Goal: Task Accomplishment & Management: Complete application form

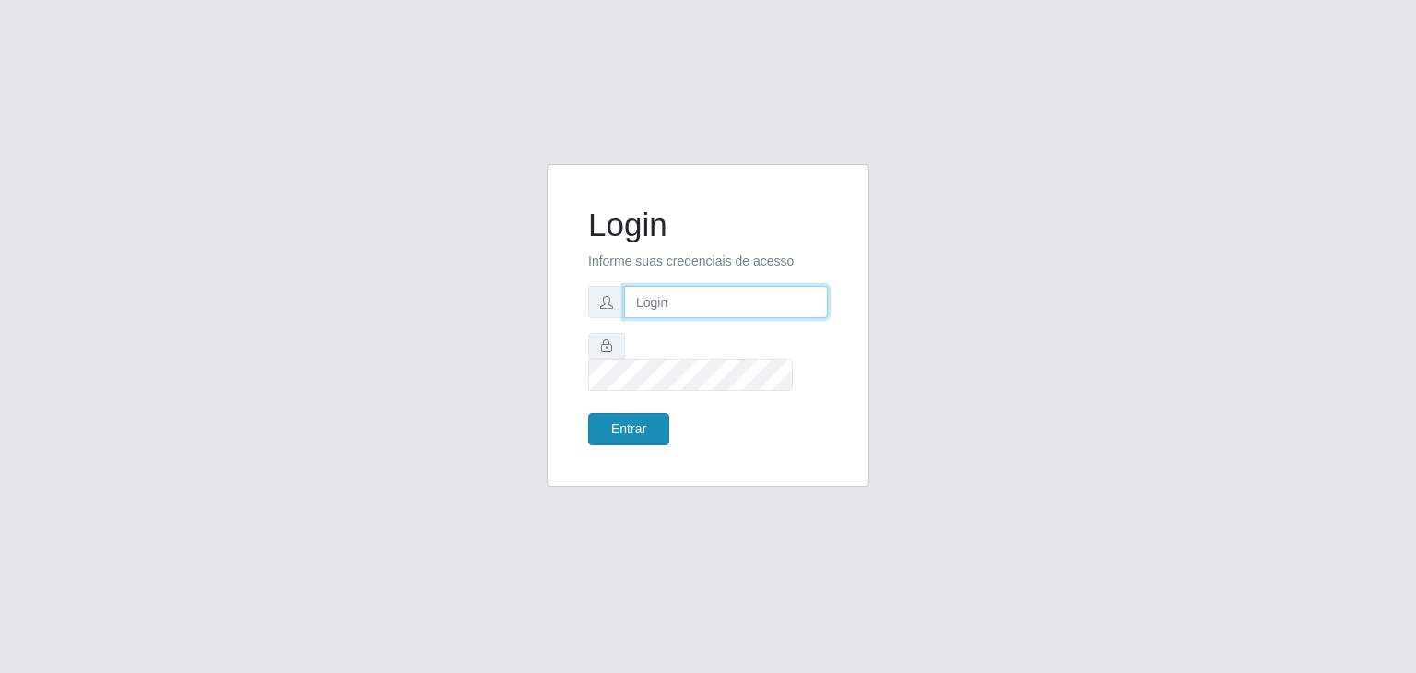
type input "jeisonrede@compras"
click at [653, 413] on button "Entrar" at bounding box center [628, 429] width 81 height 32
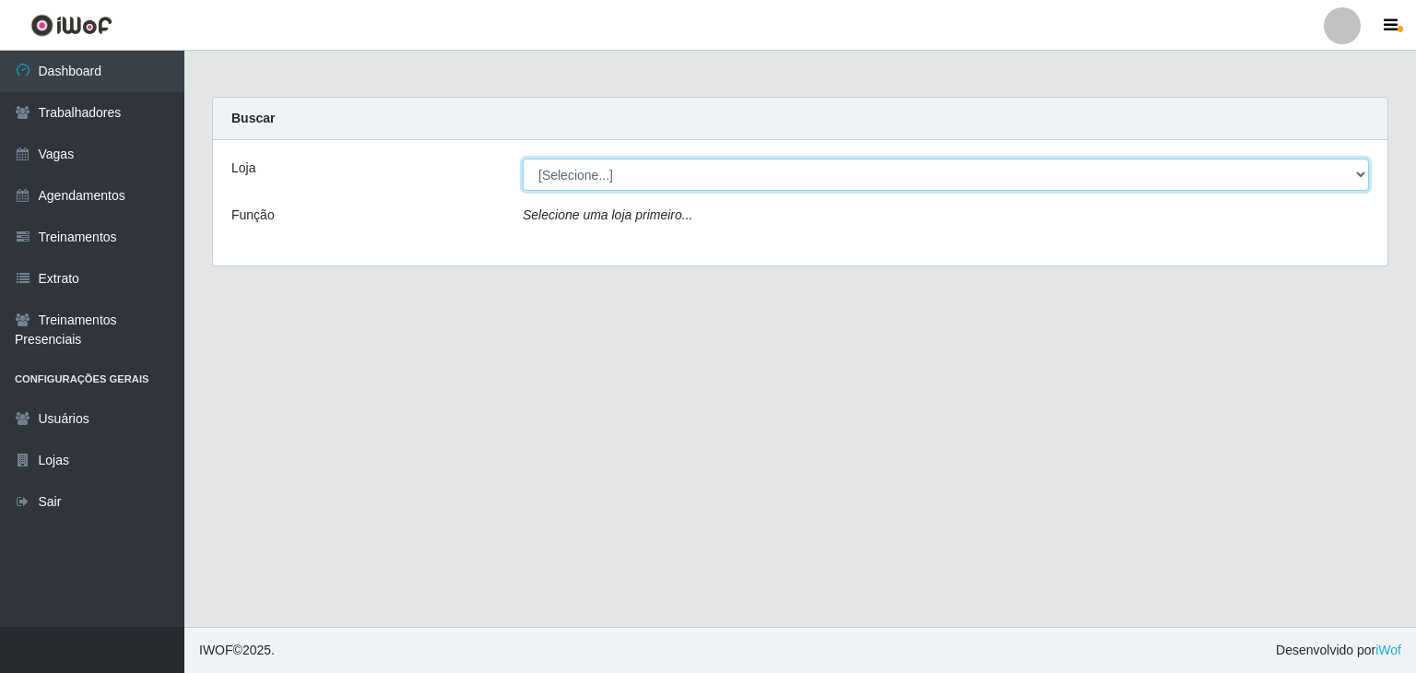
click at [553, 175] on select "[Selecione...] Rede Compras Supermercados - LOJA 1 Rede Compras Supermercados -…" at bounding box center [946, 175] width 846 height 32
click at [523, 159] on select "[Selecione...] Rede Compras Supermercados - LOJA 1 Rede Compras Supermercados -…" at bounding box center [946, 175] width 846 height 32
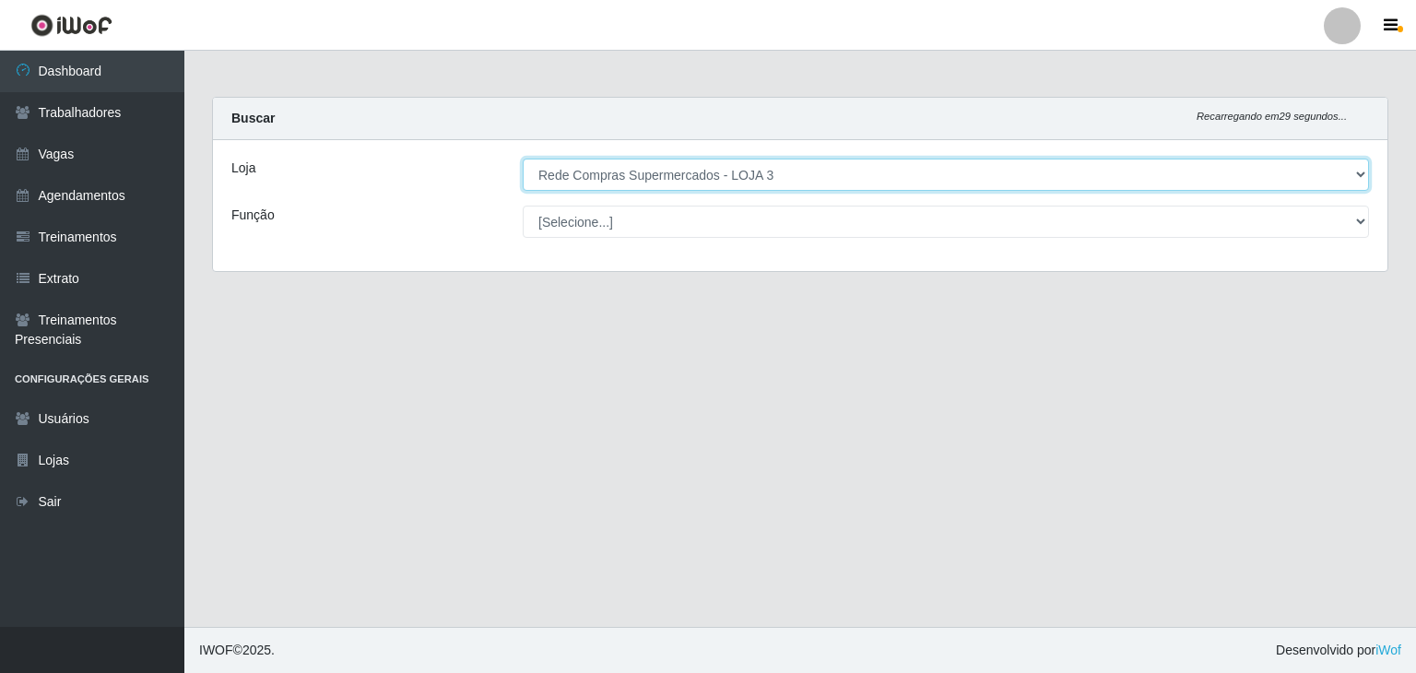
click at [696, 160] on select "[Selecione...] Rede Compras Supermercados - LOJA 1 Rede Compras Supermercados -…" at bounding box center [946, 175] width 846 height 32
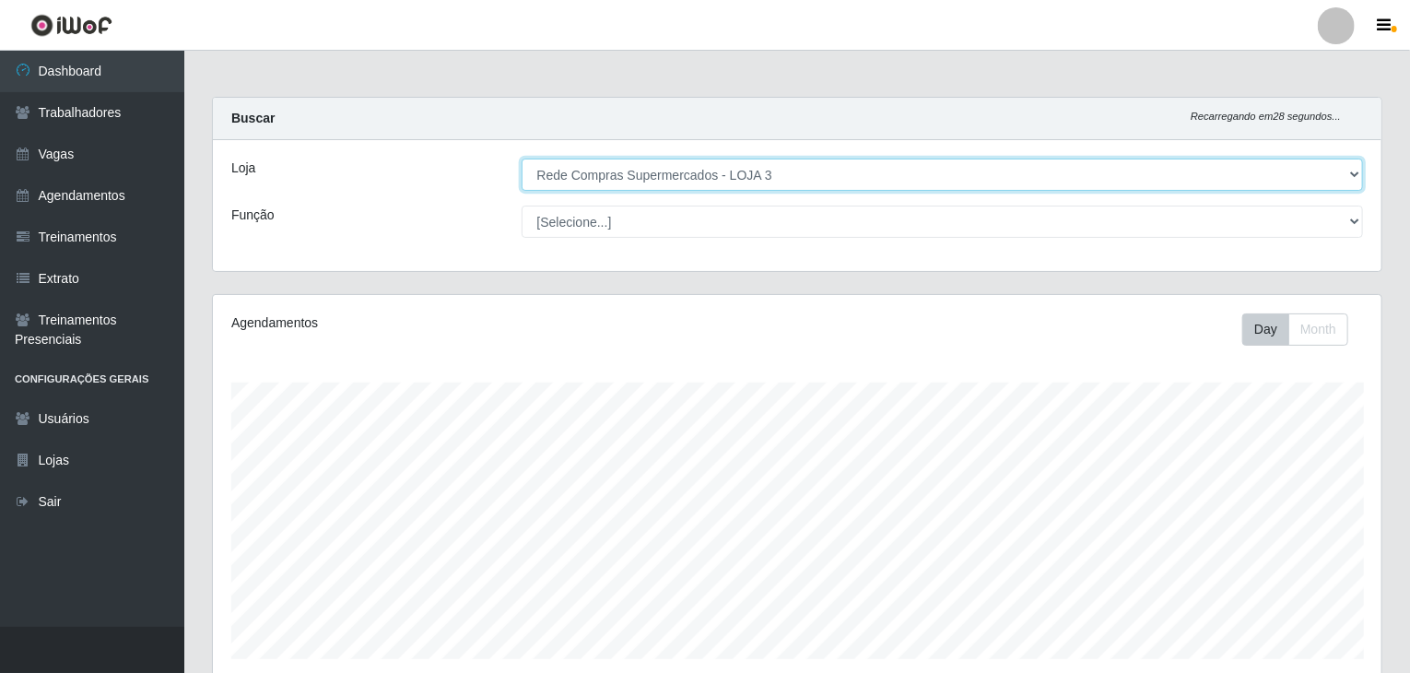
scroll to position [383, 1169]
select select "161"
click at [522, 159] on select "[Selecione...] Rede Compras Supermercados - LOJA 1 Rede Compras Supermercados -…" at bounding box center [943, 175] width 843 height 32
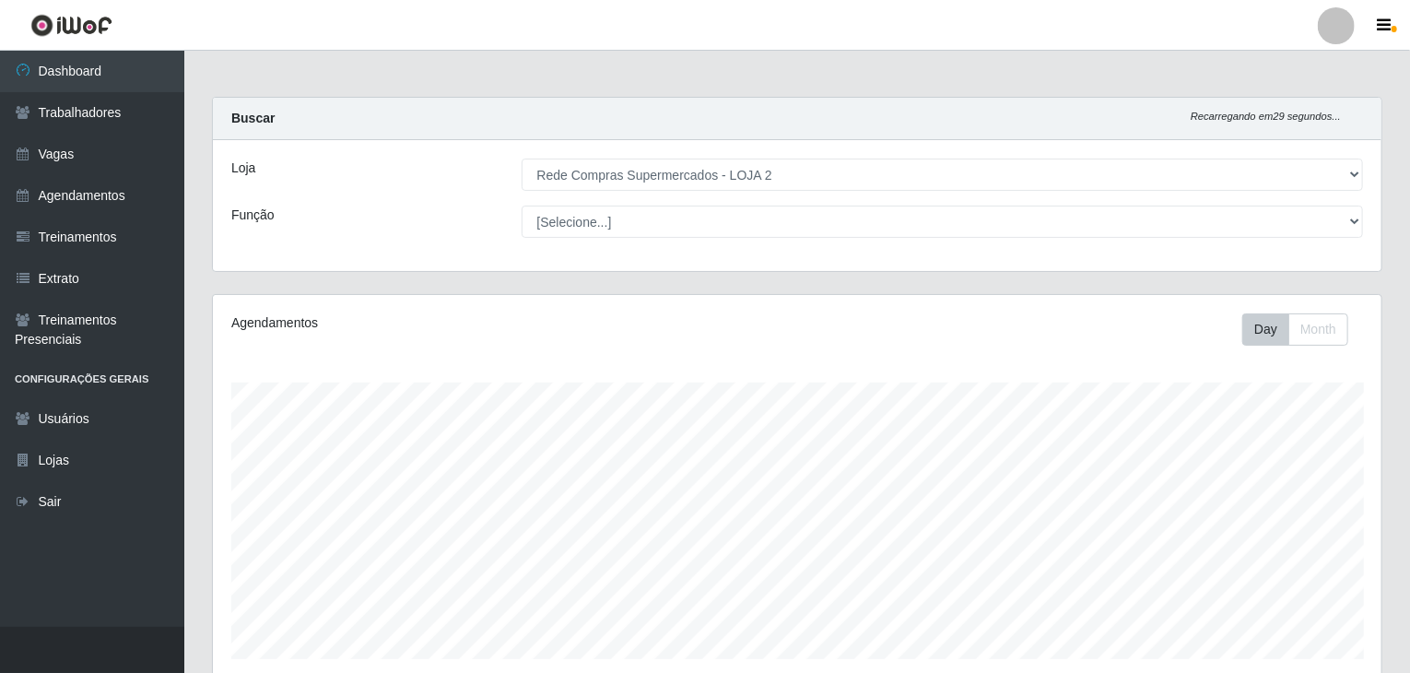
click at [730, 264] on div "Loja [Selecione...] Rede Compras Supermercados - LOJA 1 Rede Compras Supermerca…" at bounding box center [797, 205] width 1169 height 131
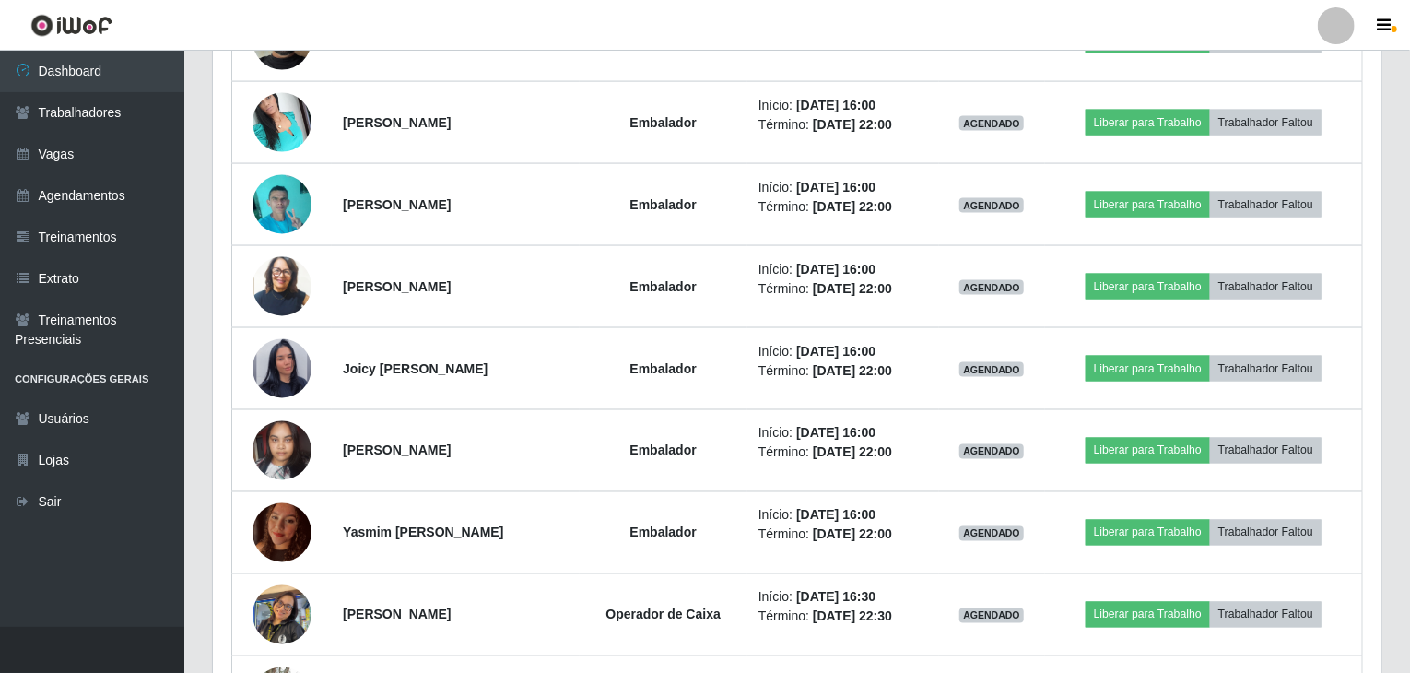
scroll to position [1693, 0]
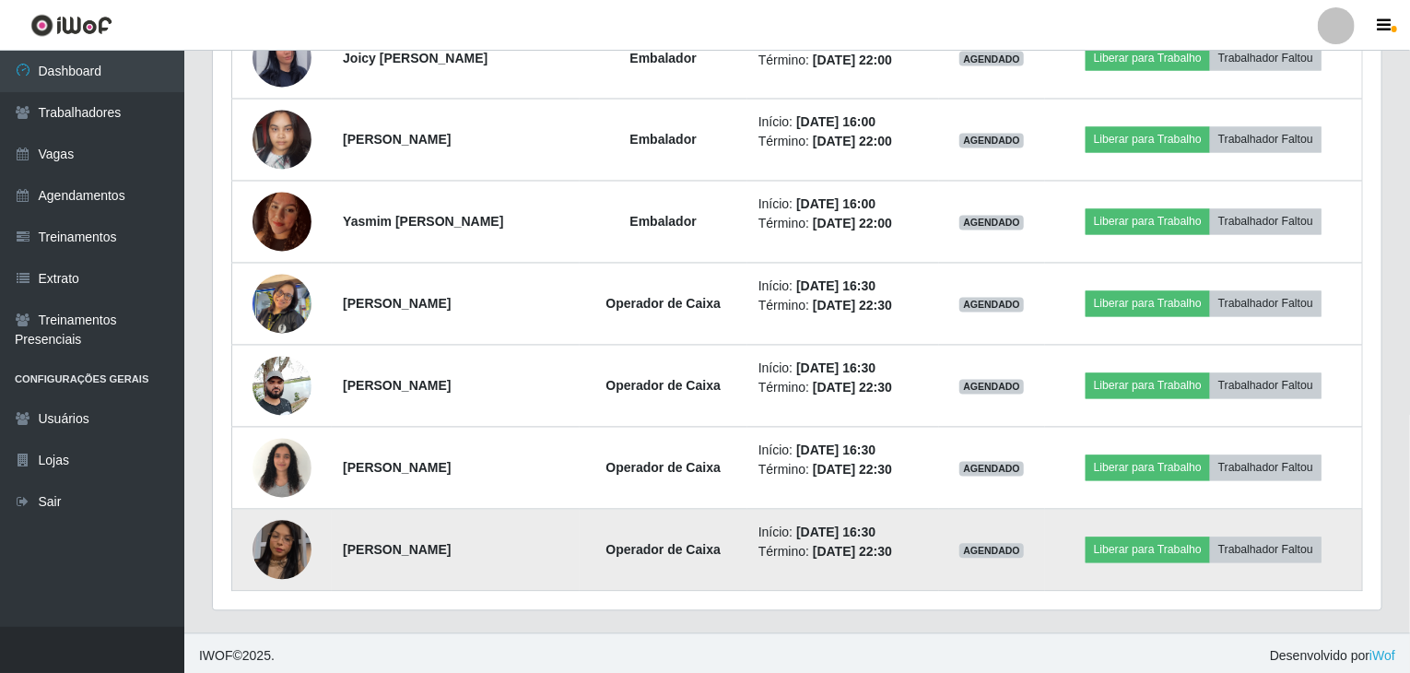
click at [263, 538] on img at bounding box center [282, 550] width 59 height 105
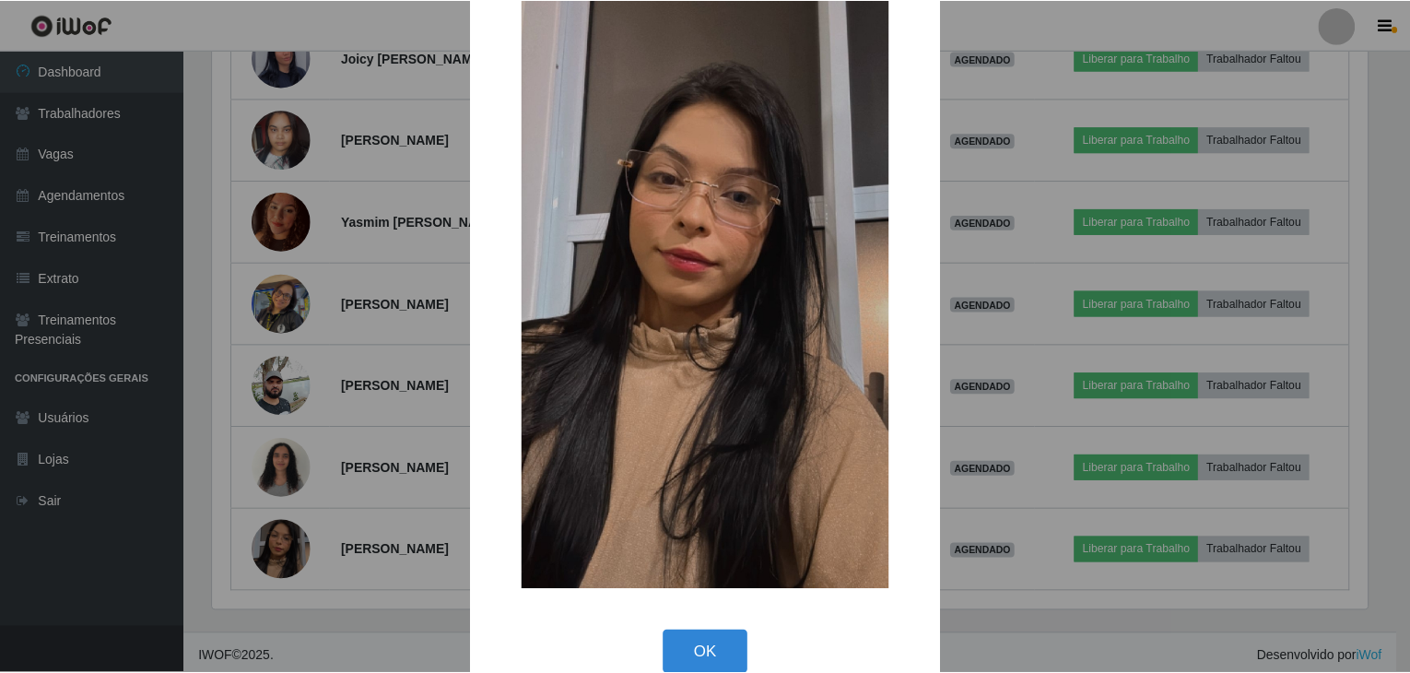
scroll to position [144, 0]
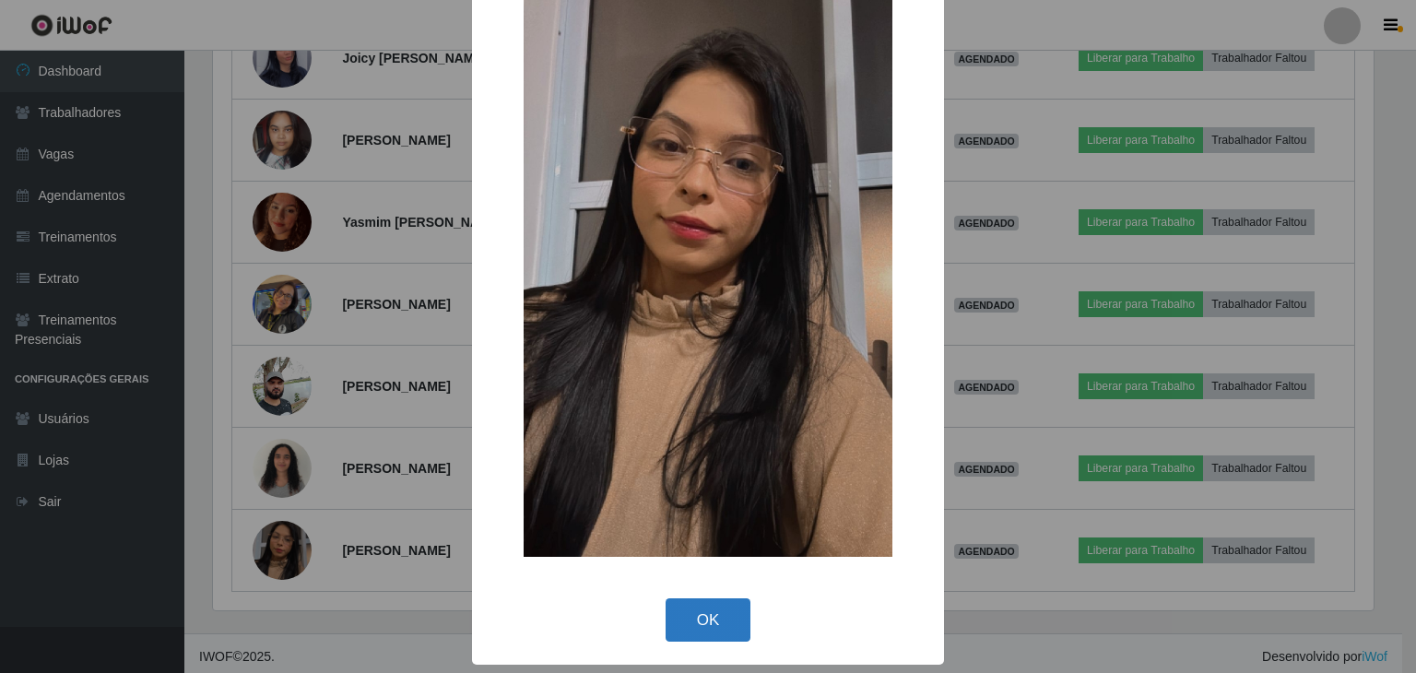
click at [704, 619] on button "OK" at bounding box center [709, 619] width 86 height 43
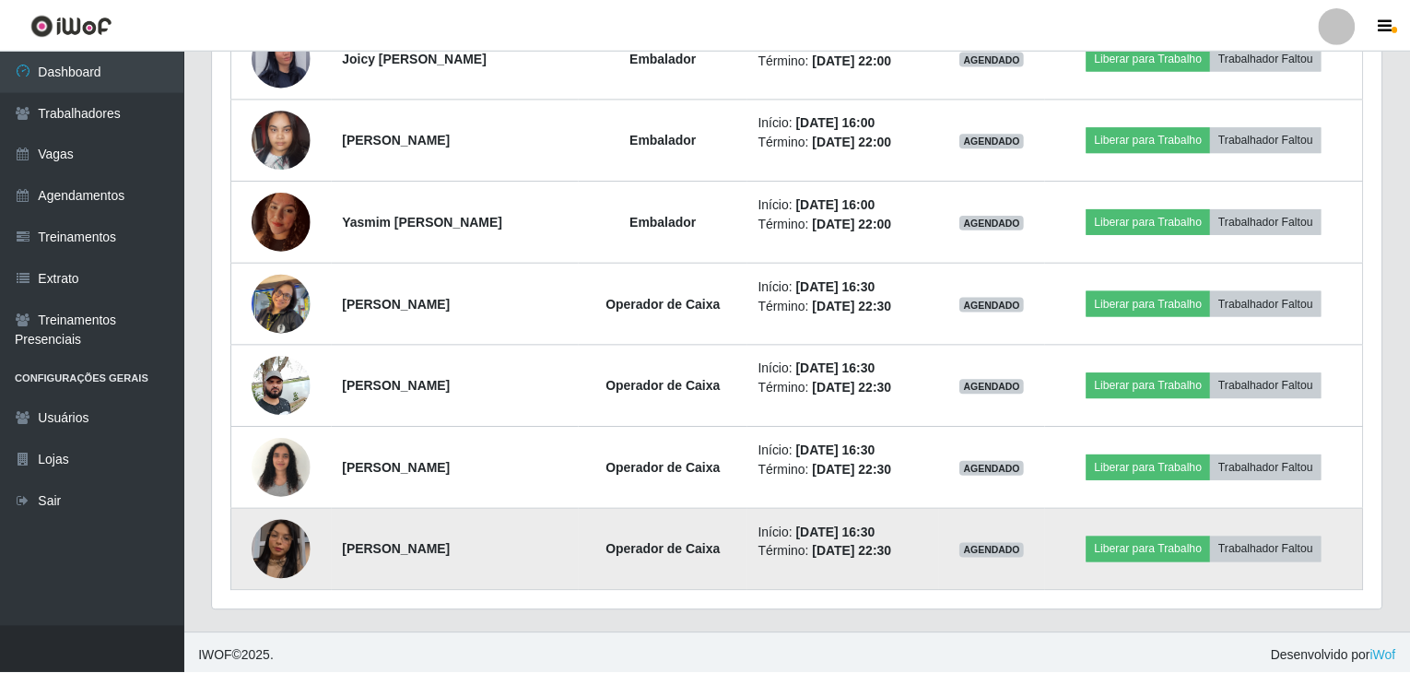
scroll to position [383, 1169]
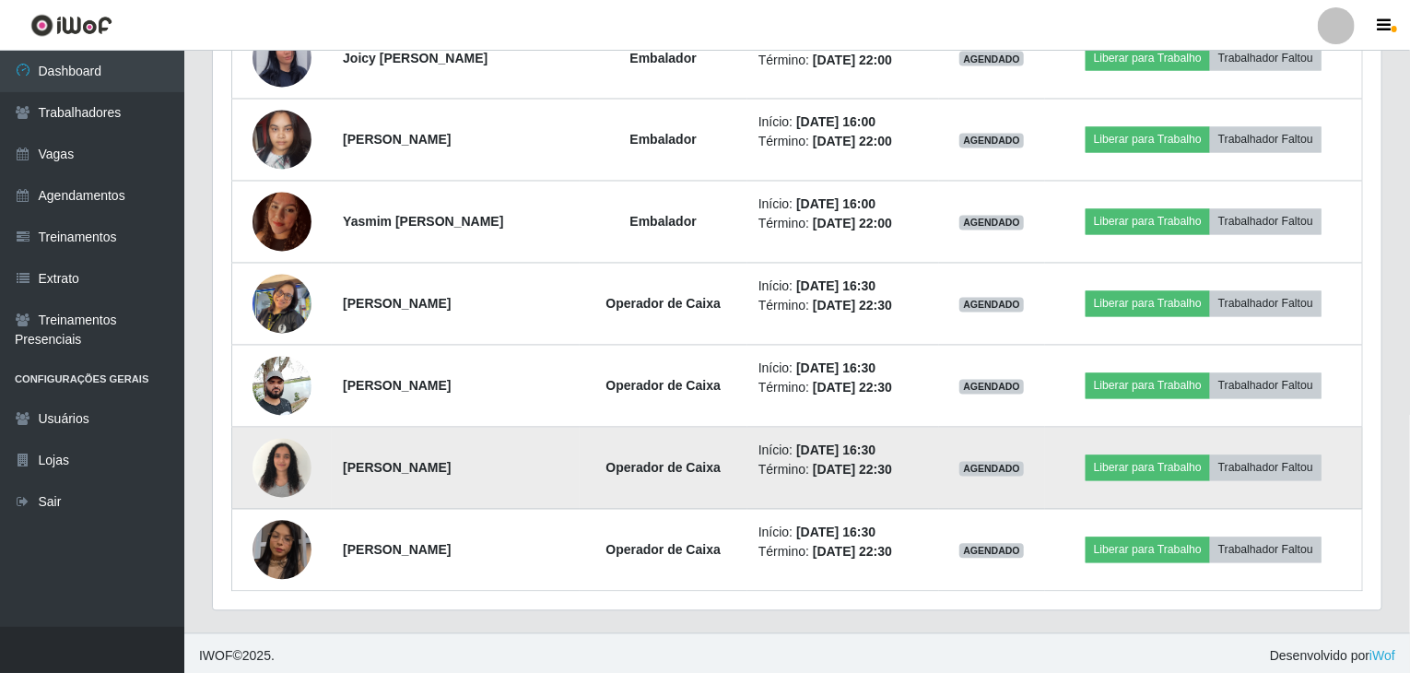
click at [269, 459] on img at bounding box center [282, 468] width 59 height 78
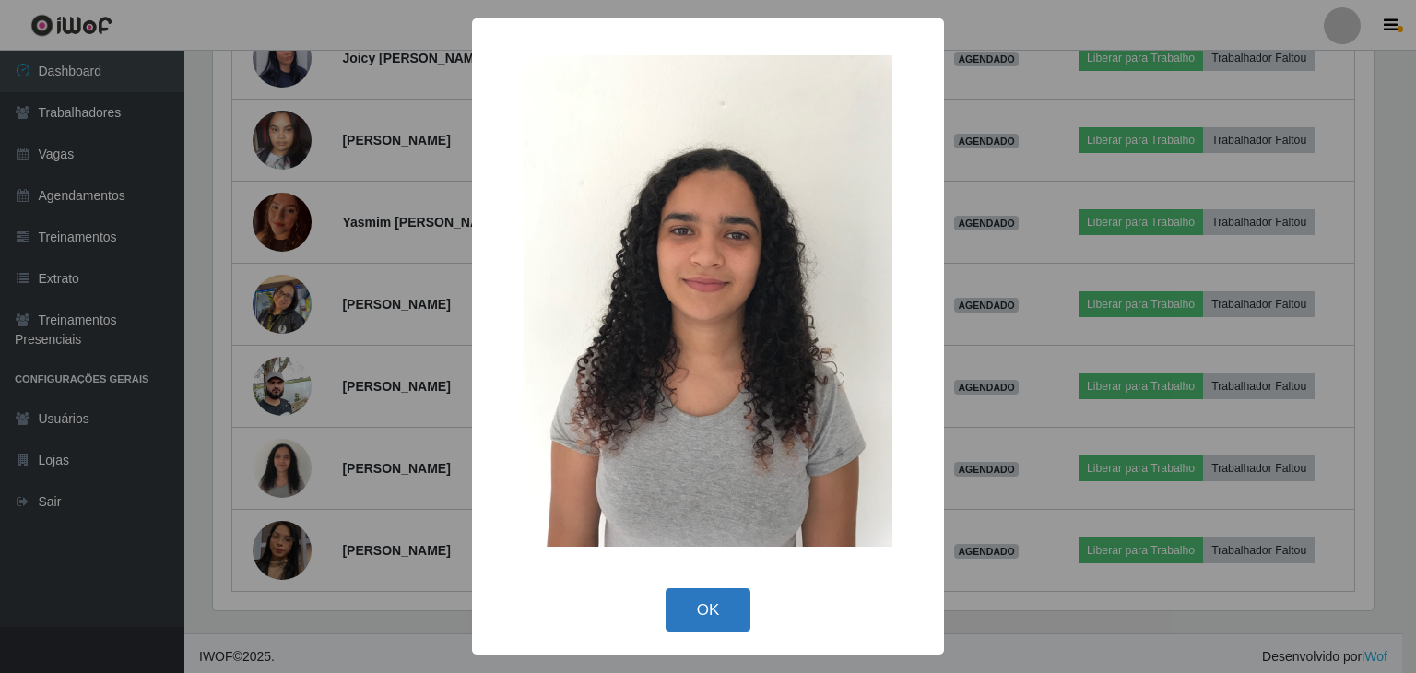
click at [720, 616] on button "OK" at bounding box center [709, 609] width 86 height 43
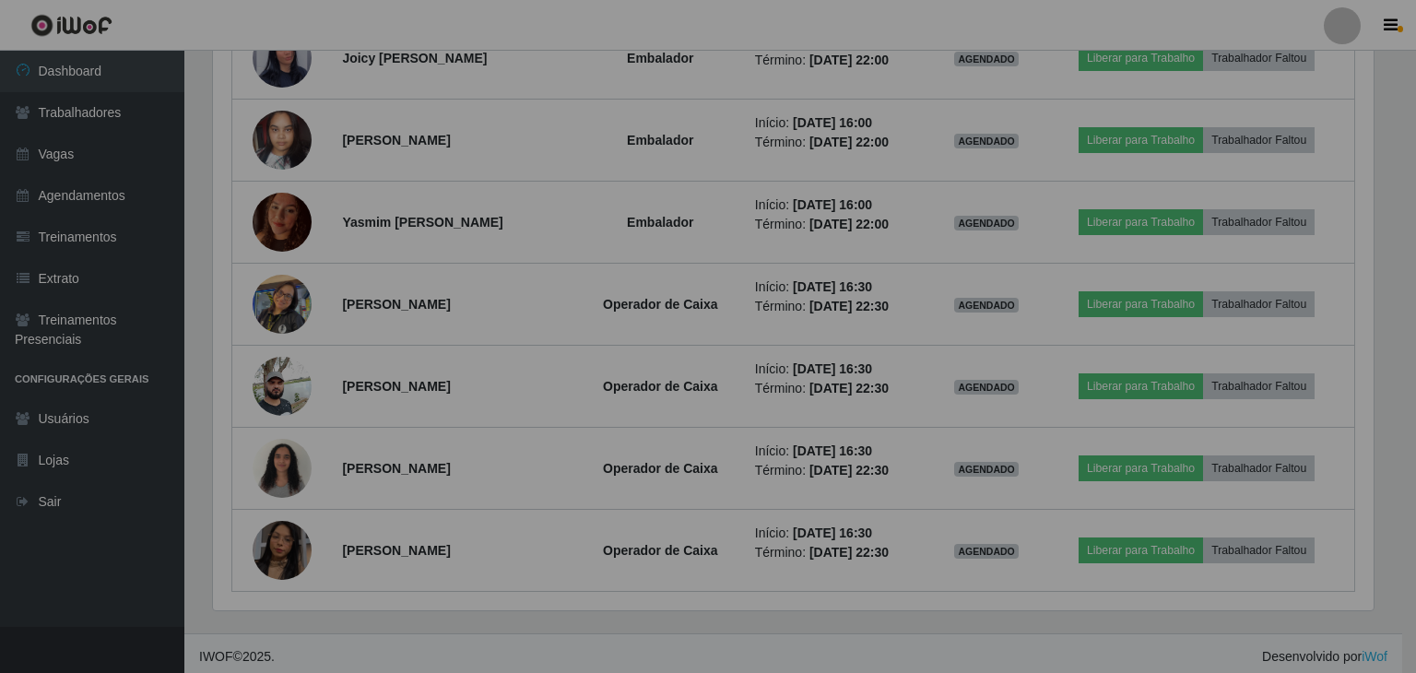
scroll to position [383, 1169]
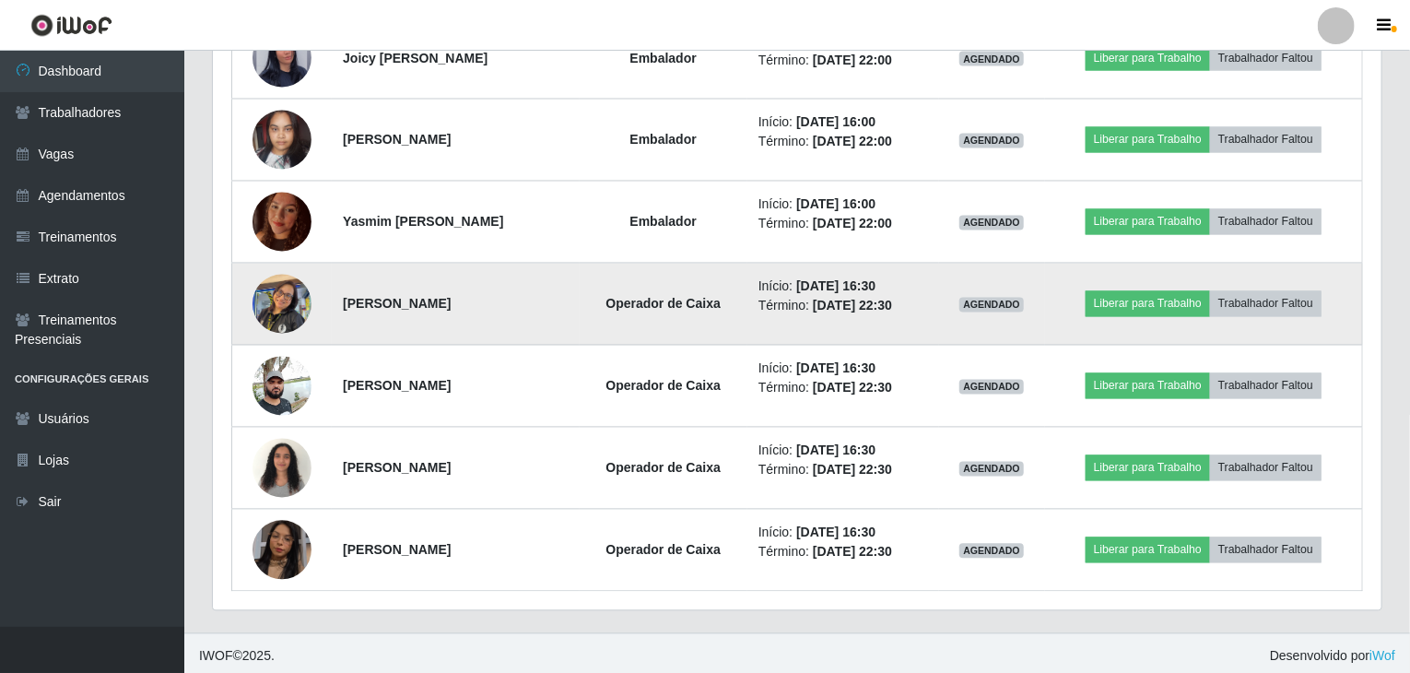
click at [289, 293] on img at bounding box center [282, 304] width 59 height 78
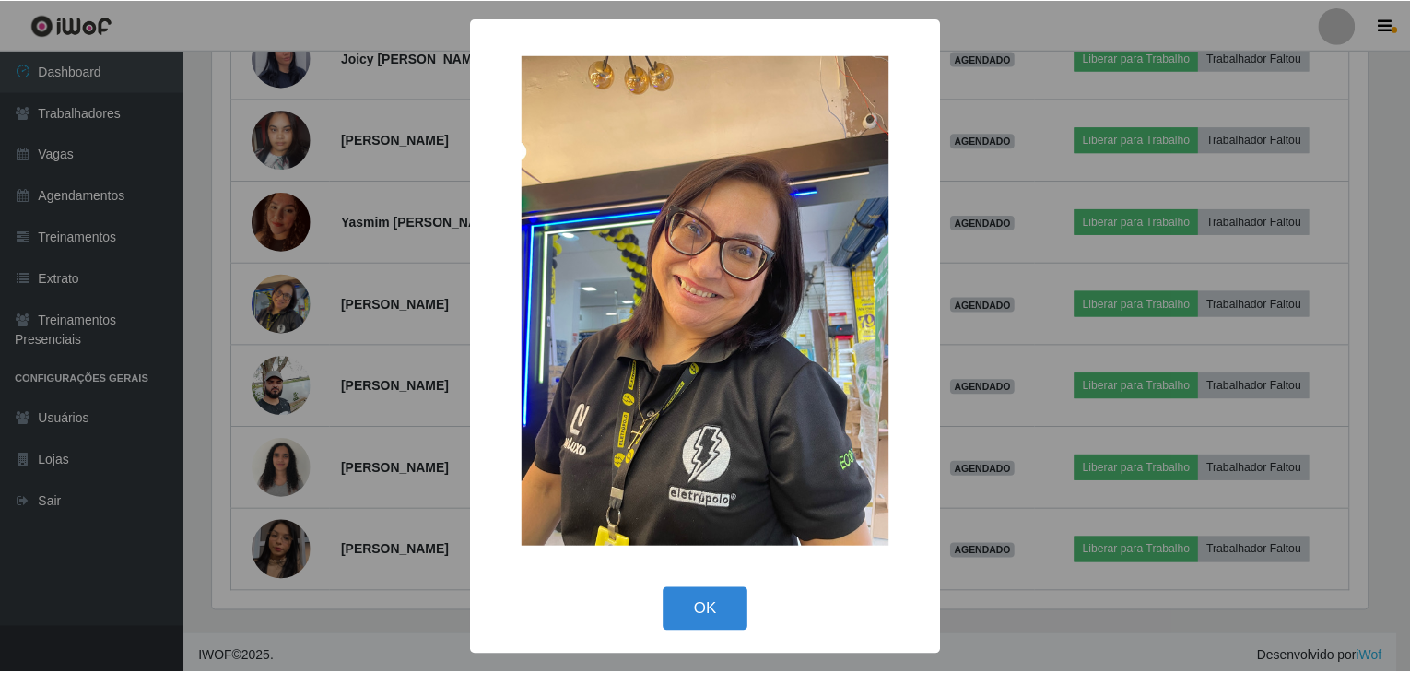
scroll to position [383, 1161]
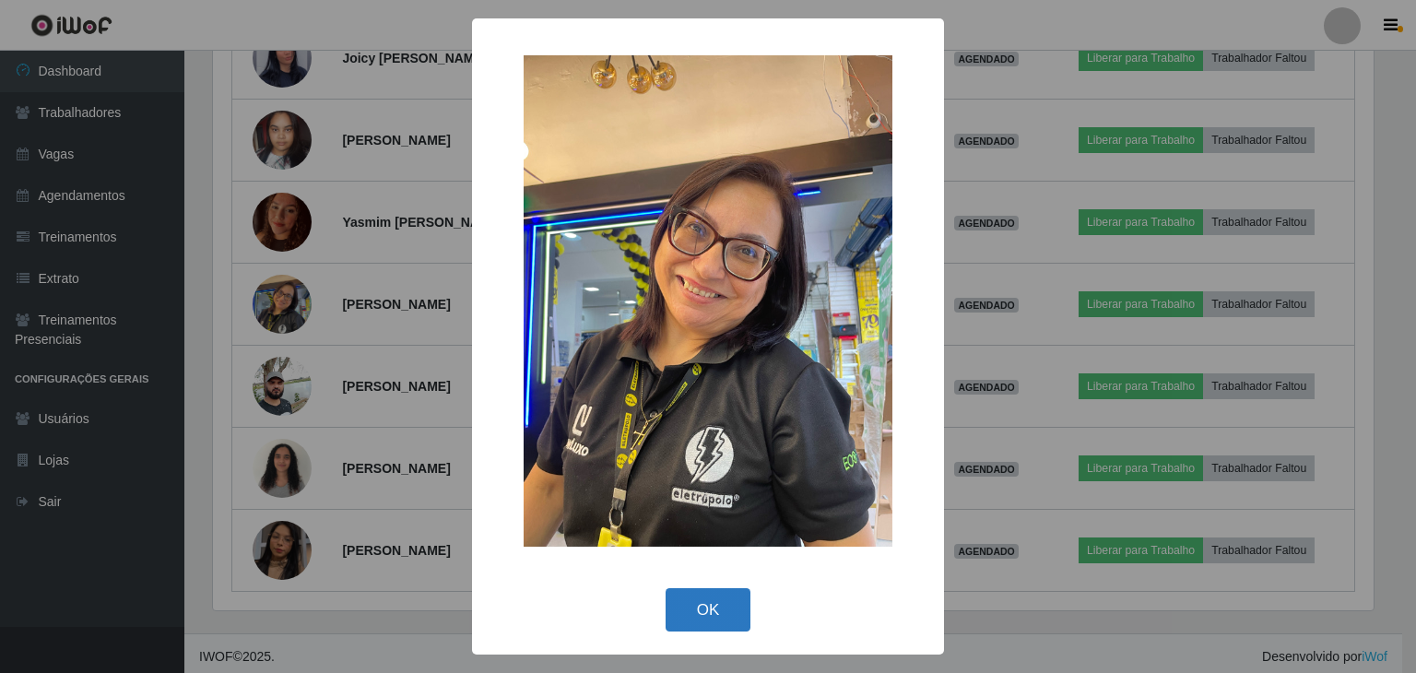
click at [732, 599] on button "OK" at bounding box center [709, 609] width 86 height 43
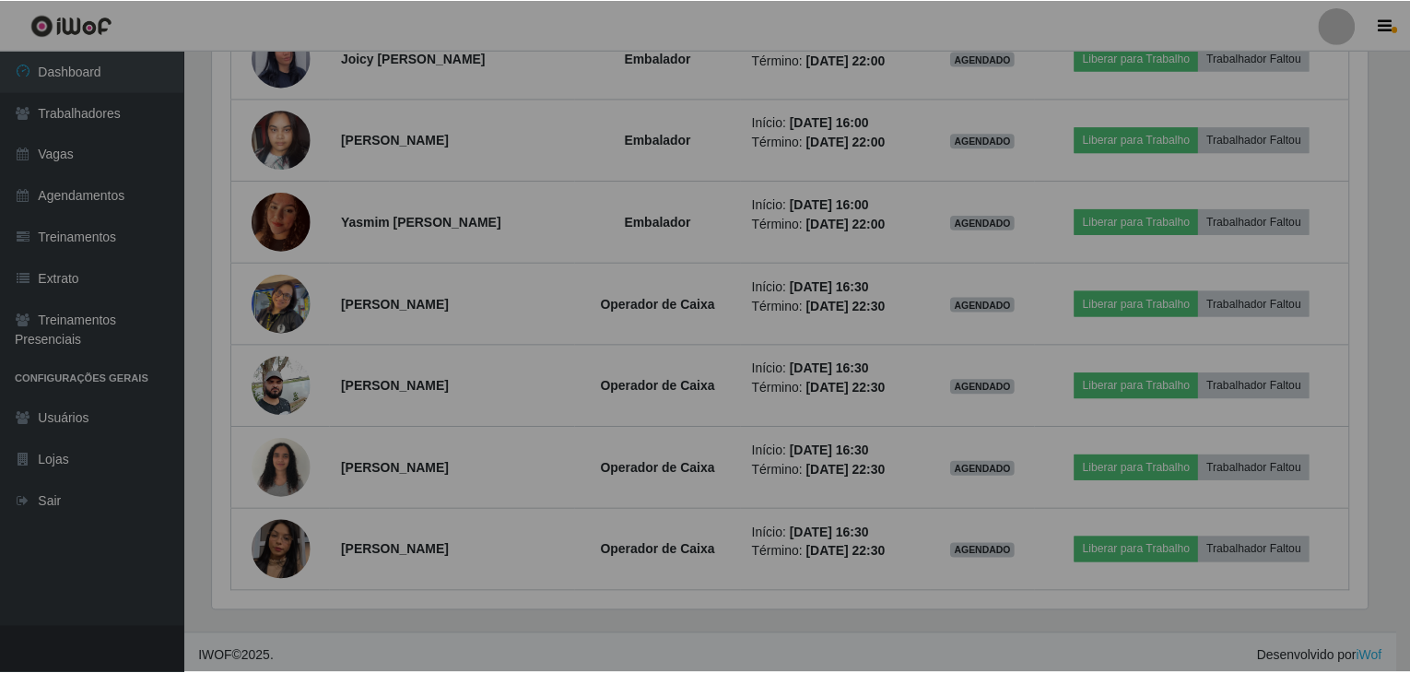
scroll to position [383, 1169]
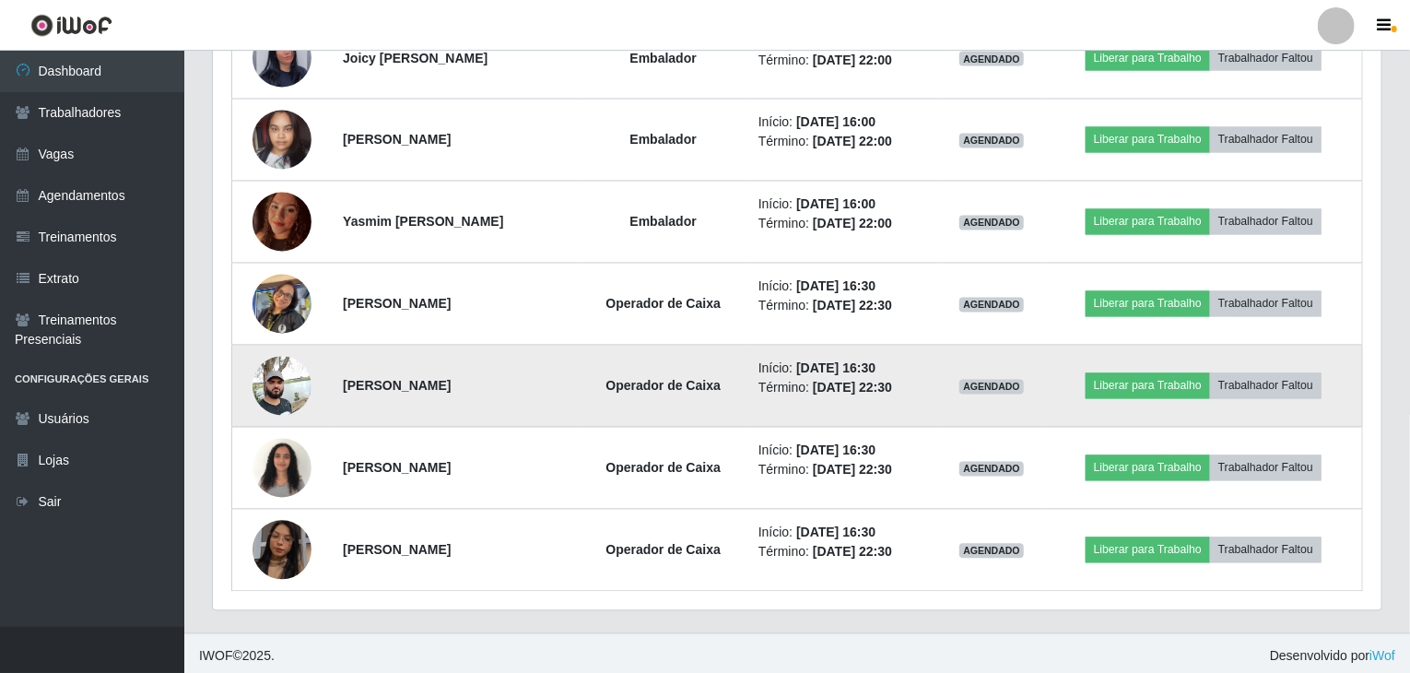
click at [278, 377] on img at bounding box center [282, 386] width 59 height 78
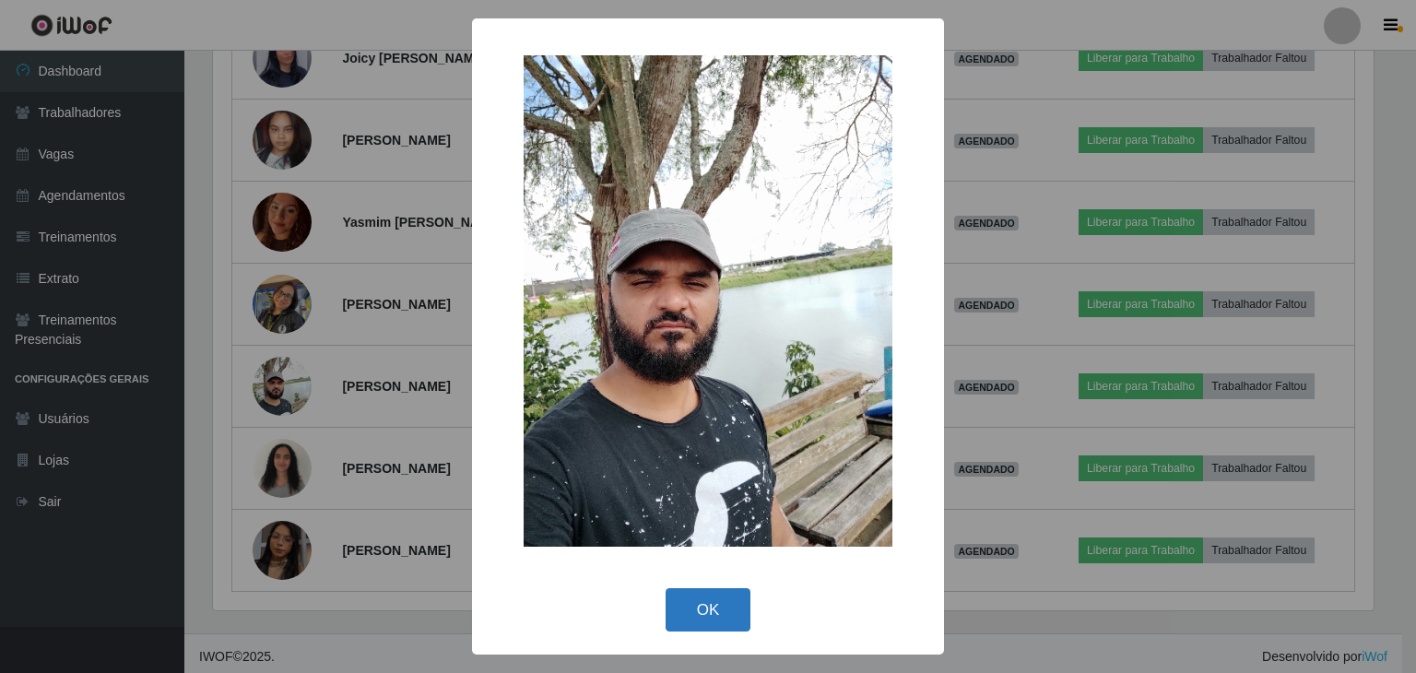
click at [733, 606] on button "OK" at bounding box center [709, 609] width 86 height 43
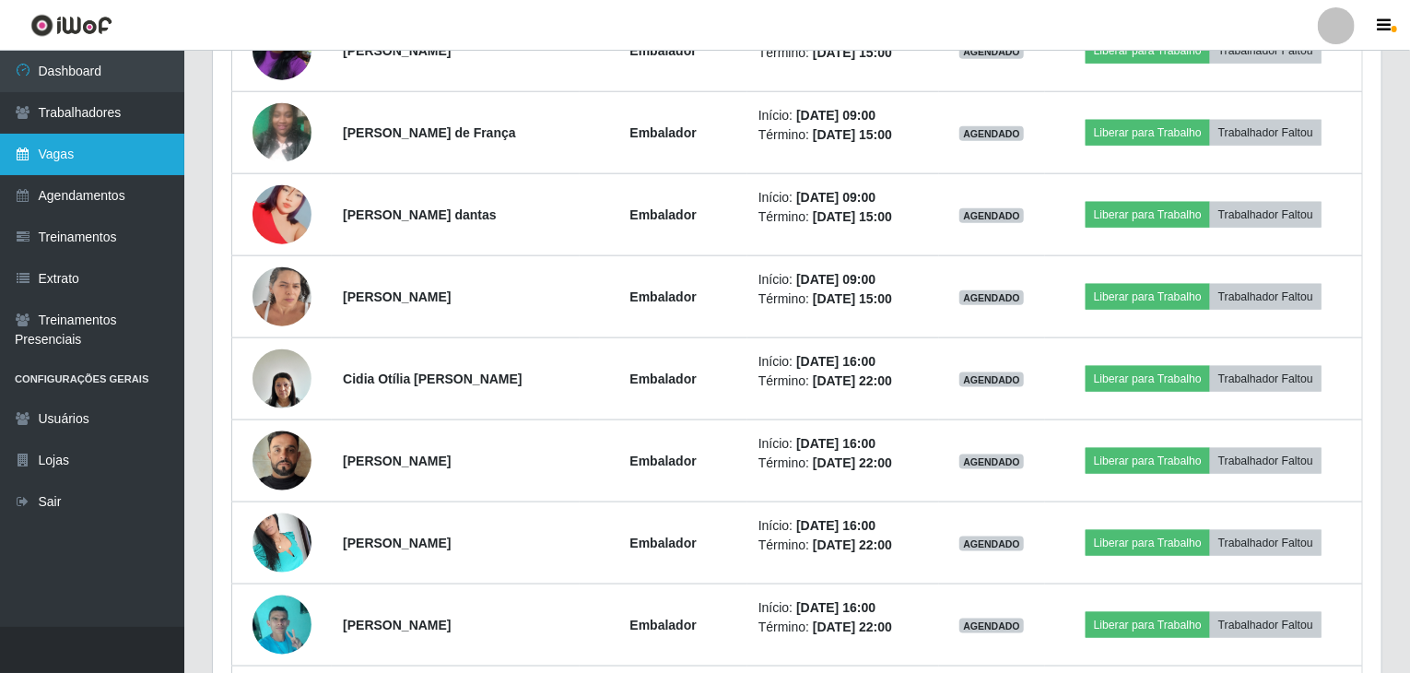
scroll to position [956, 0]
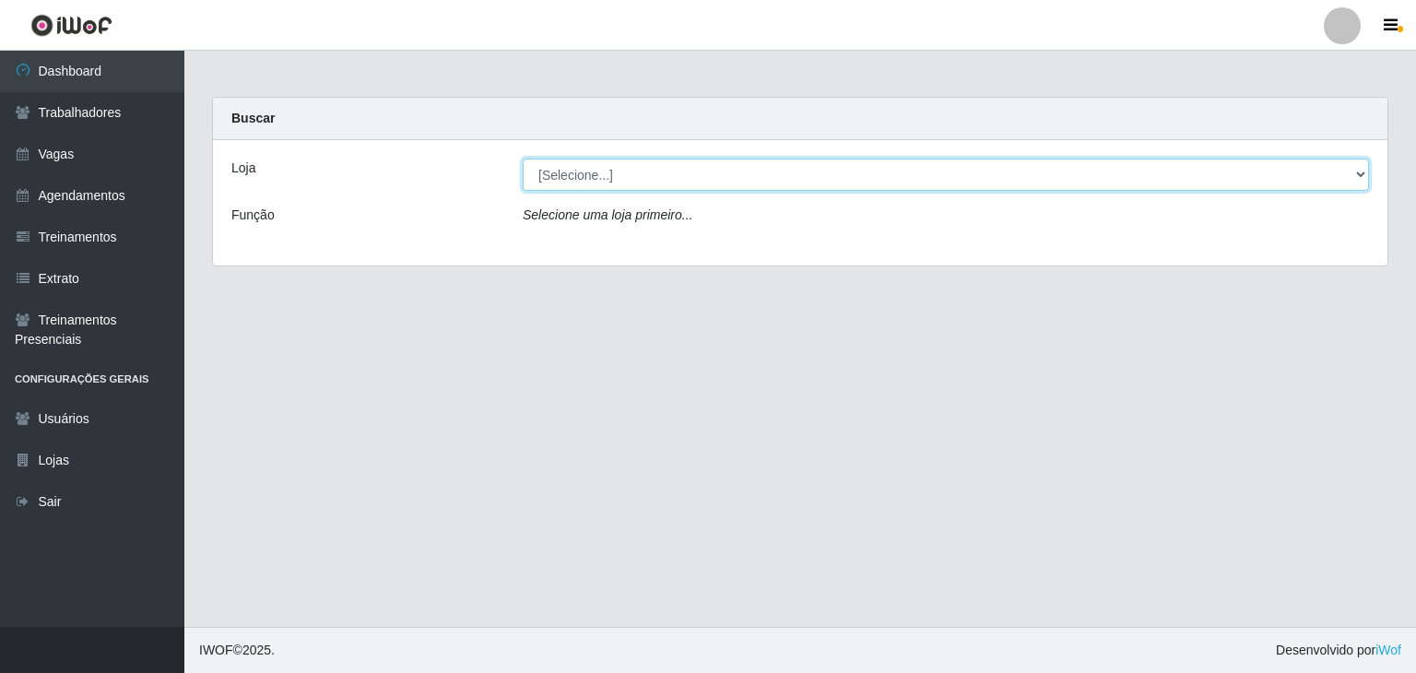
click at [636, 176] on select "[Selecione...] Rede Compras Supermercados - LOJA 1 Rede Compras Supermercados -…" at bounding box center [946, 175] width 846 height 32
select select "161"
click at [523, 159] on select "[Selecione...] Rede Compras Supermercados - LOJA 1 Rede Compras Supermercados -…" at bounding box center [946, 175] width 846 height 32
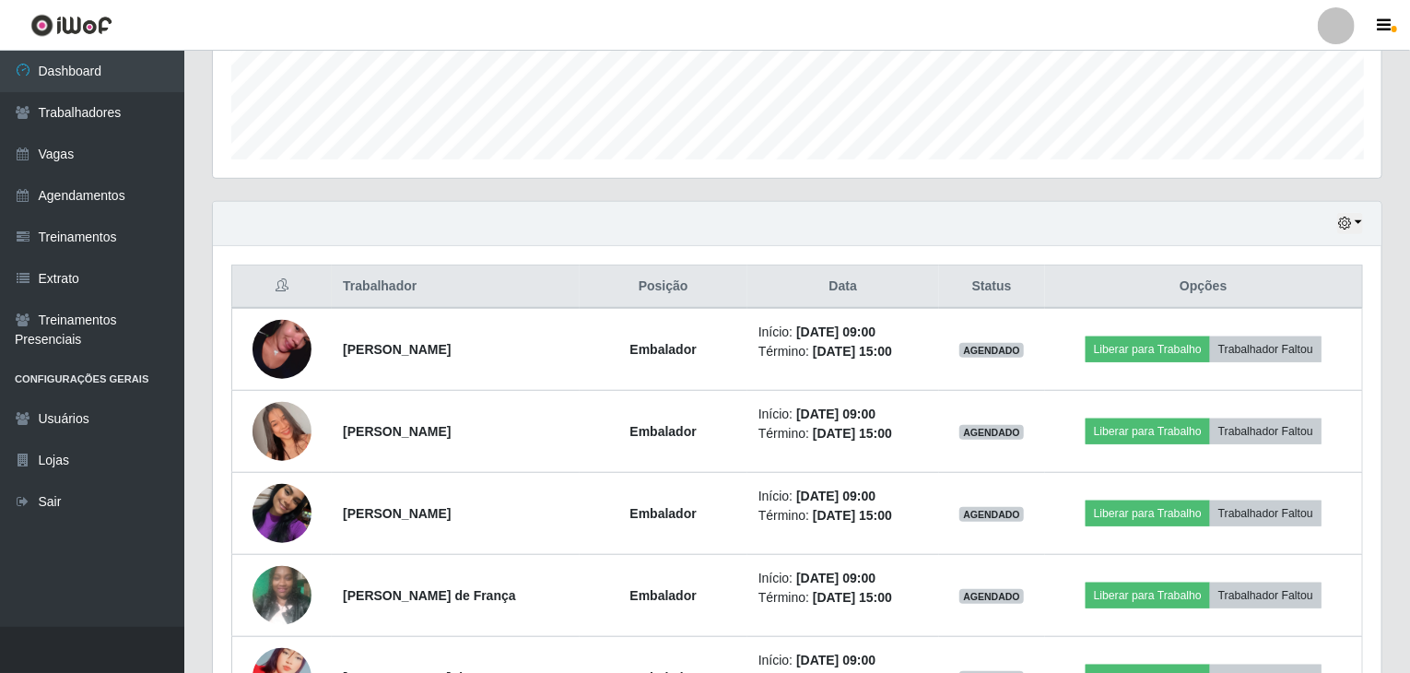
scroll to position [485, 0]
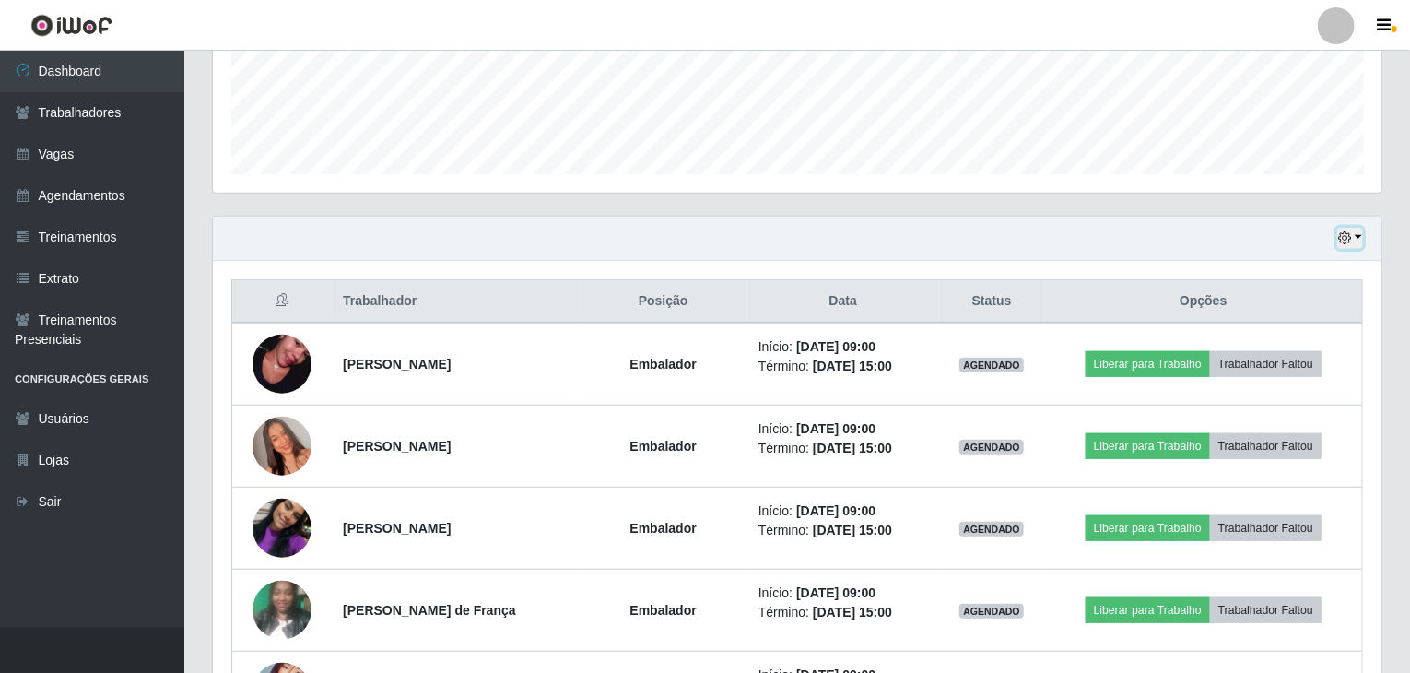
click at [1349, 238] on icon "button" at bounding box center [1344, 237] width 13 height 13
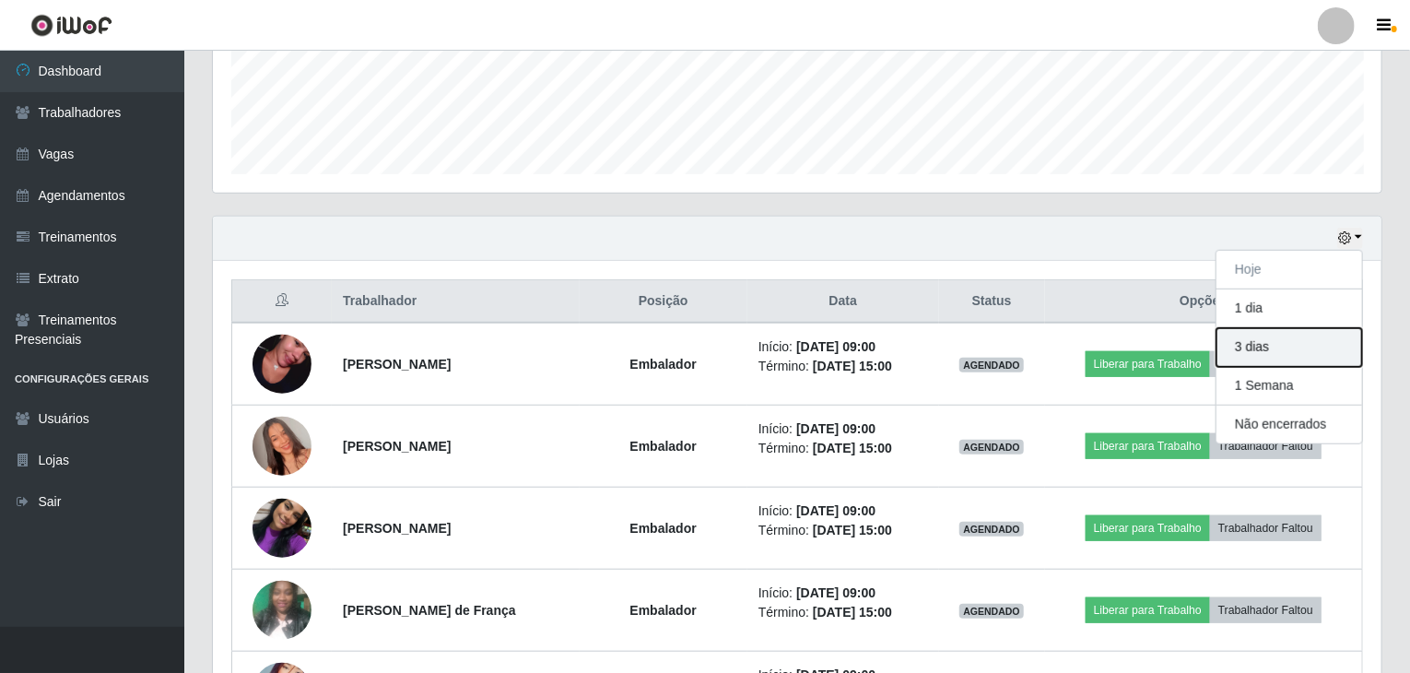
click at [1268, 342] on button "3 dias" at bounding box center [1290, 347] width 146 height 39
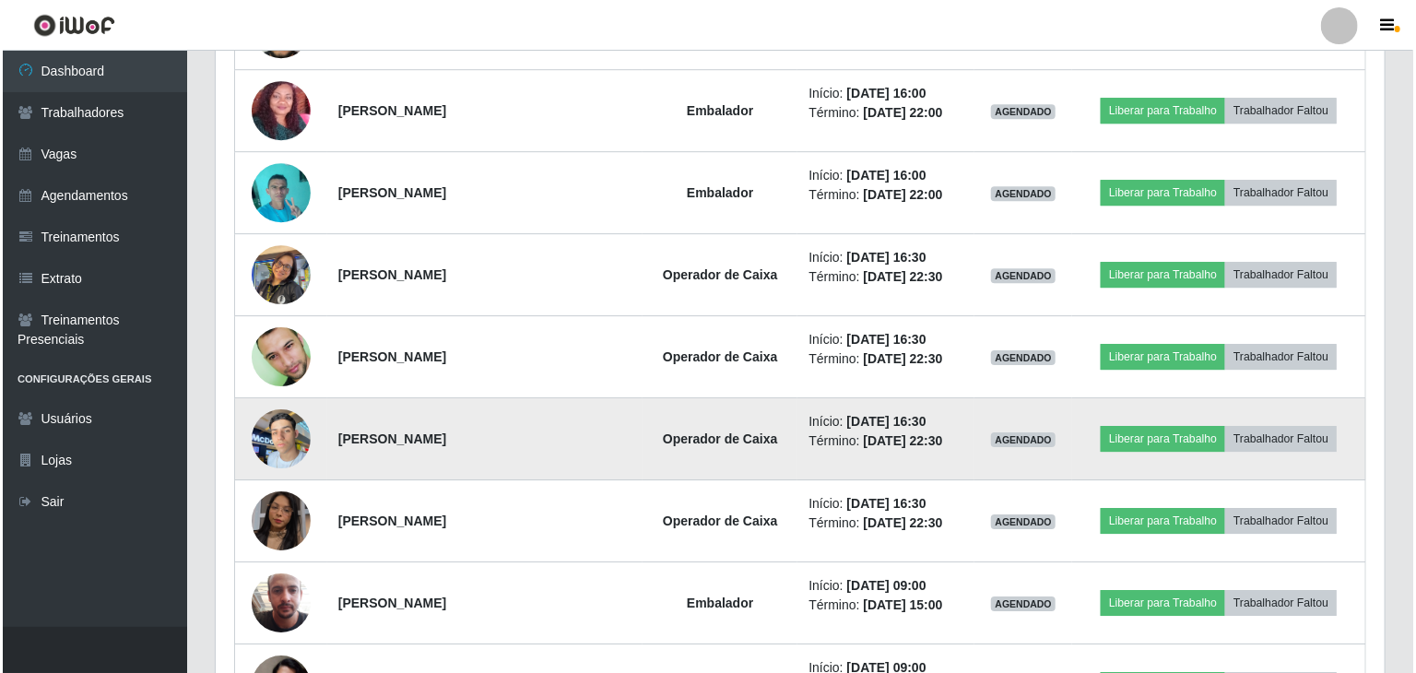
scroll to position [2882, 0]
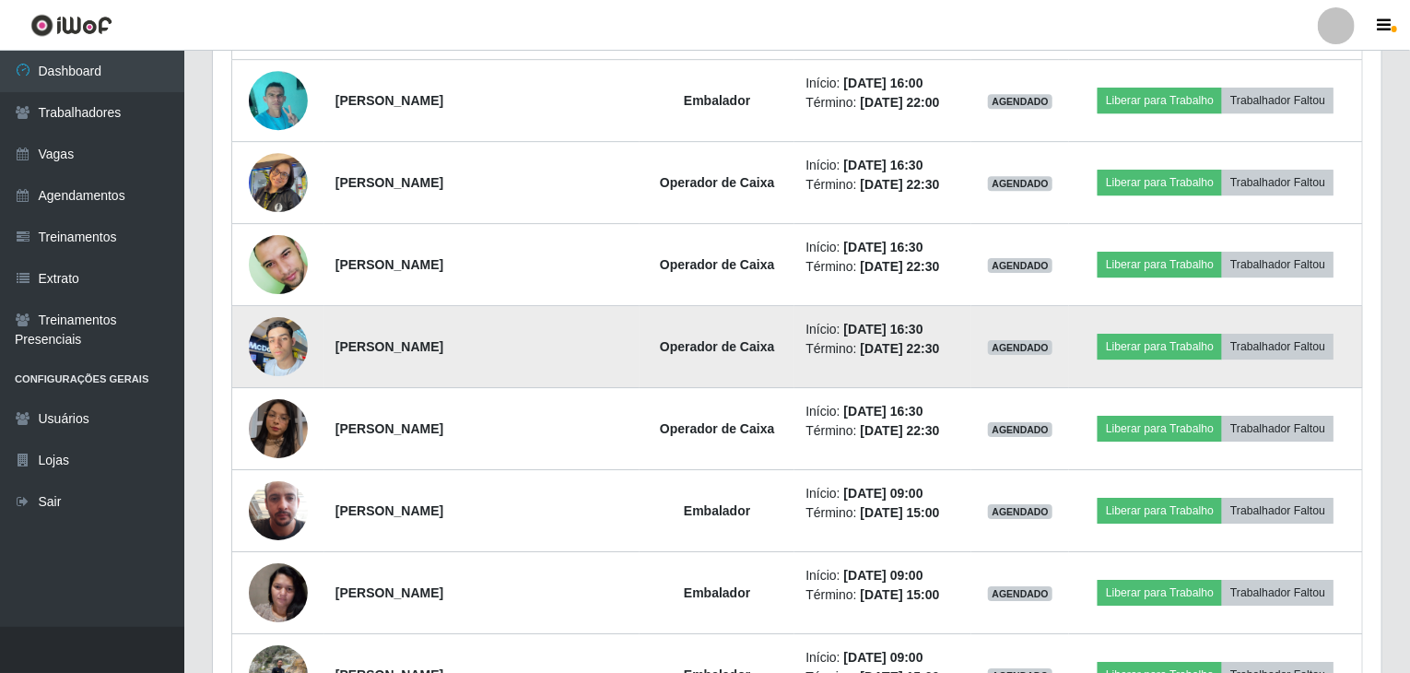
click at [280, 344] on img at bounding box center [278, 346] width 59 height 78
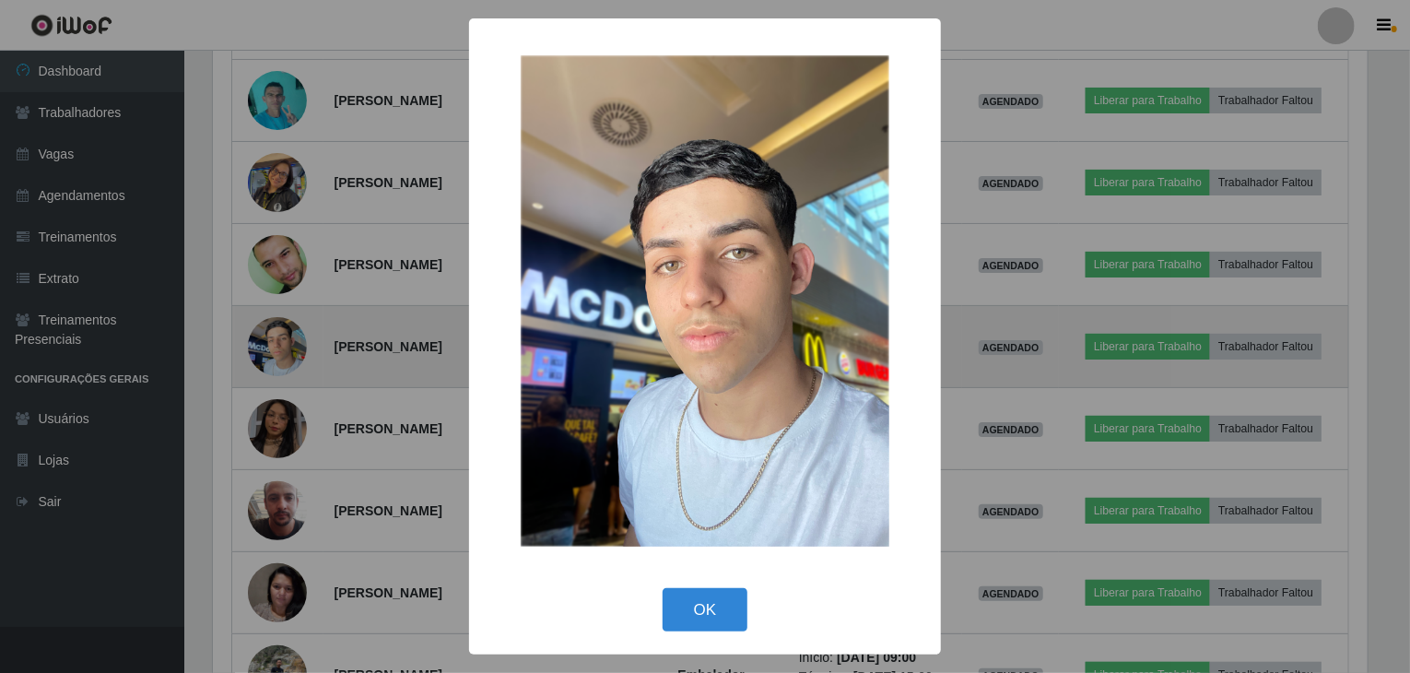
scroll to position [383, 1161]
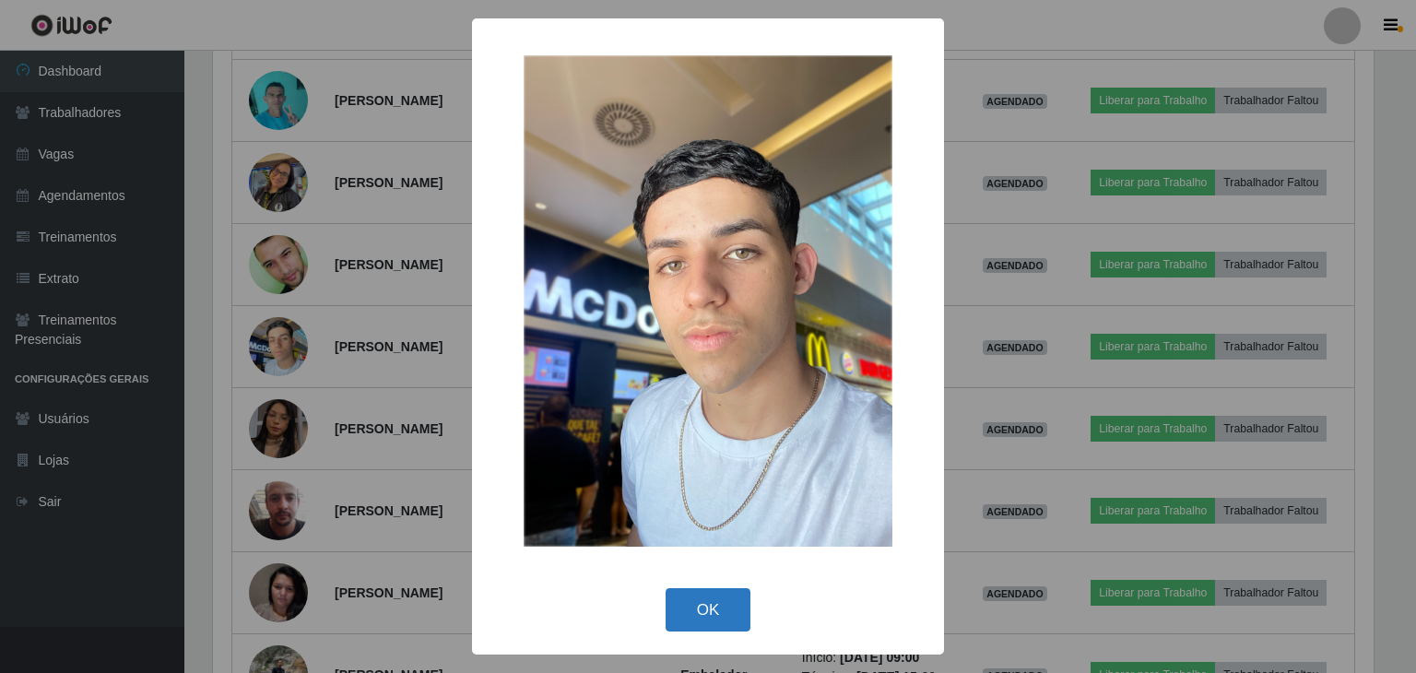
click at [713, 611] on button "OK" at bounding box center [709, 609] width 86 height 43
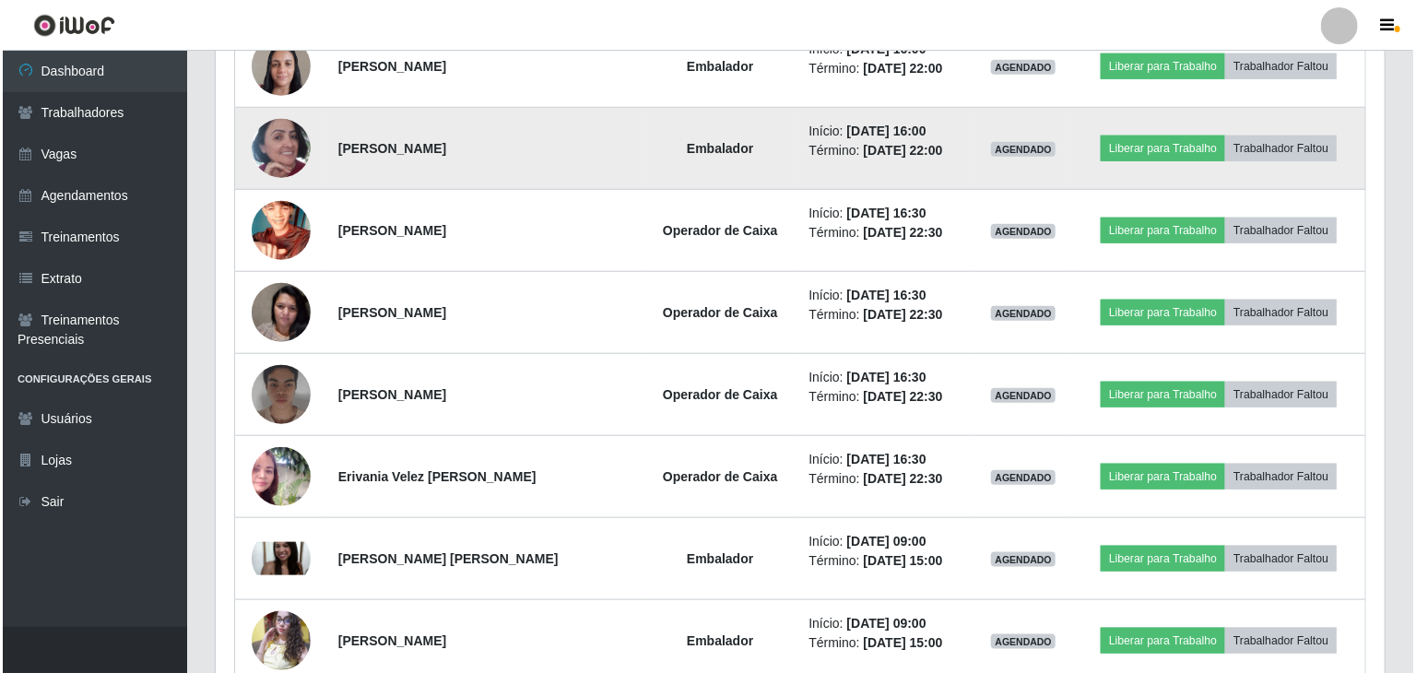
scroll to position [4356, 0]
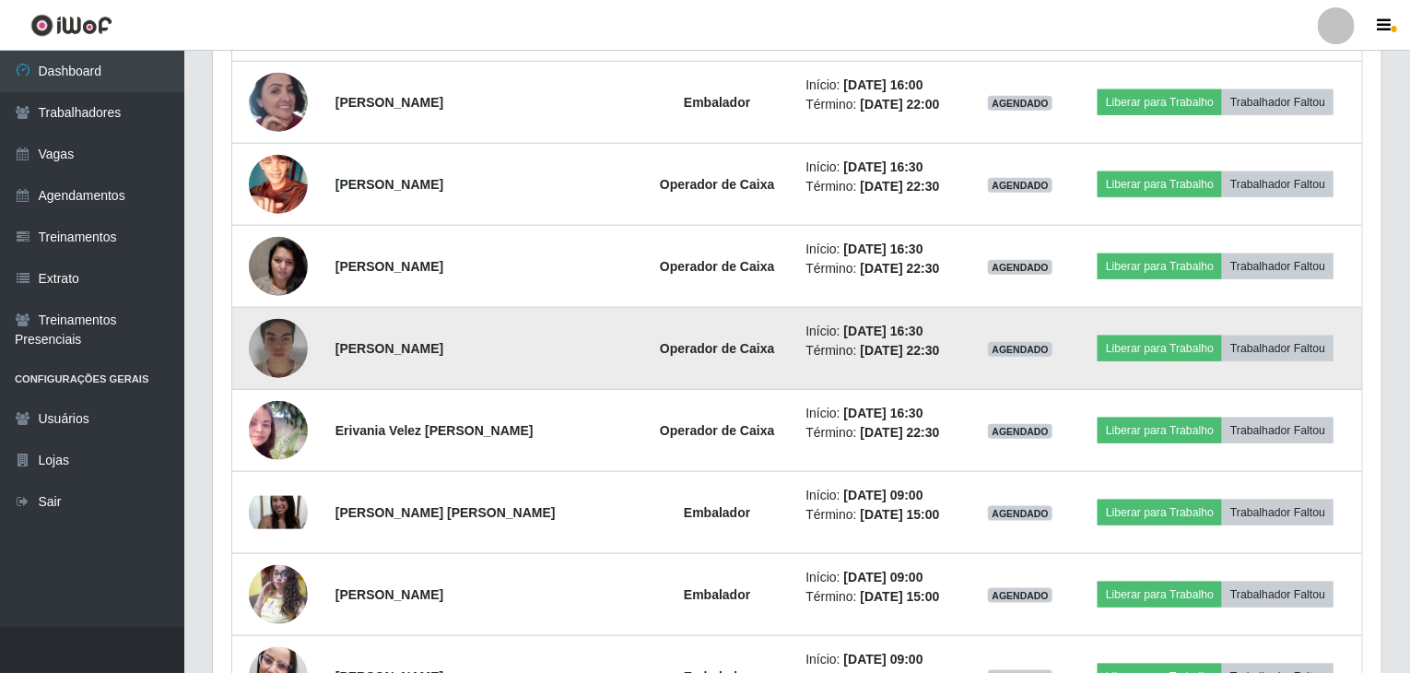
click at [292, 333] on img at bounding box center [278, 349] width 59 height 74
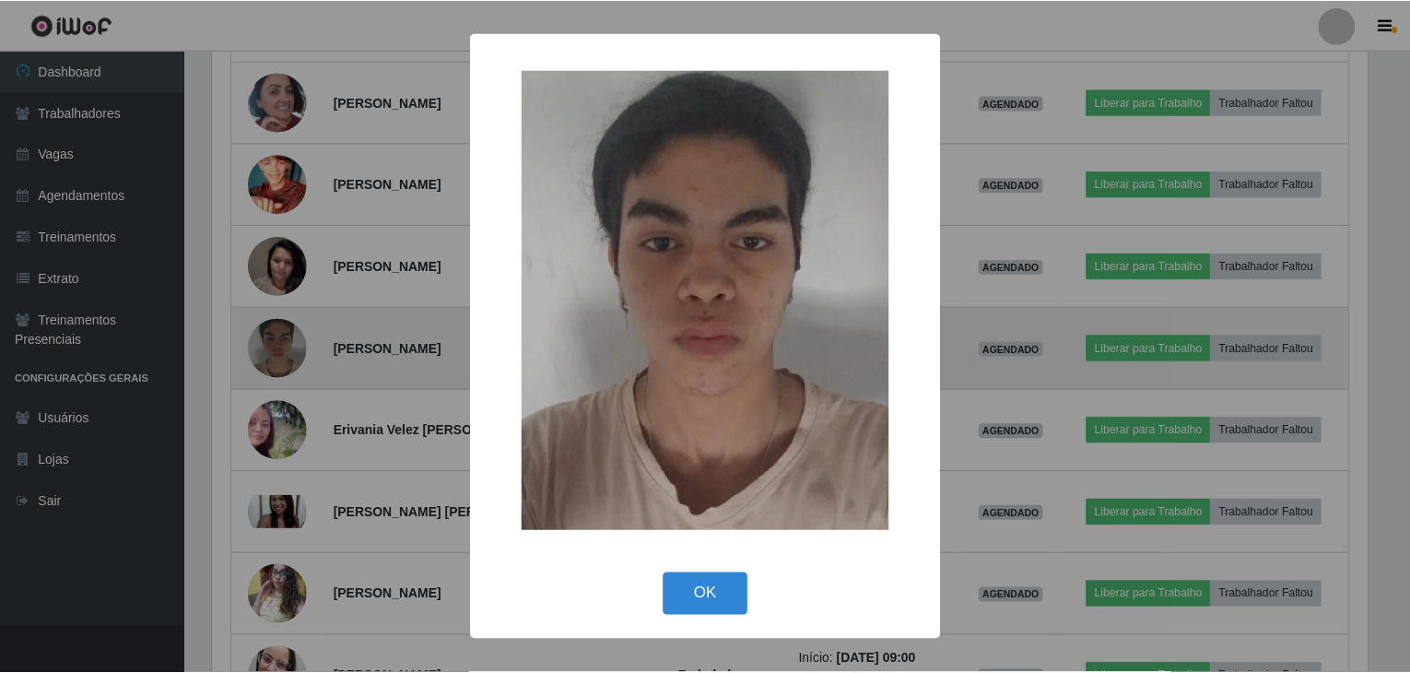
scroll to position [383, 1161]
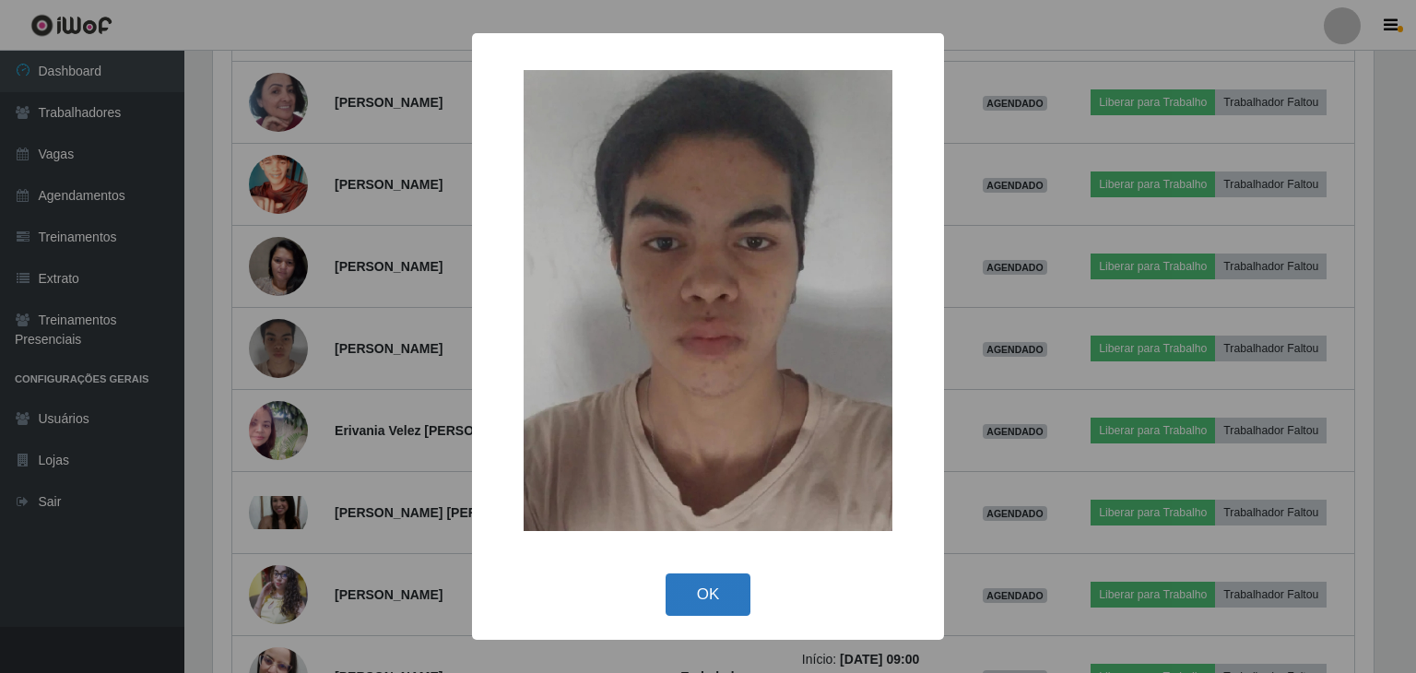
click at [708, 586] on button "OK" at bounding box center [709, 594] width 86 height 43
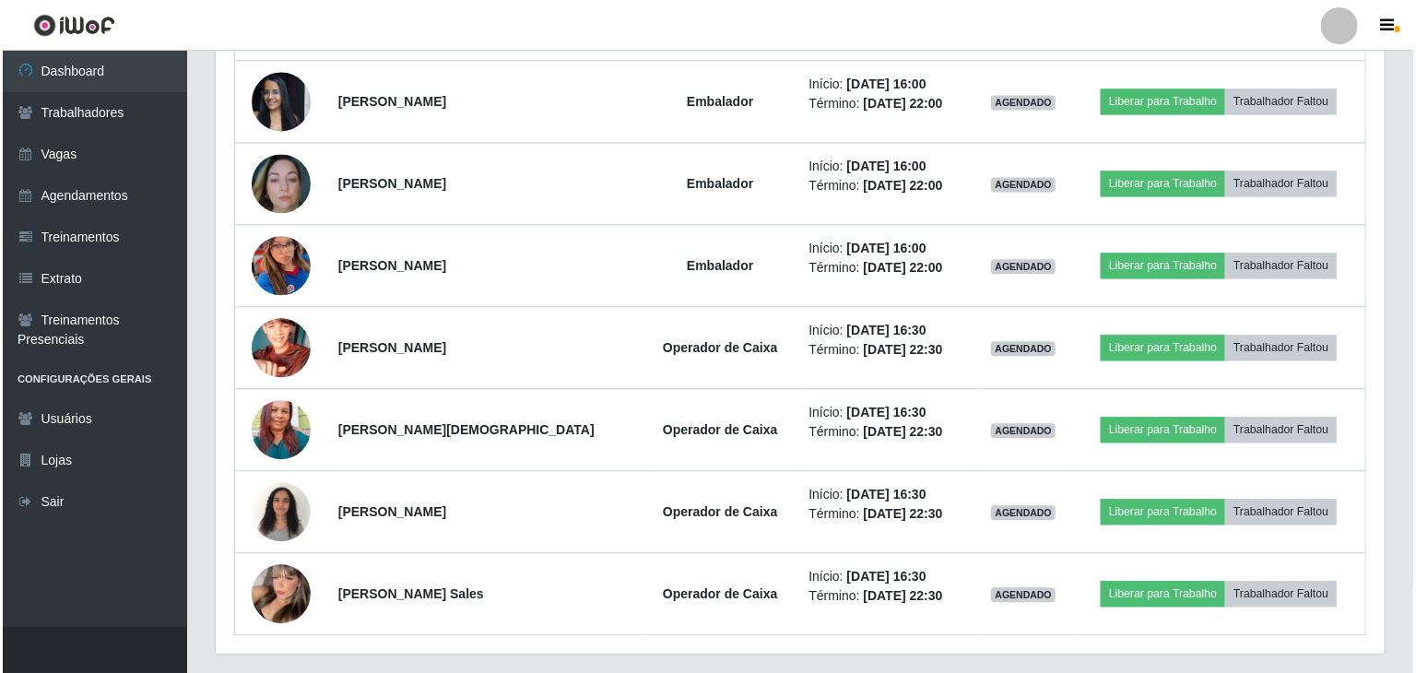
scroll to position [5541, 0]
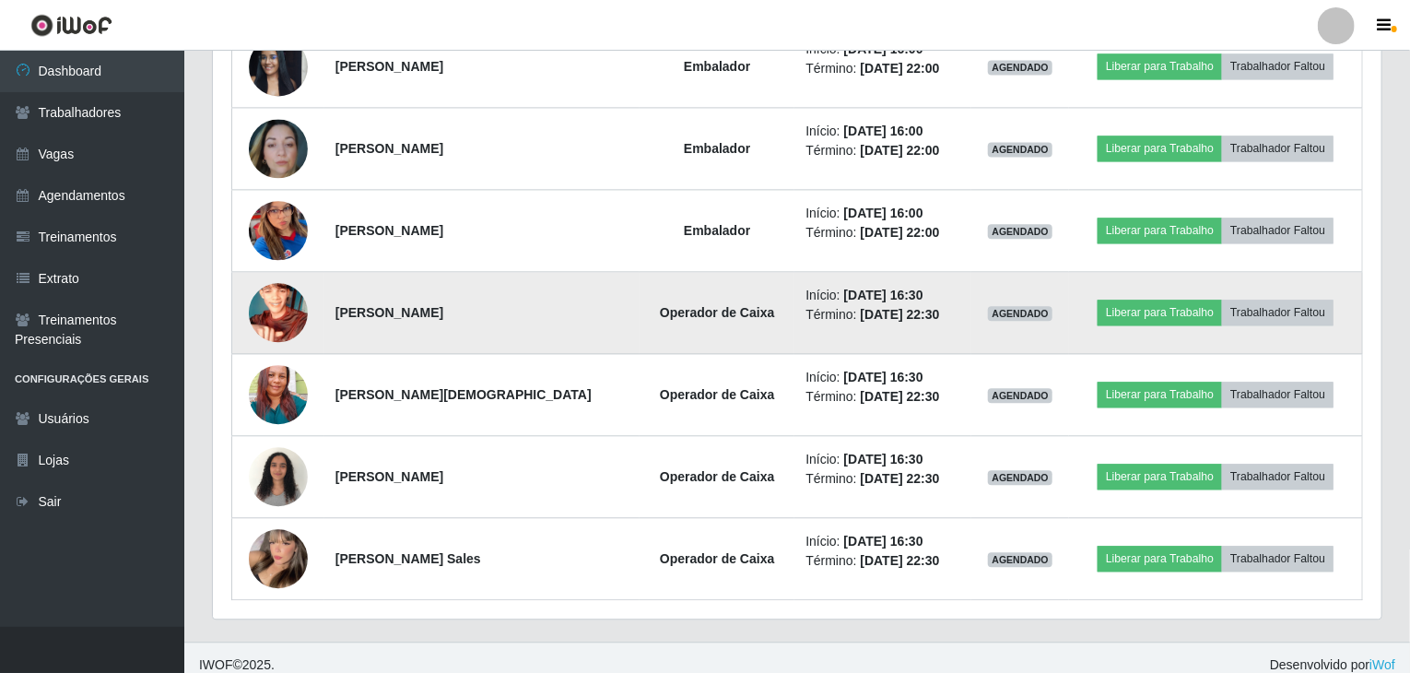
click at [271, 310] on img at bounding box center [278, 312] width 59 height 105
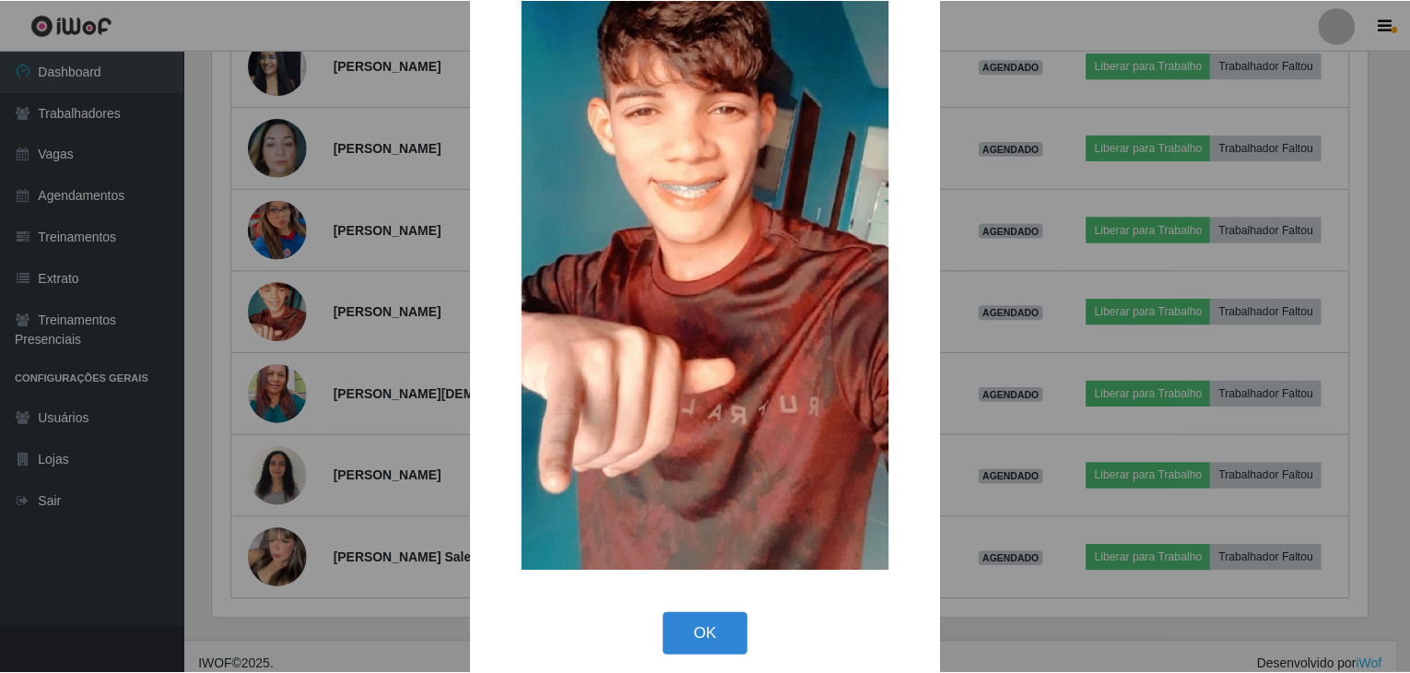
scroll to position [144, 0]
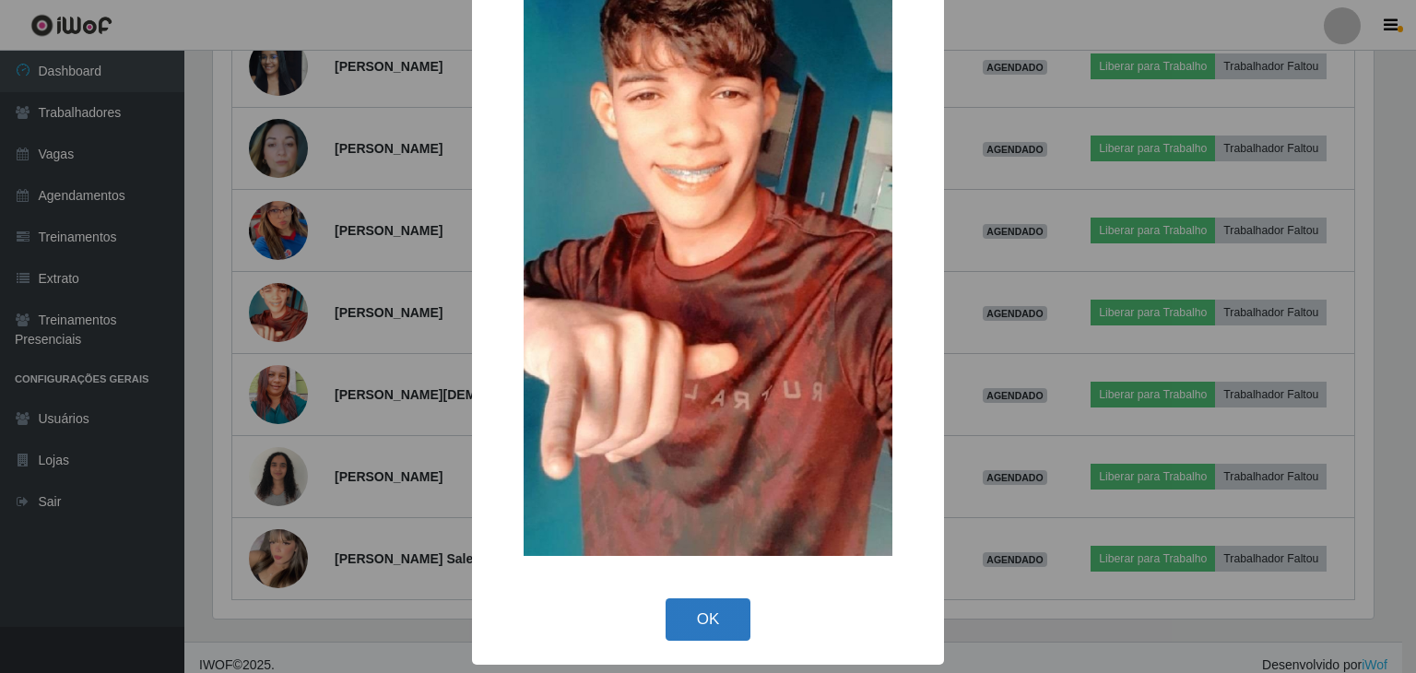
drag, startPoint x: 699, startPoint y: 618, endPoint x: 688, endPoint y: 610, distance: 13.3
click at [694, 613] on button "OK" at bounding box center [709, 619] width 86 height 43
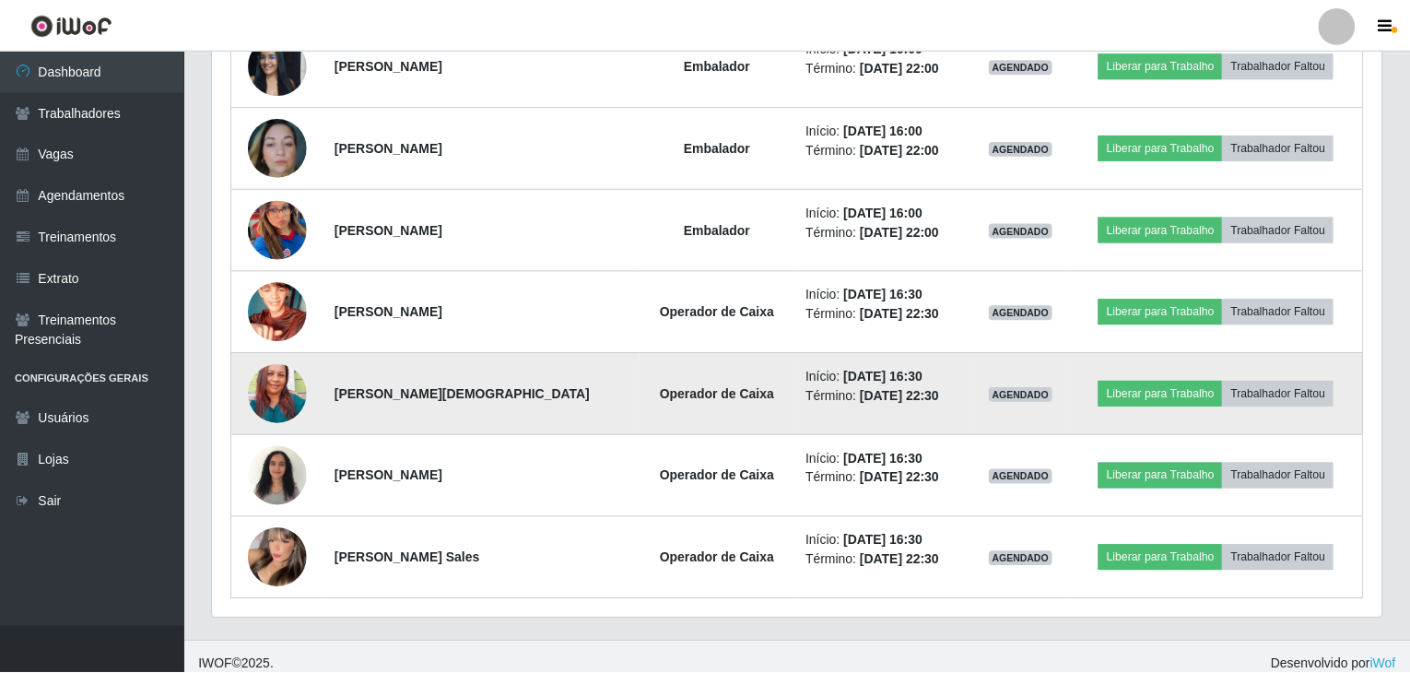
scroll to position [383, 1169]
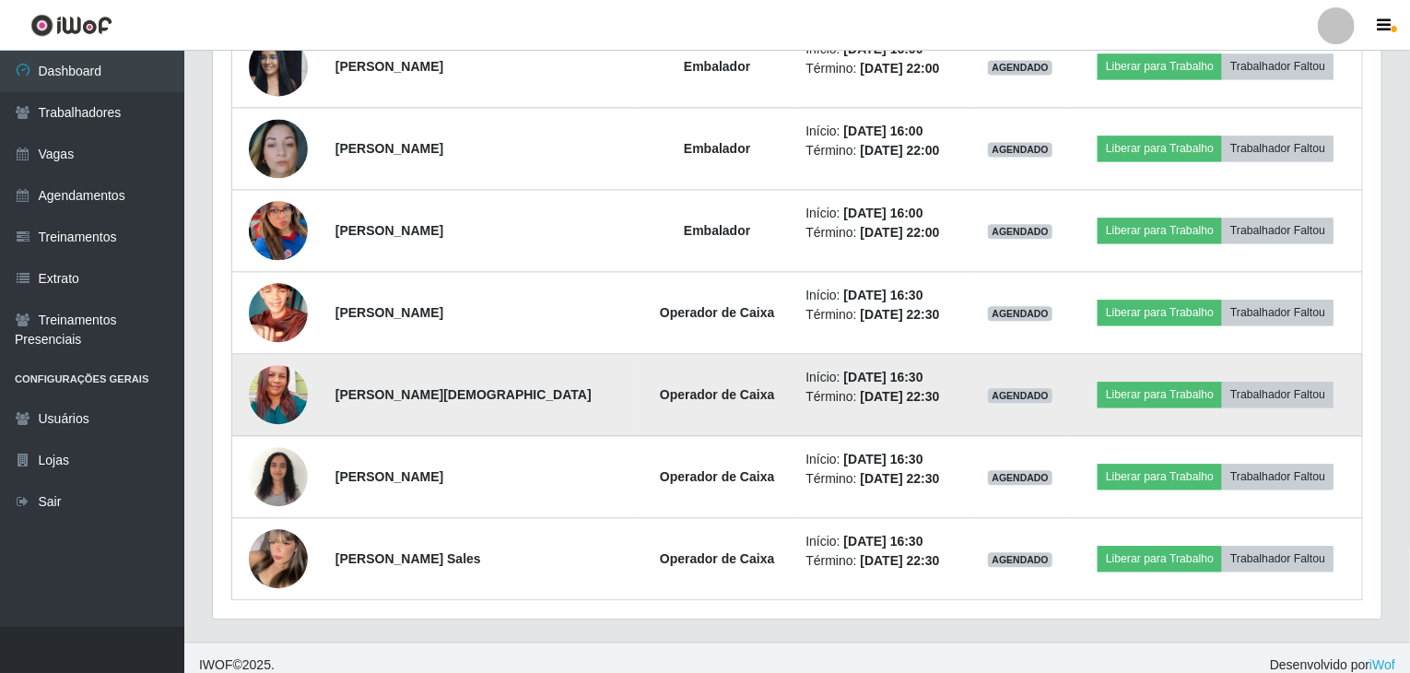
click at [301, 378] on img at bounding box center [278, 394] width 59 height 78
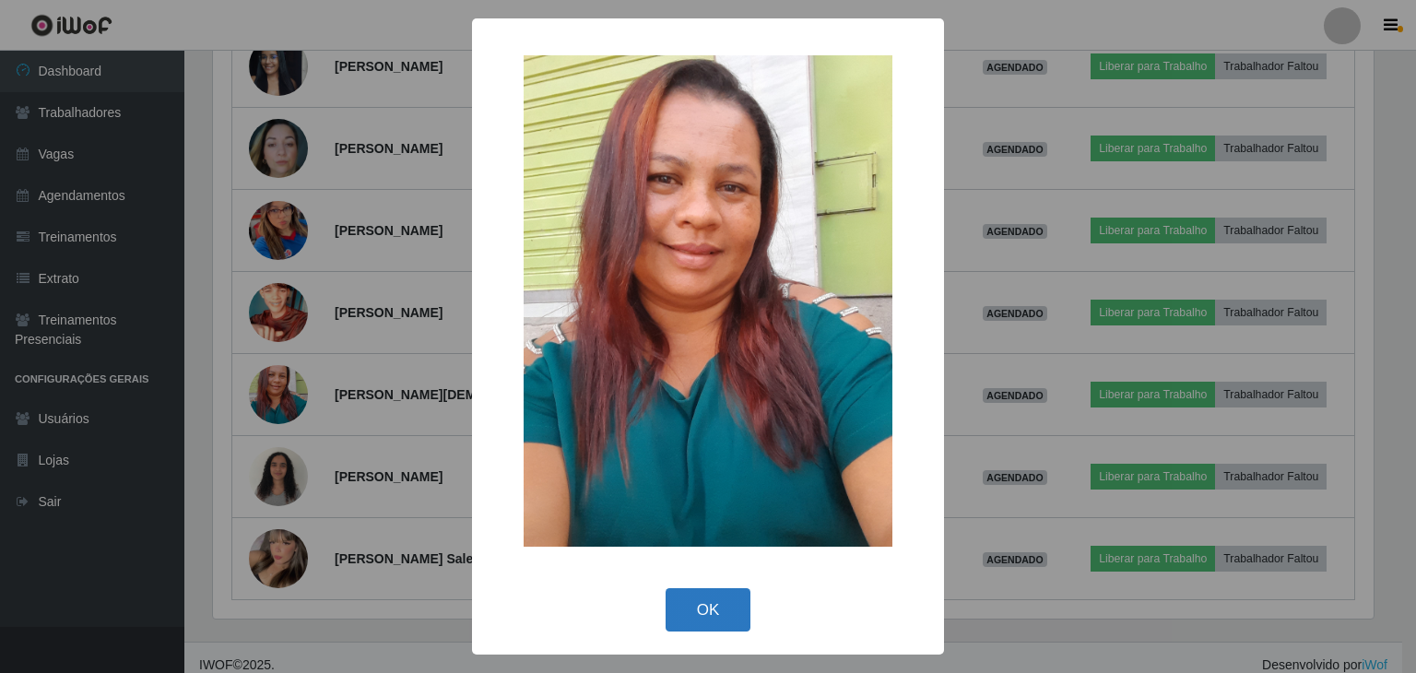
click at [701, 629] on button "OK" at bounding box center [709, 609] width 86 height 43
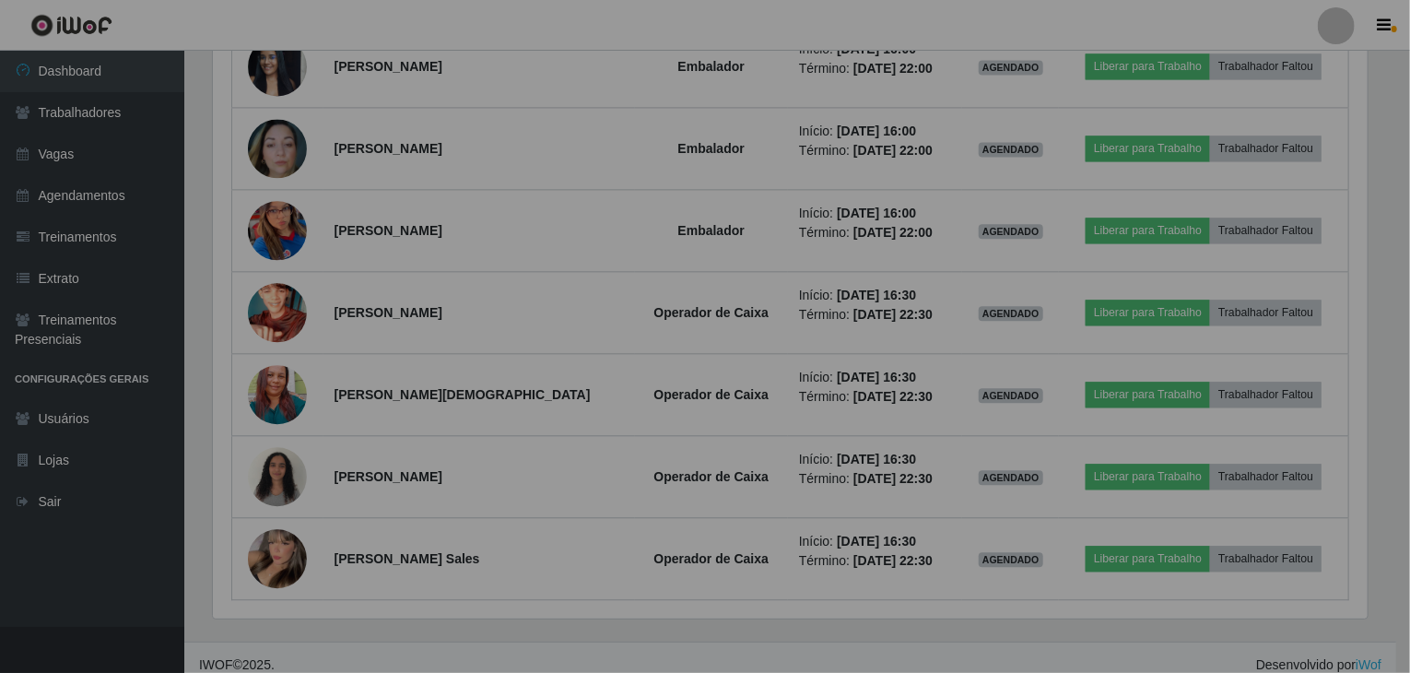
scroll to position [383, 1169]
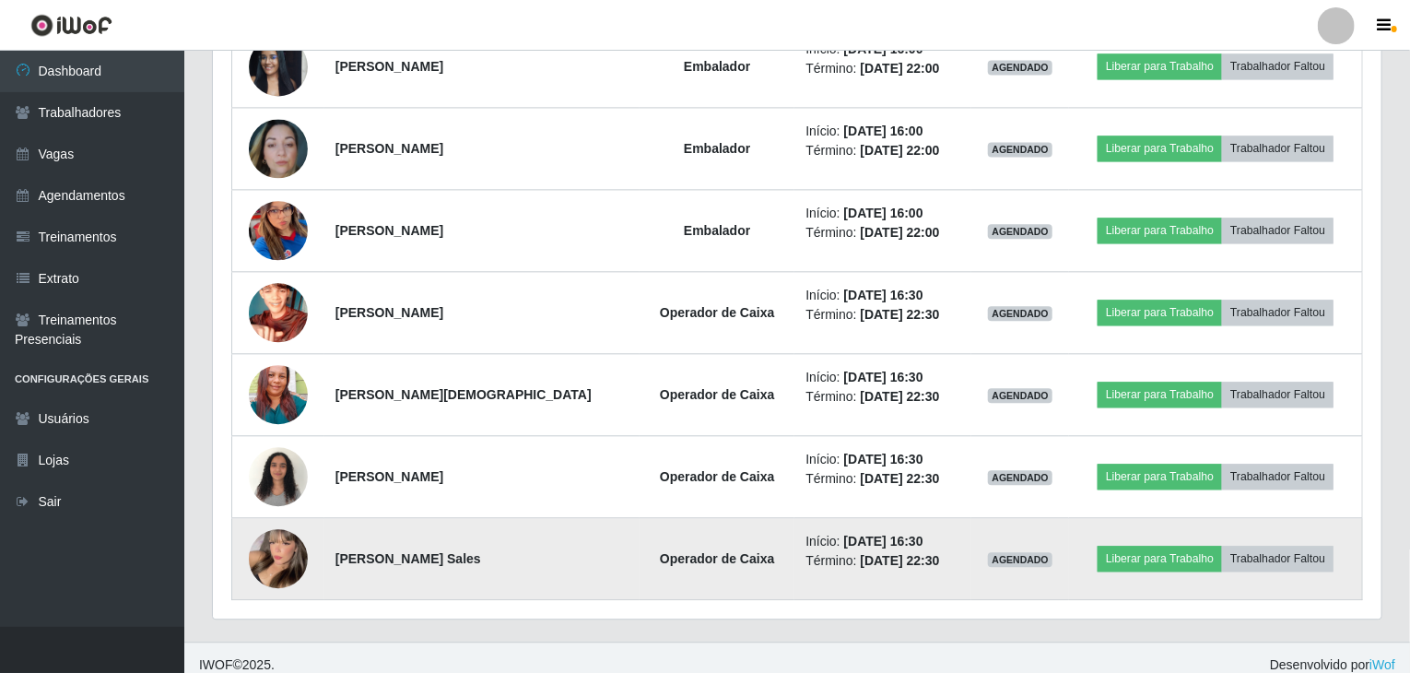
click at [283, 568] on img at bounding box center [278, 558] width 59 height 81
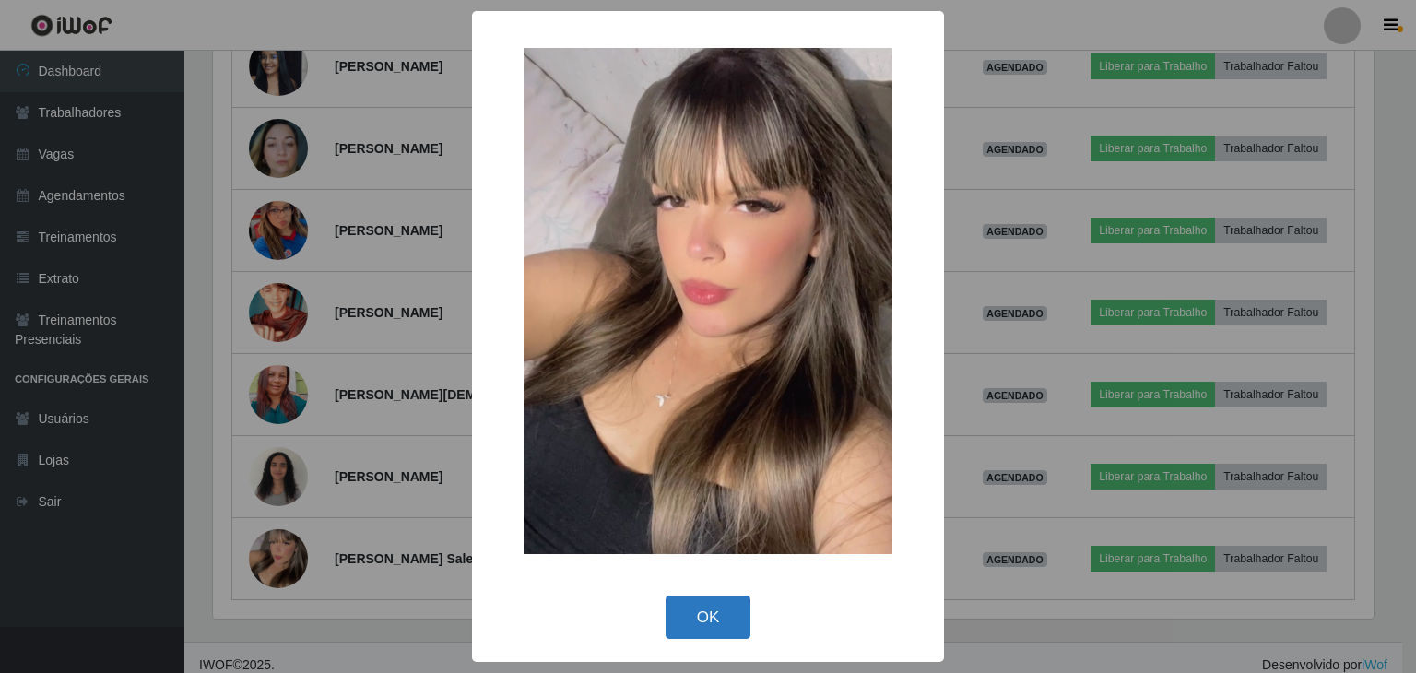
click at [719, 616] on button "OK" at bounding box center [709, 616] width 86 height 43
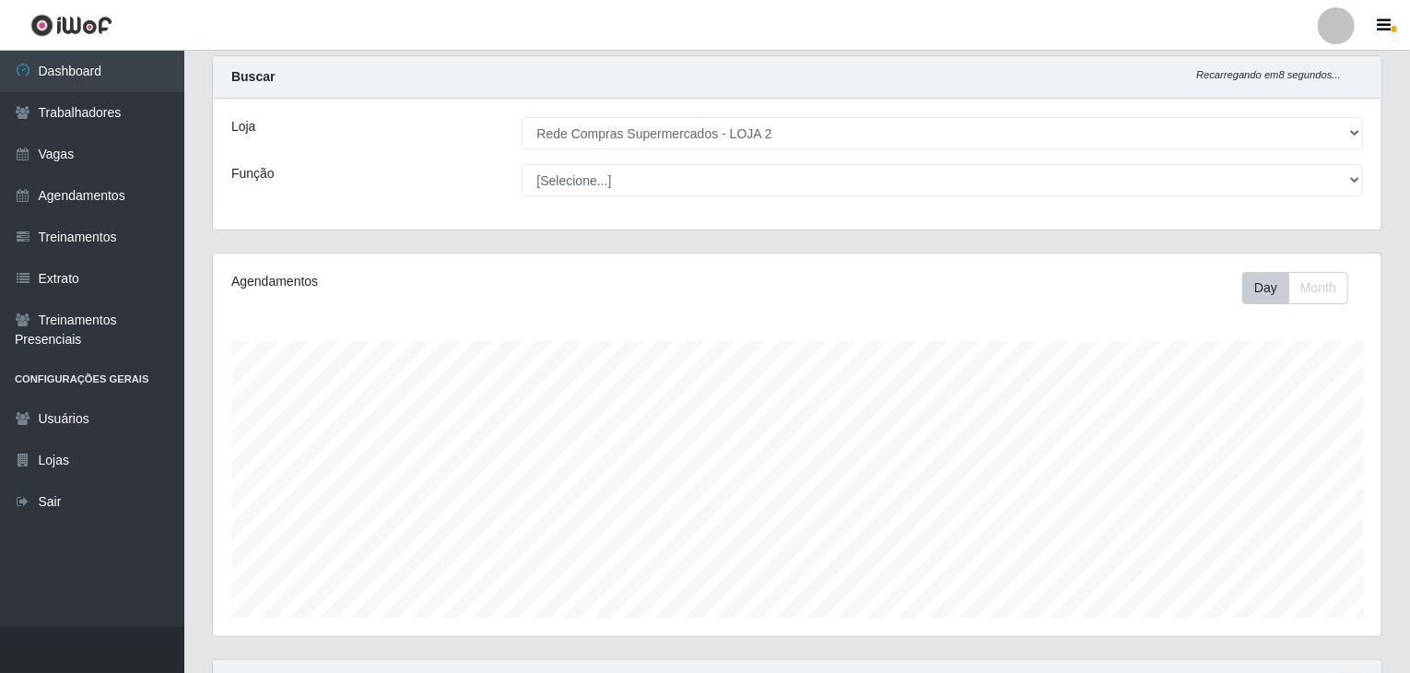
scroll to position [0, 0]
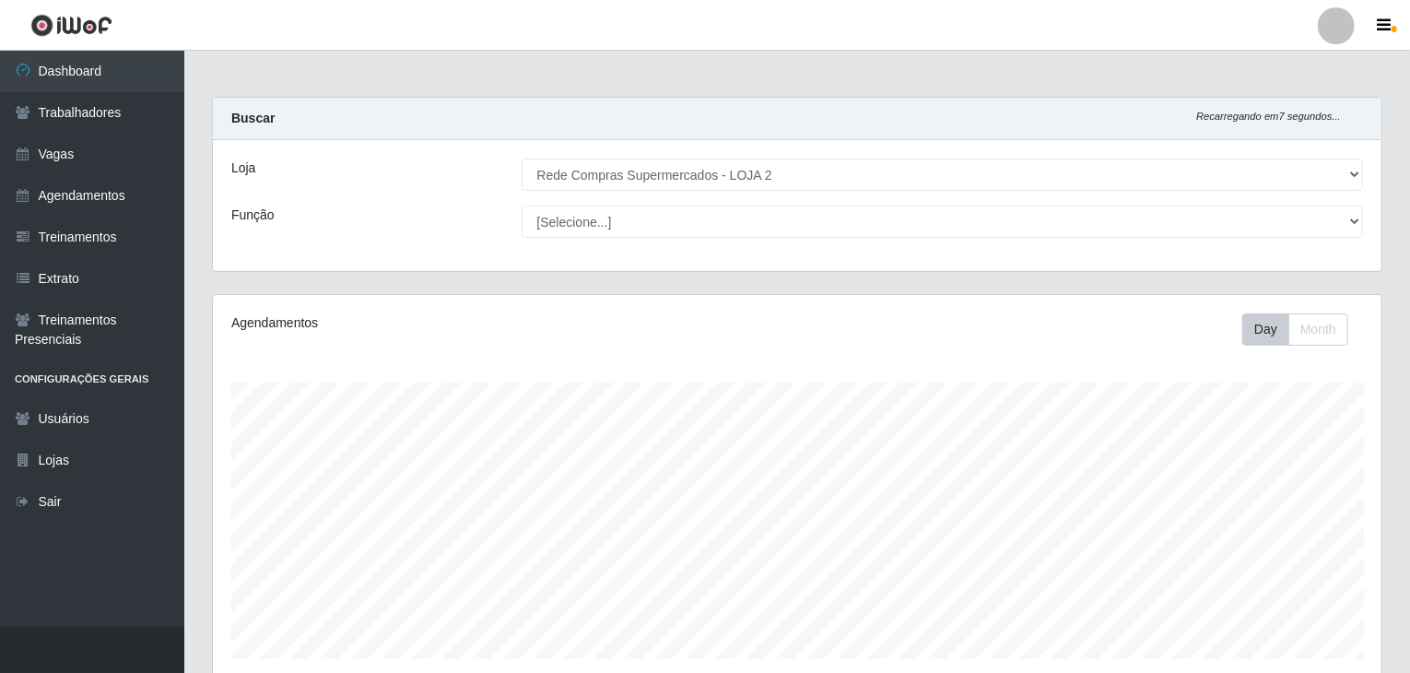
click at [76, 160] on link "Vagas" at bounding box center [92, 154] width 184 height 41
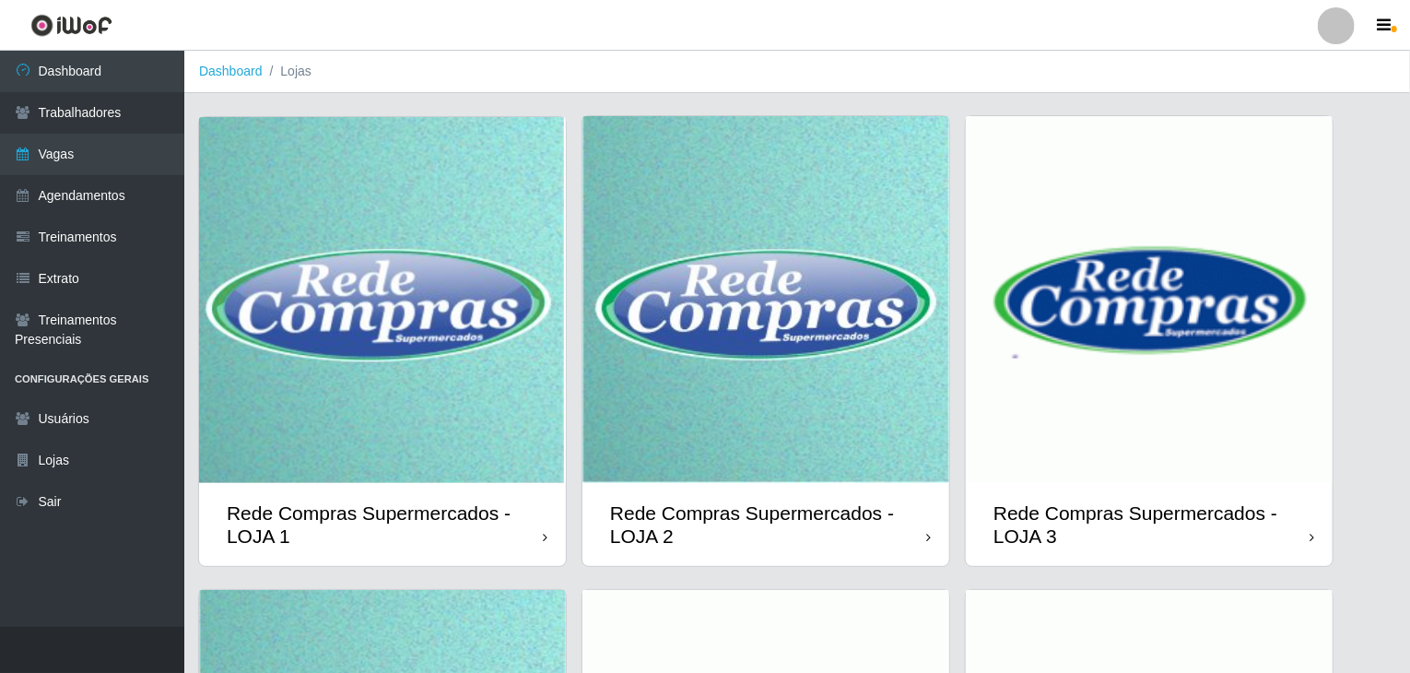
click at [830, 365] on img at bounding box center [766, 299] width 367 height 367
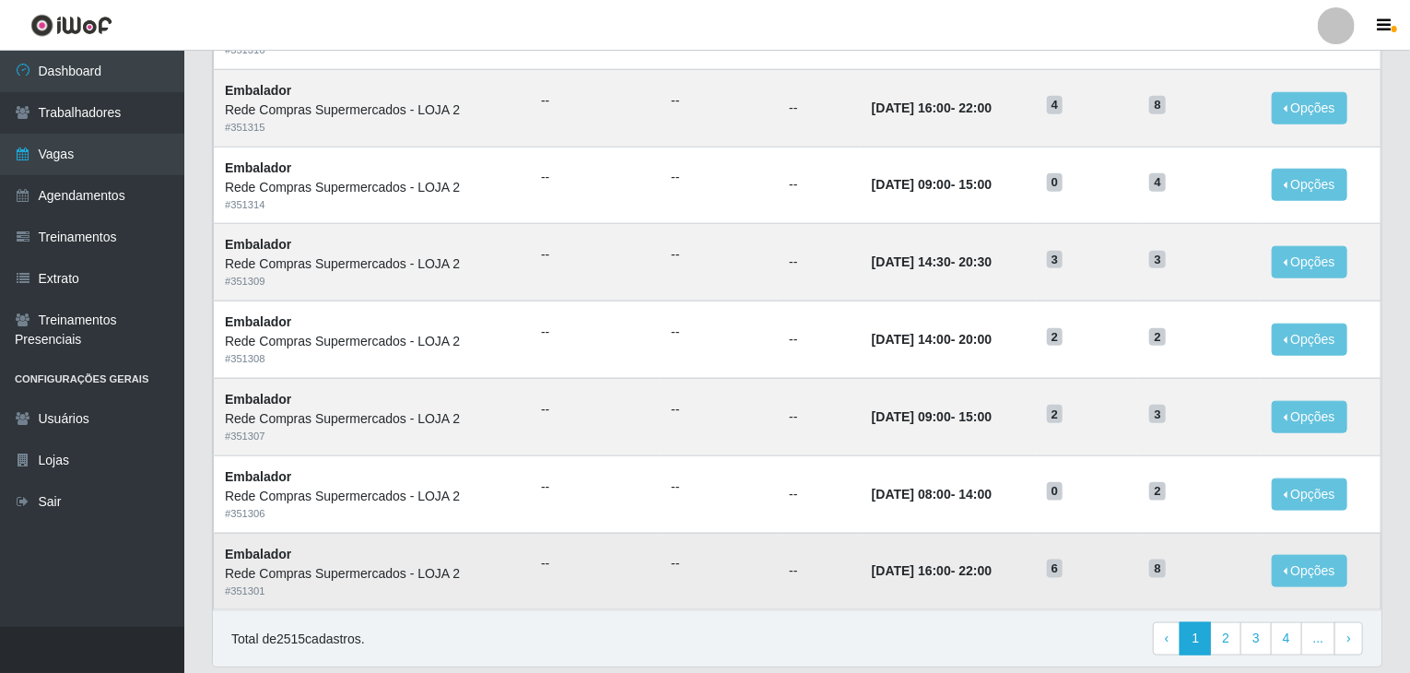
scroll to position [884, 0]
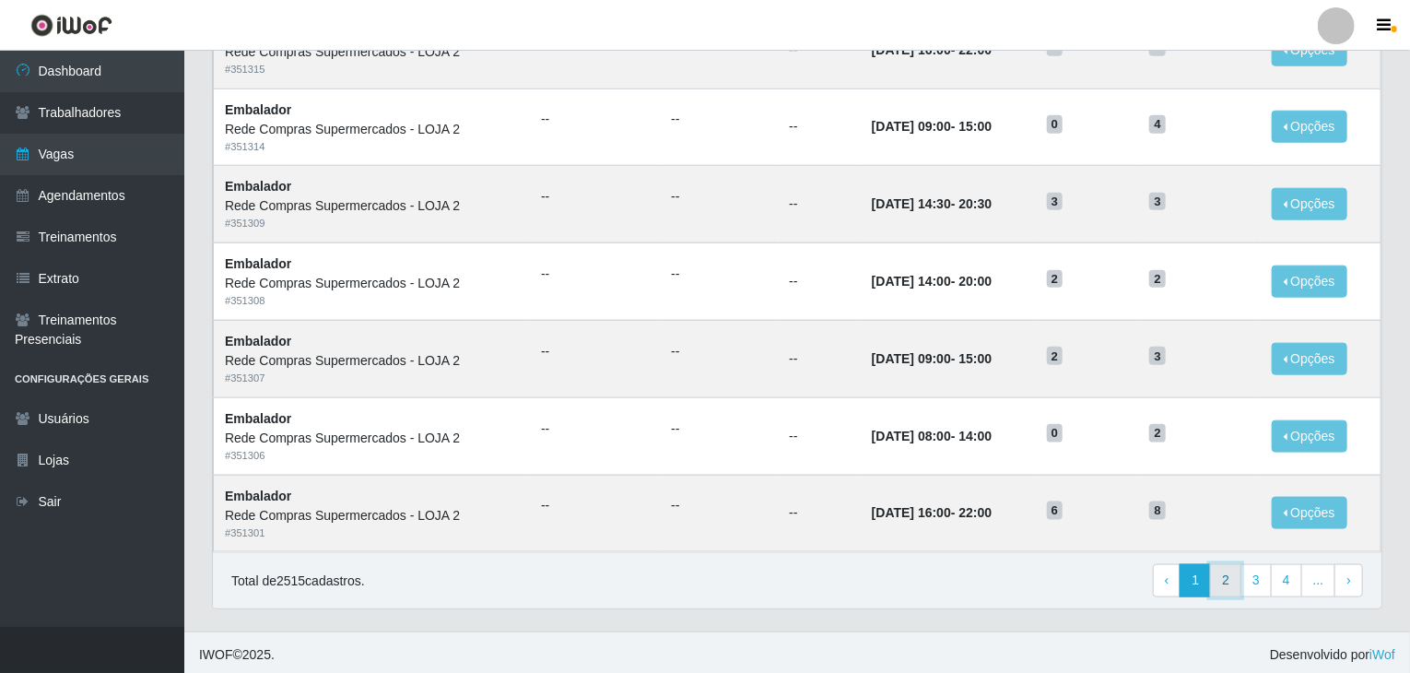
click at [1232, 591] on link "2" at bounding box center [1225, 580] width 31 height 33
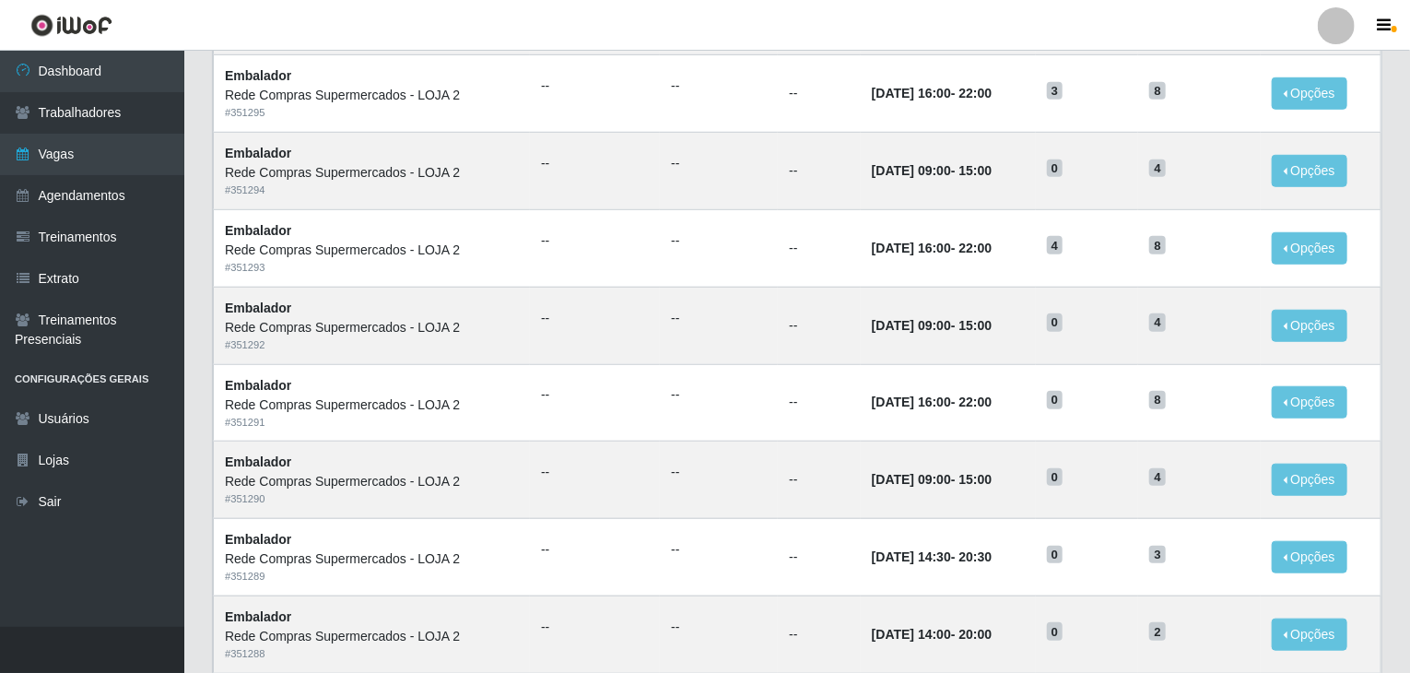
scroll to position [884, 0]
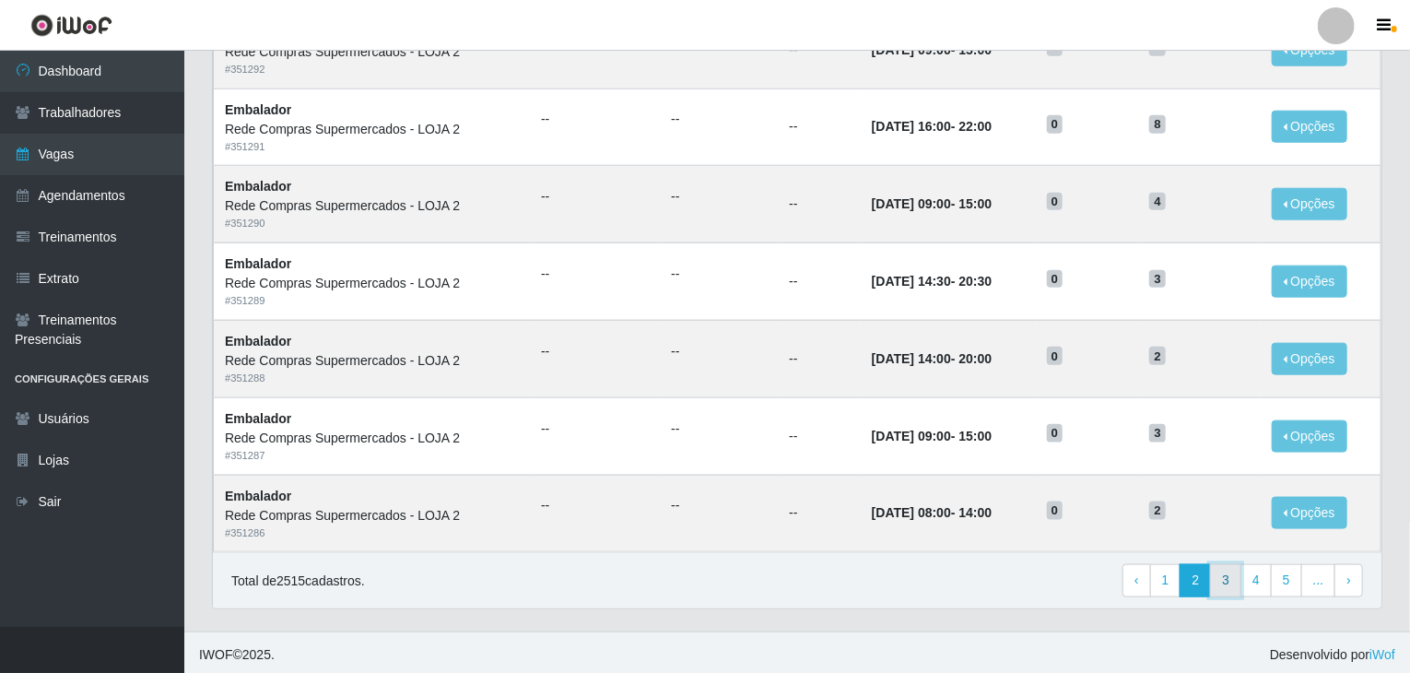
click at [1239, 587] on link "3" at bounding box center [1225, 580] width 31 height 33
click at [1242, 584] on link "4" at bounding box center [1225, 580] width 31 height 33
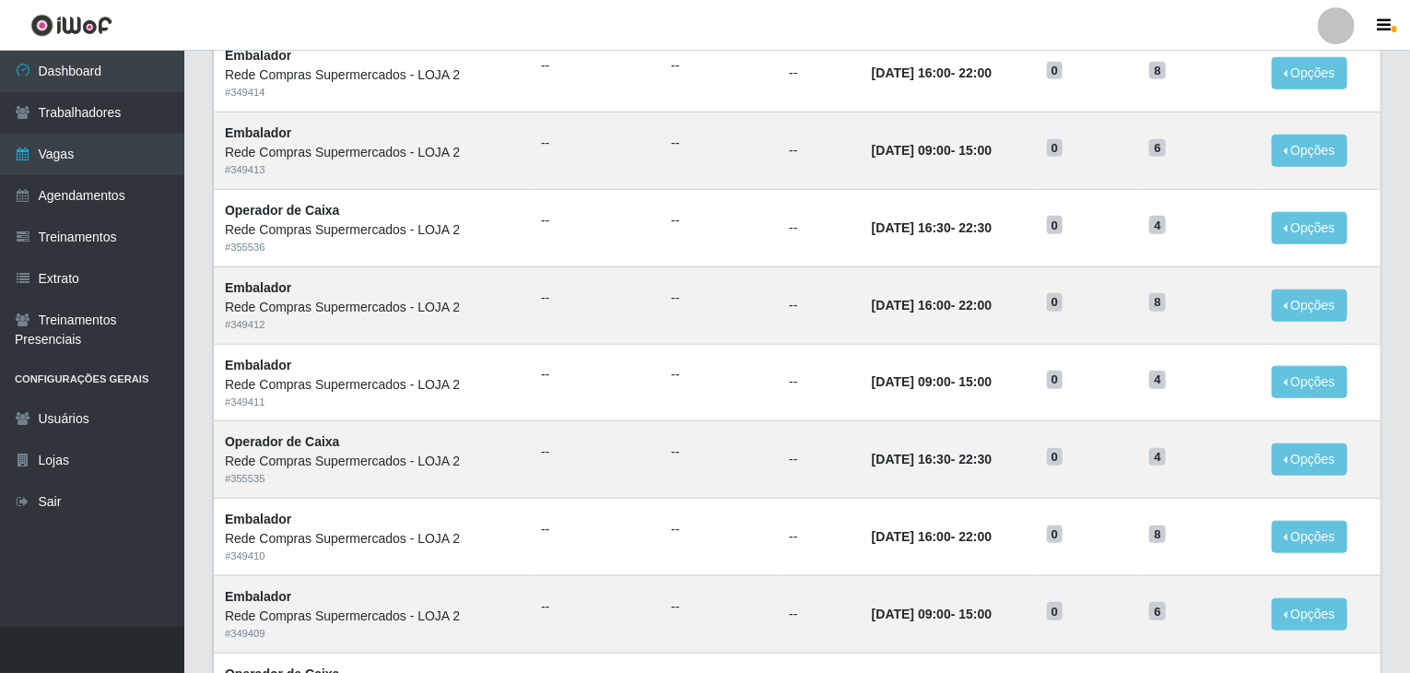
scroll to position [884, 0]
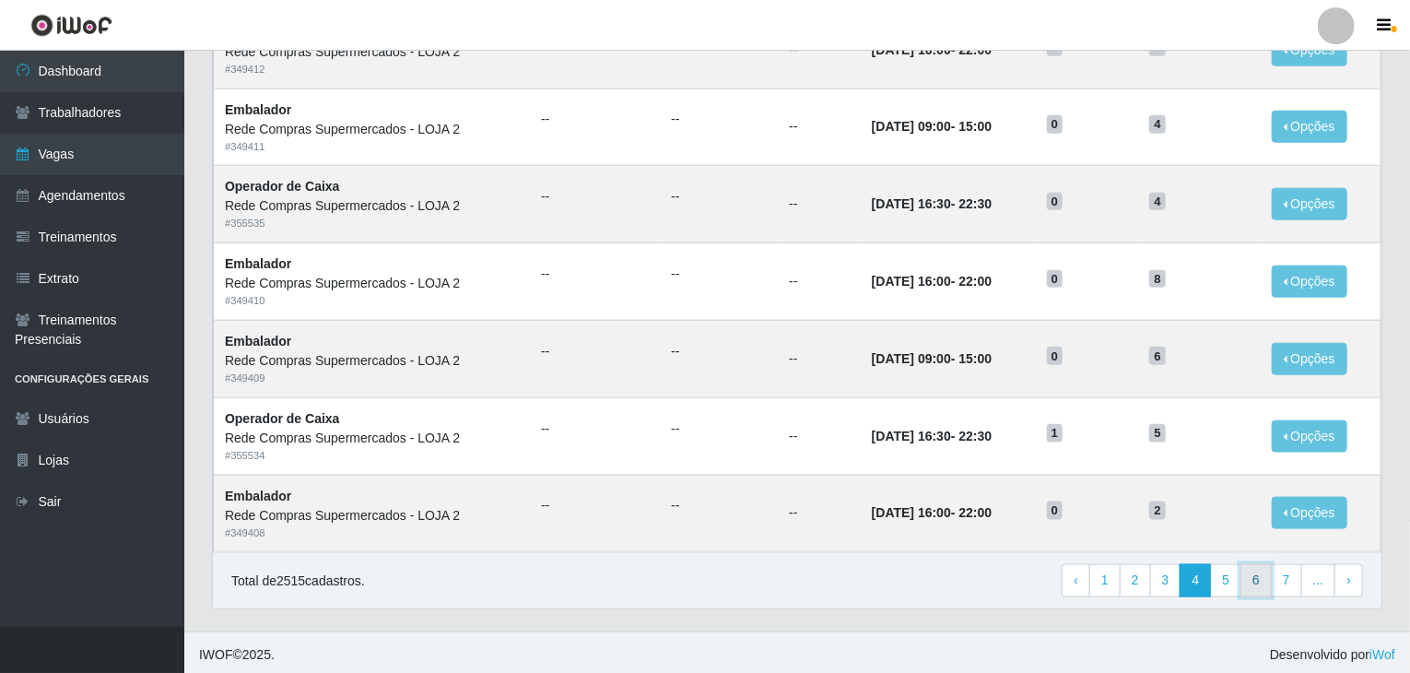
click at [1247, 566] on link "6" at bounding box center [1256, 580] width 31 height 33
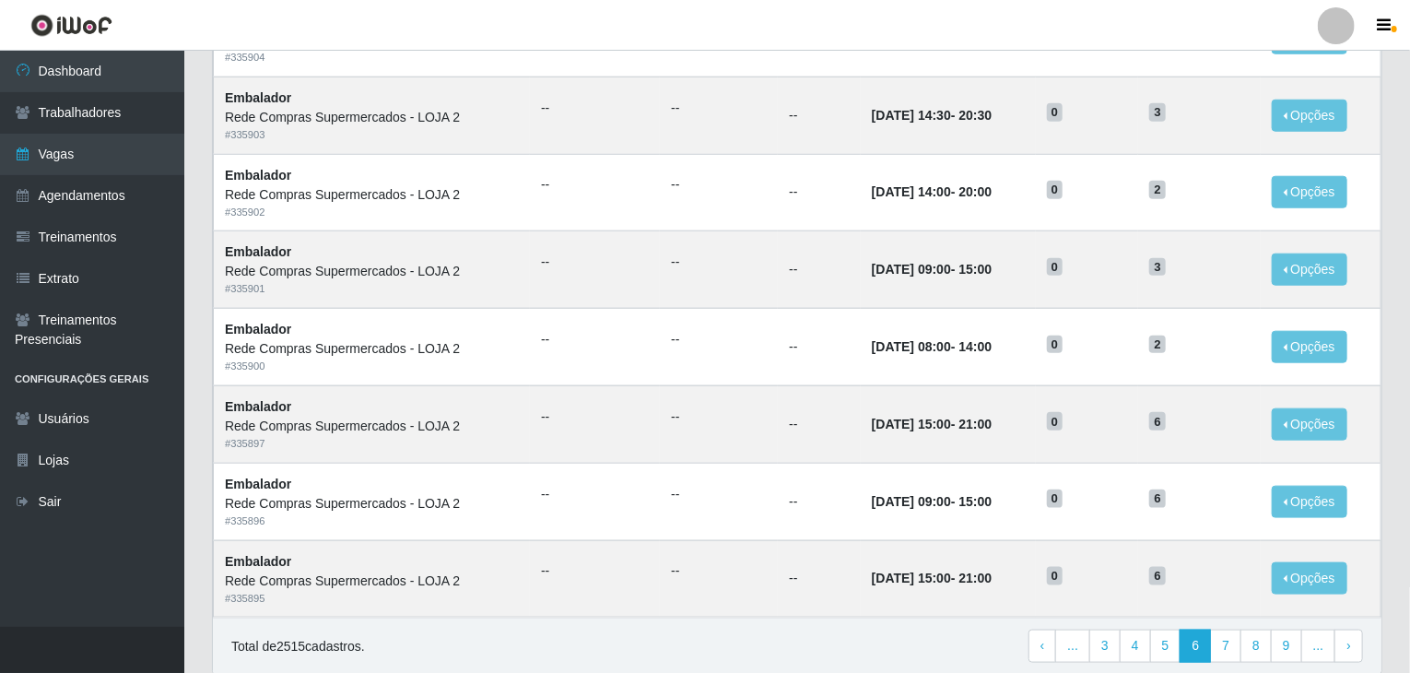
scroll to position [884, 0]
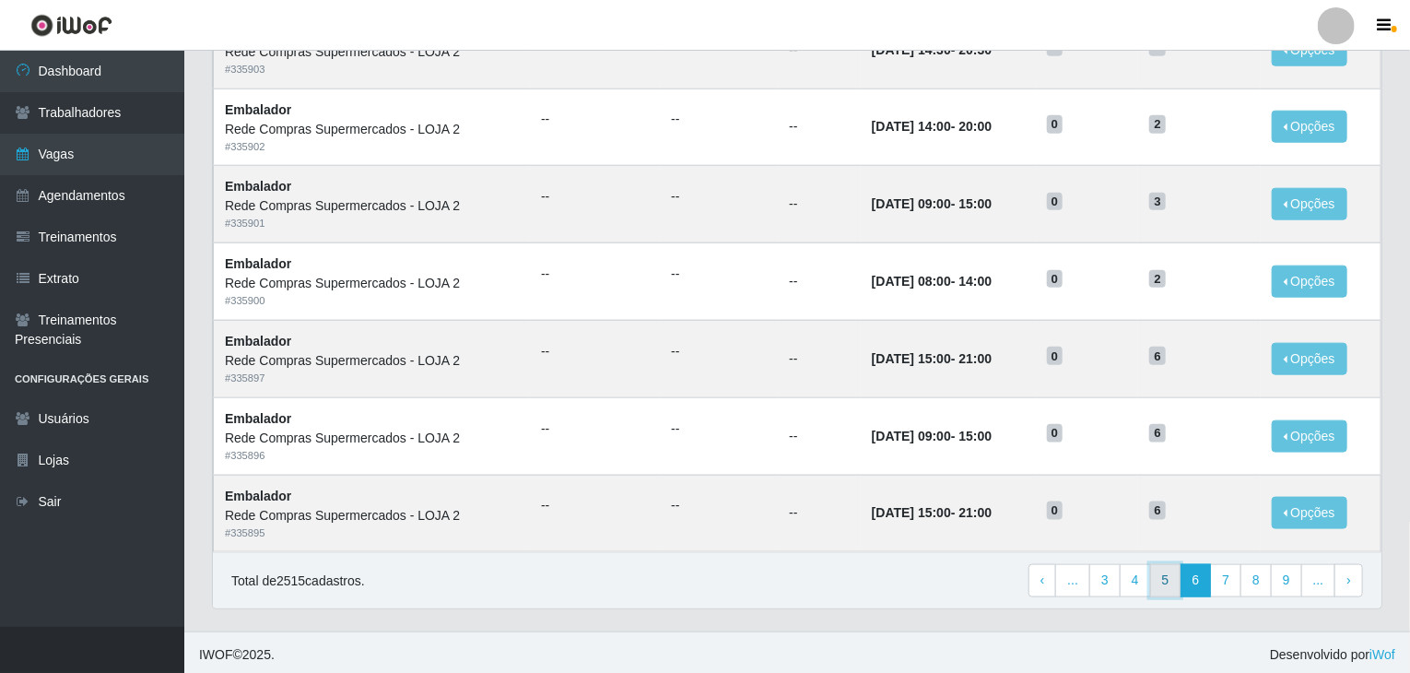
click at [1164, 574] on link "5" at bounding box center [1165, 580] width 31 height 33
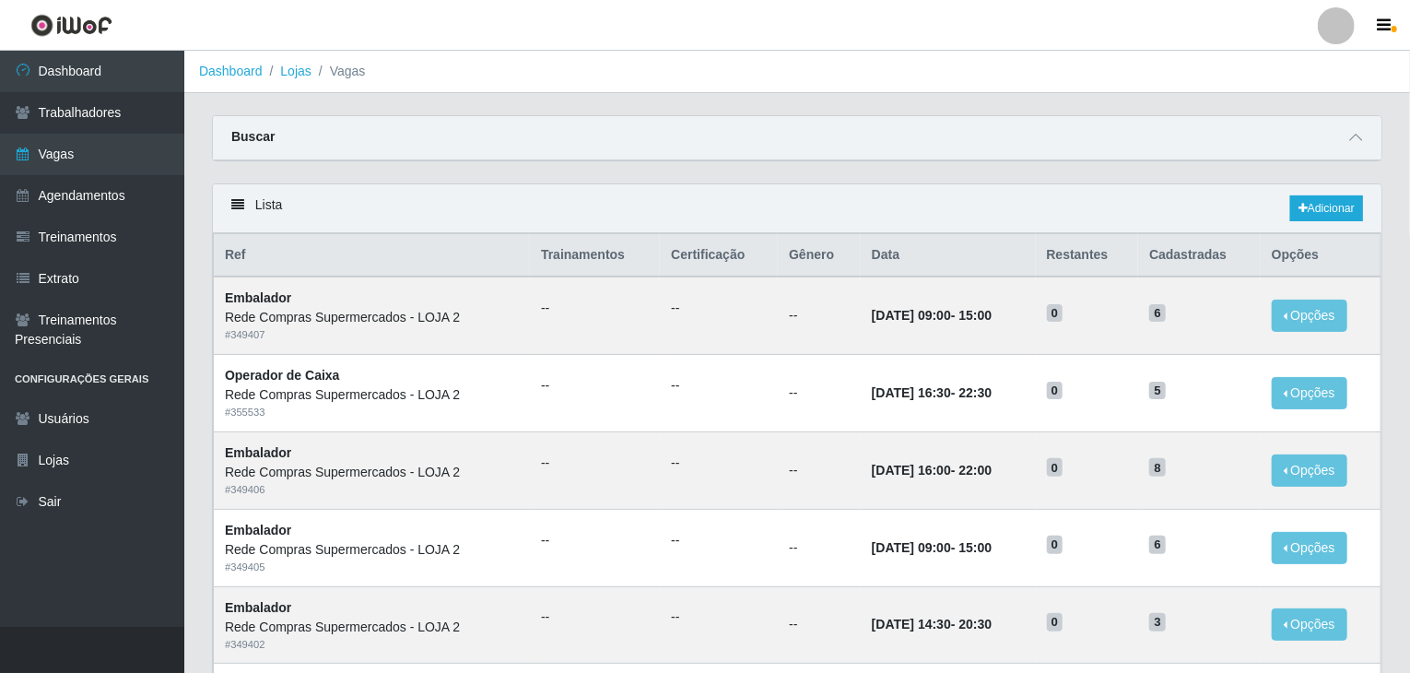
scroll to position [461, 0]
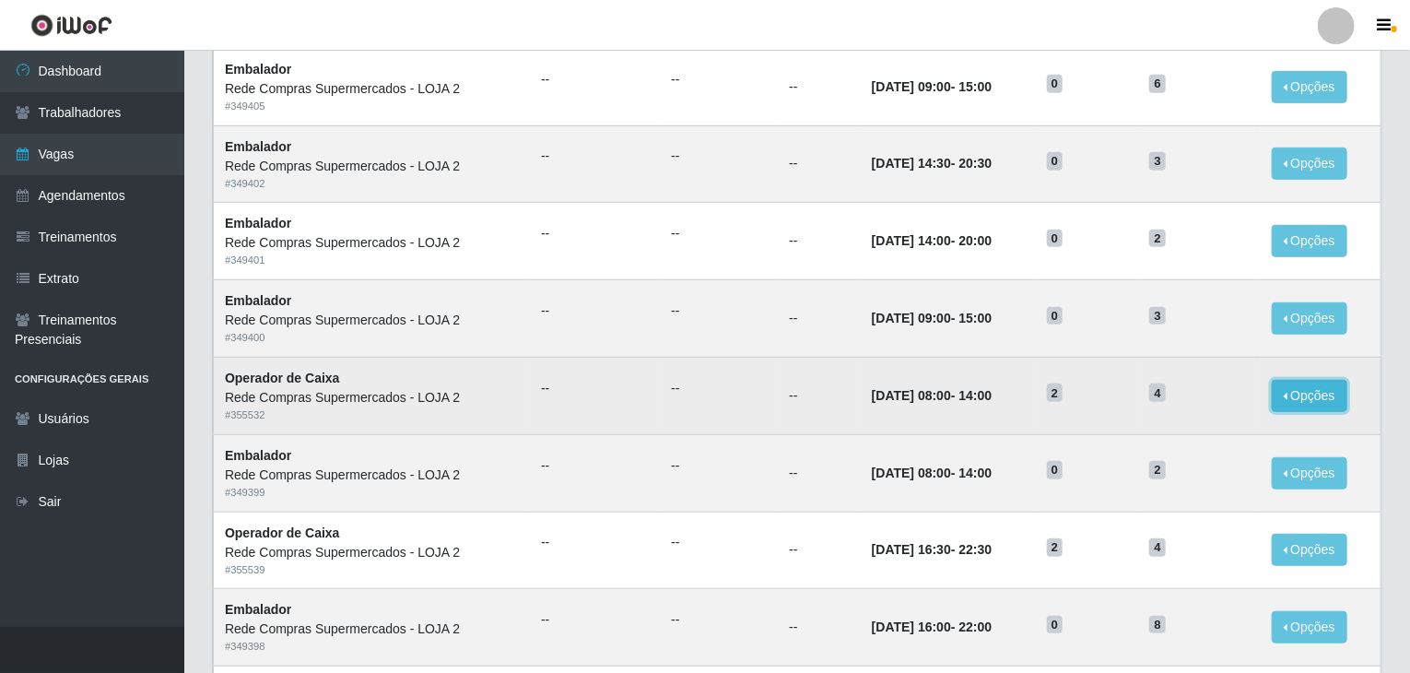
click at [1314, 388] on button "Opções" at bounding box center [1310, 396] width 76 height 32
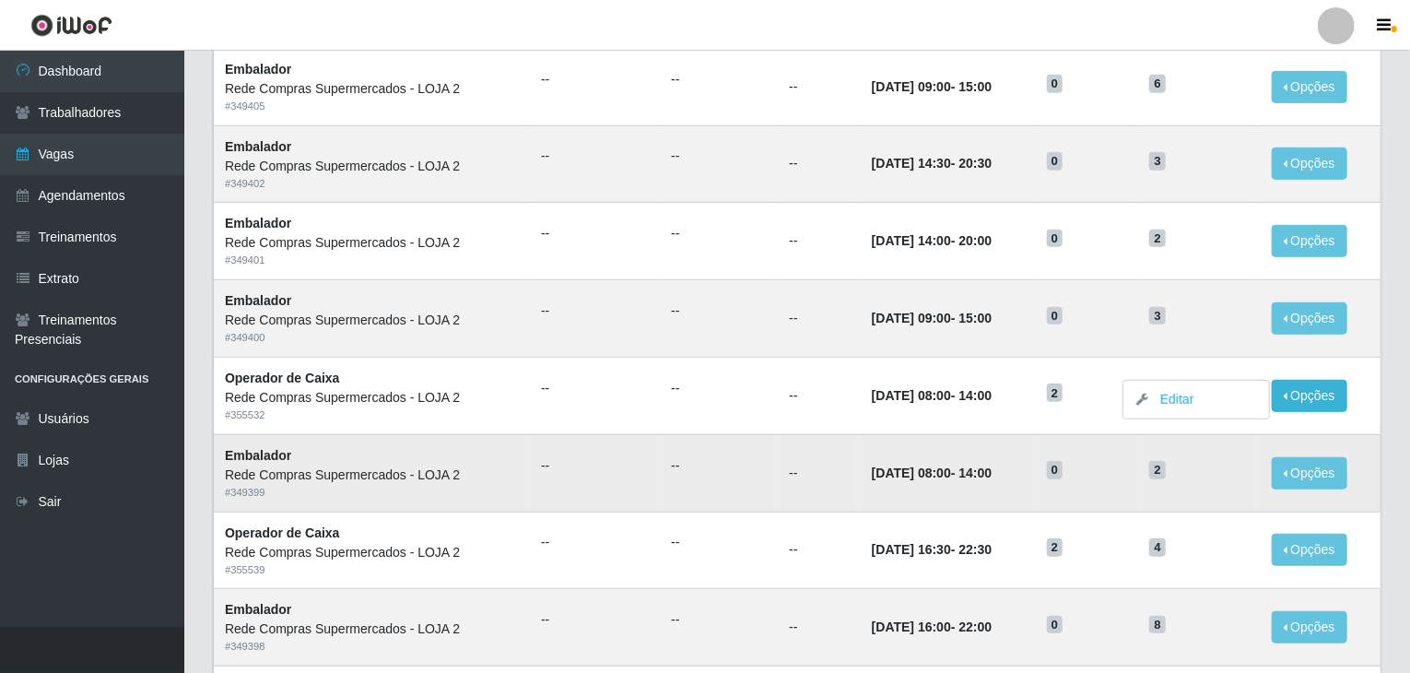
click at [1235, 474] on h5 "2" at bounding box center [1199, 468] width 100 height 19
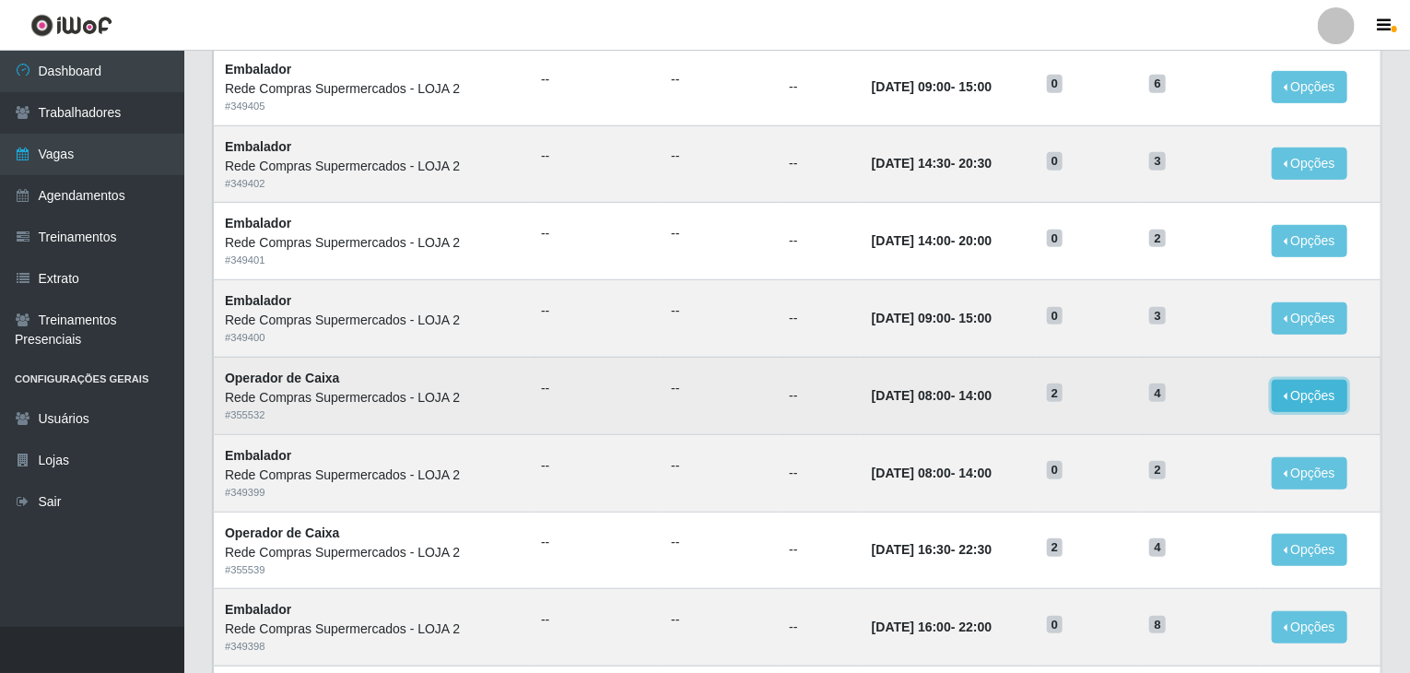
click at [1290, 400] on button "Opções" at bounding box center [1310, 396] width 76 height 32
click at [1181, 406] on button "Editar" at bounding box center [1197, 400] width 146 height 38
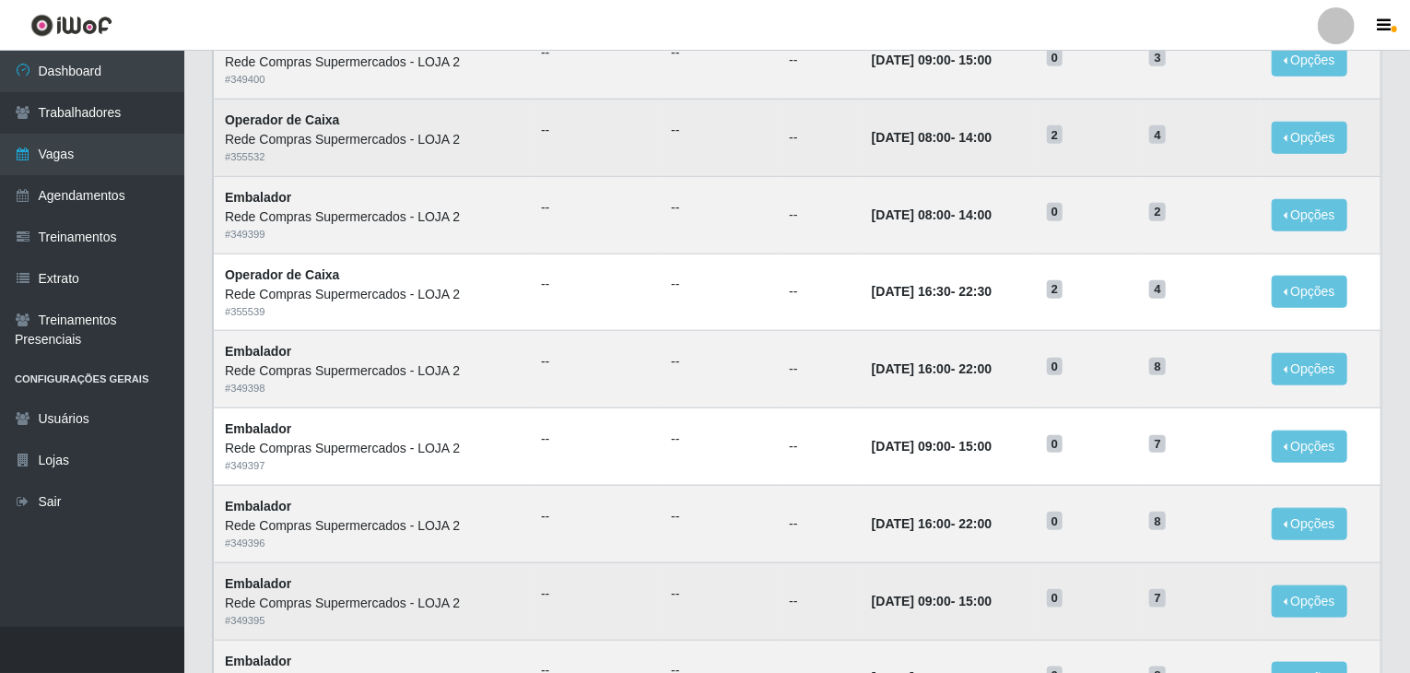
scroll to position [884, 0]
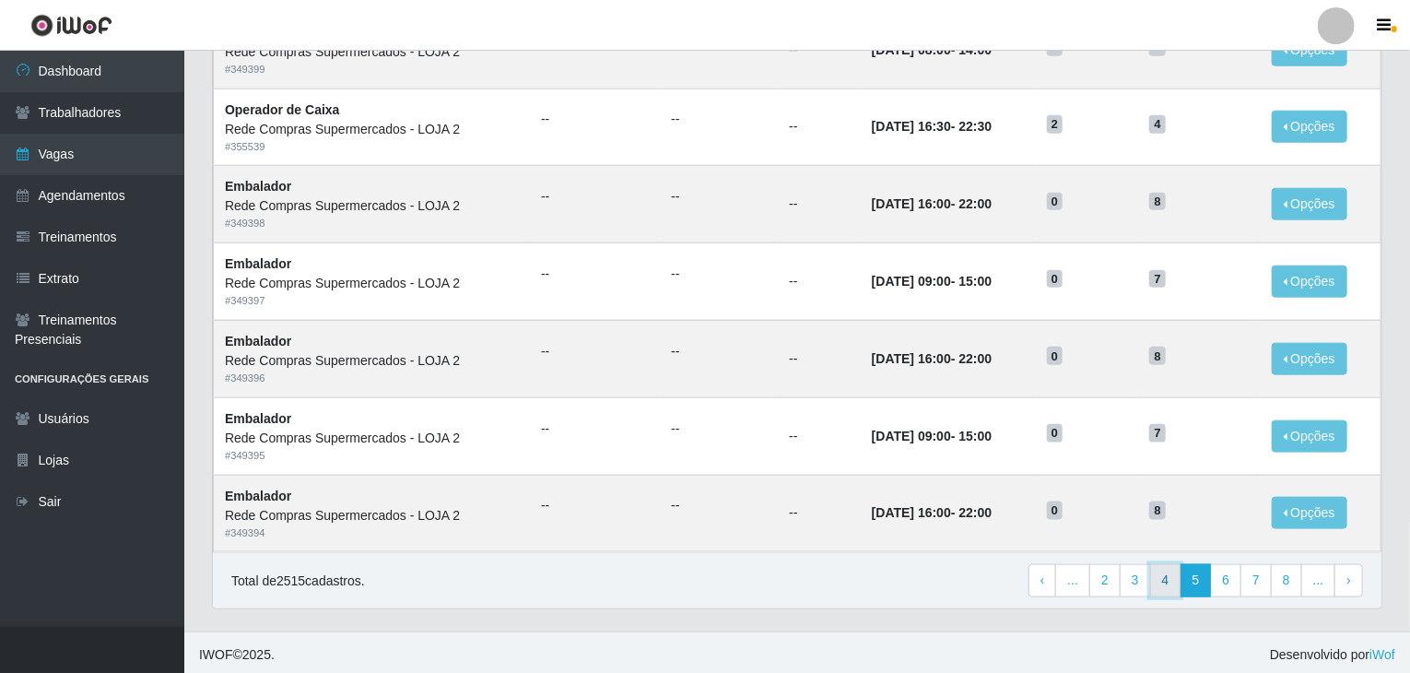
click at [1176, 584] on link "4" at bounding box center [1165, 580] width 31 height 33
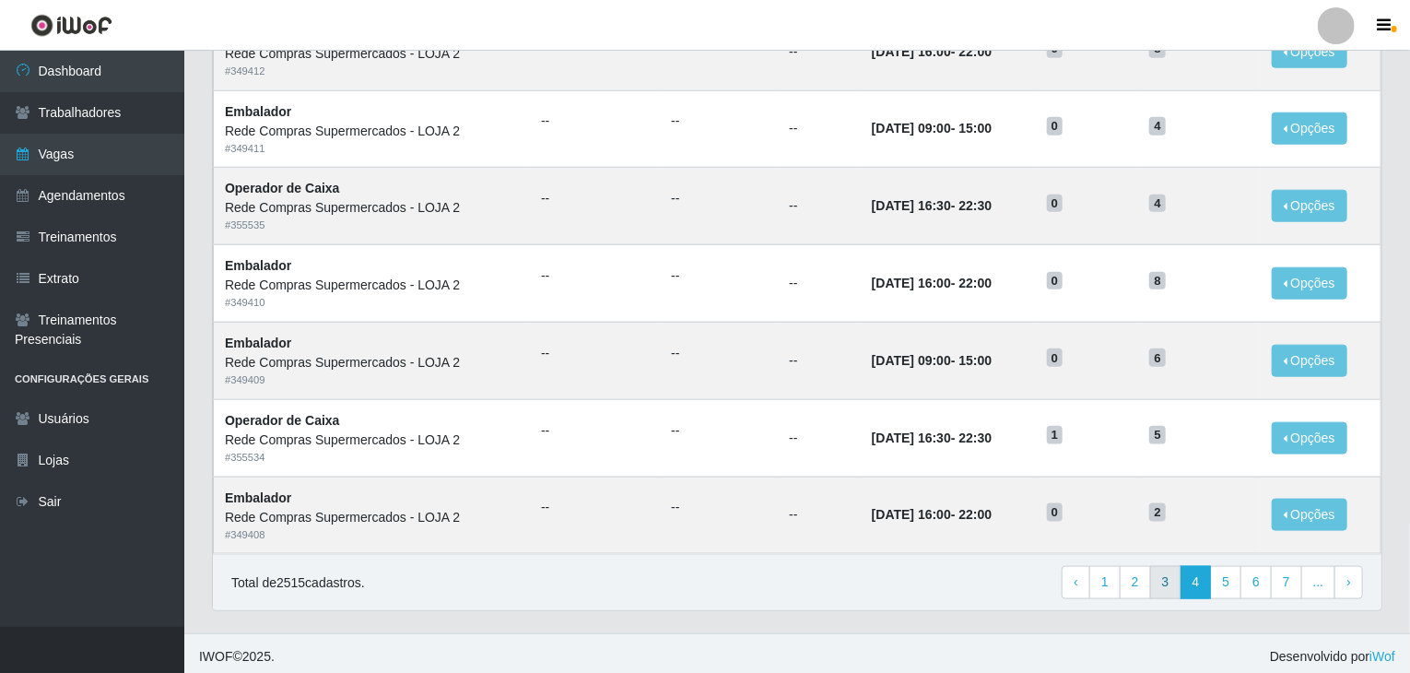
scroll to position [884, 0]
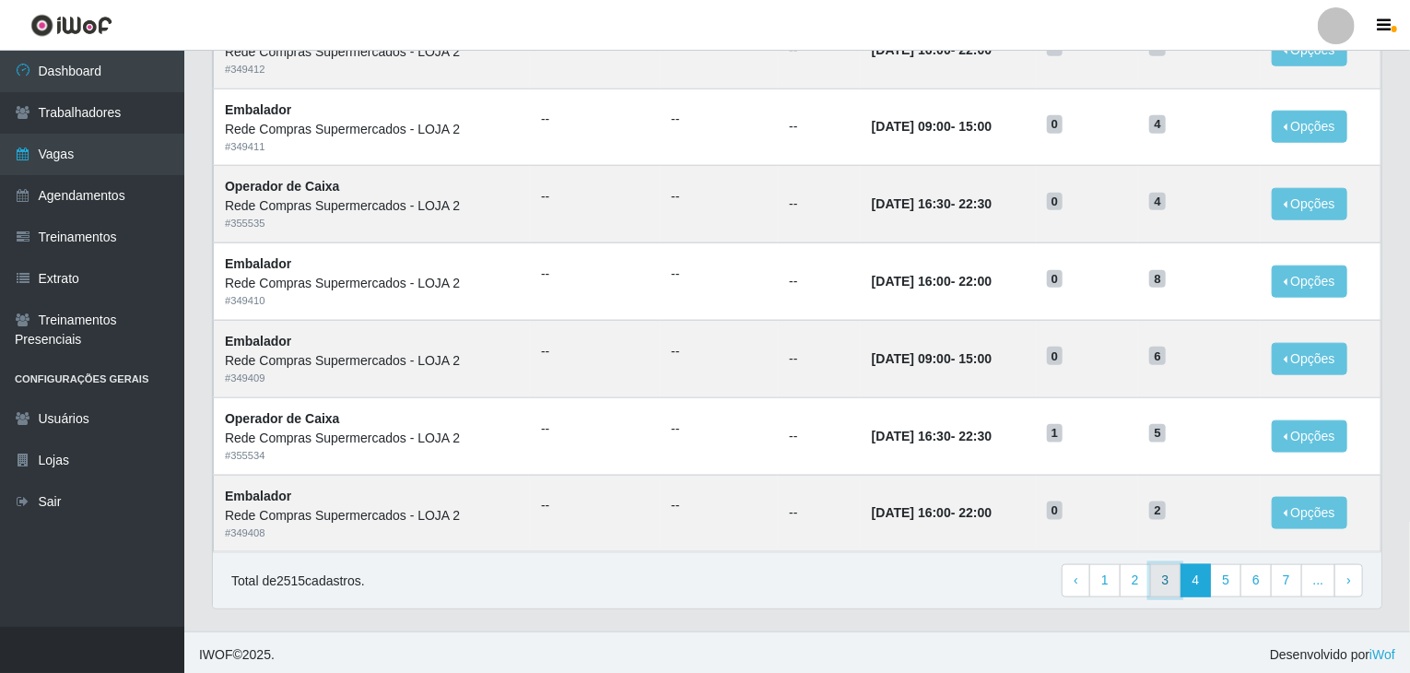
click at [1173, 580] on link "3" at bounding box center [1165, 580] width 31 height 33
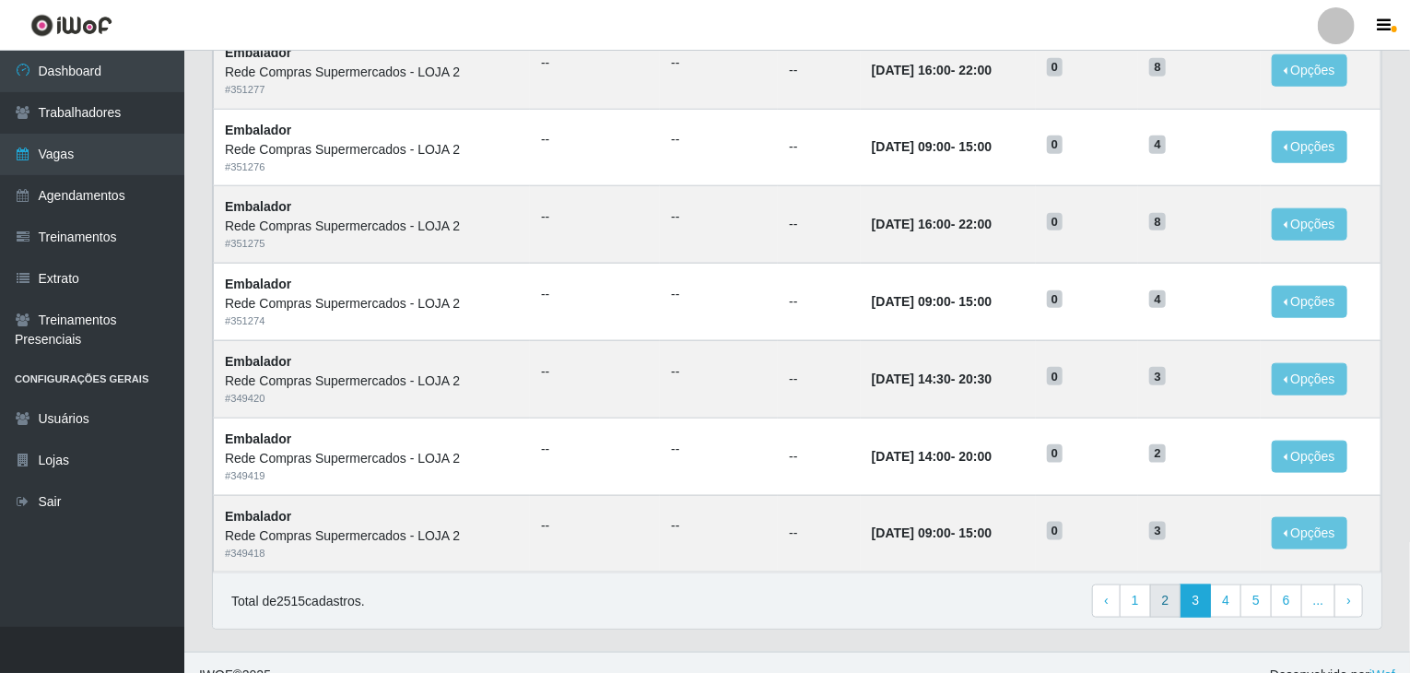
scroll to position [884, 0]
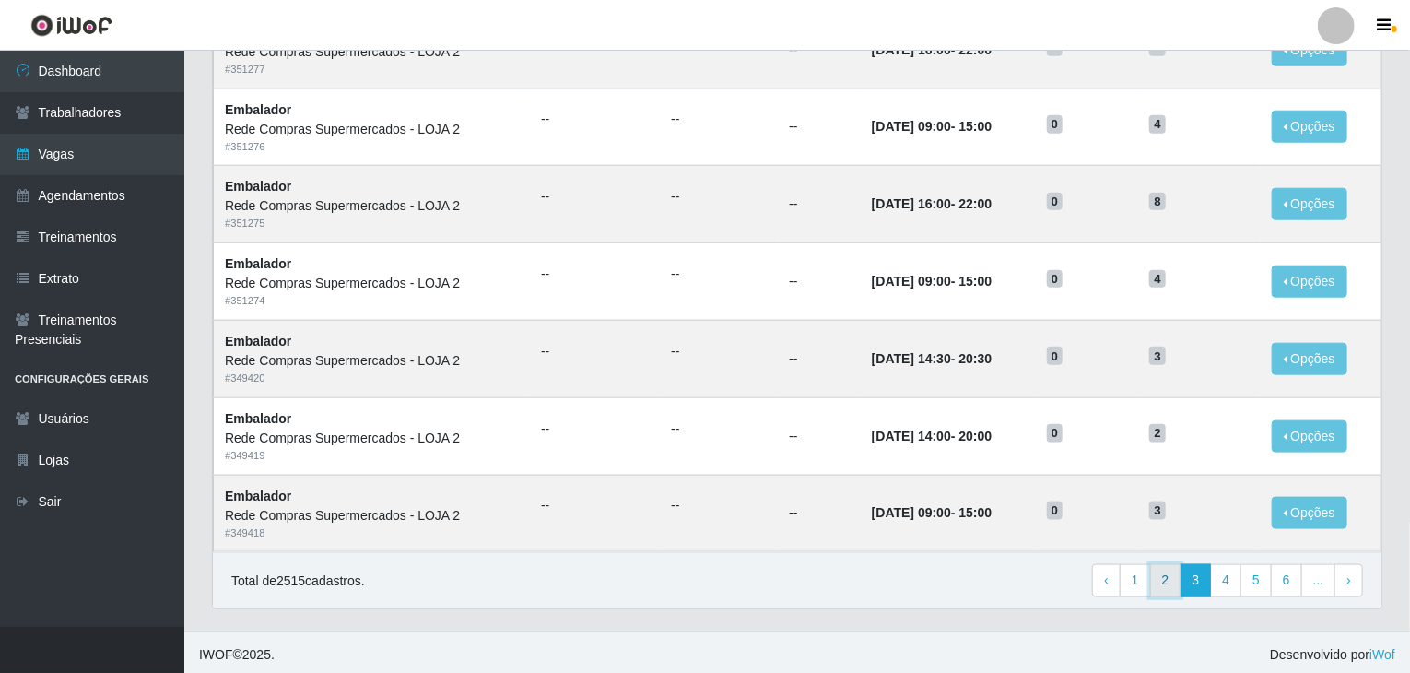
click at [1171, 574] on link "2" at bounding box center [1165, 580] width 31 height 33
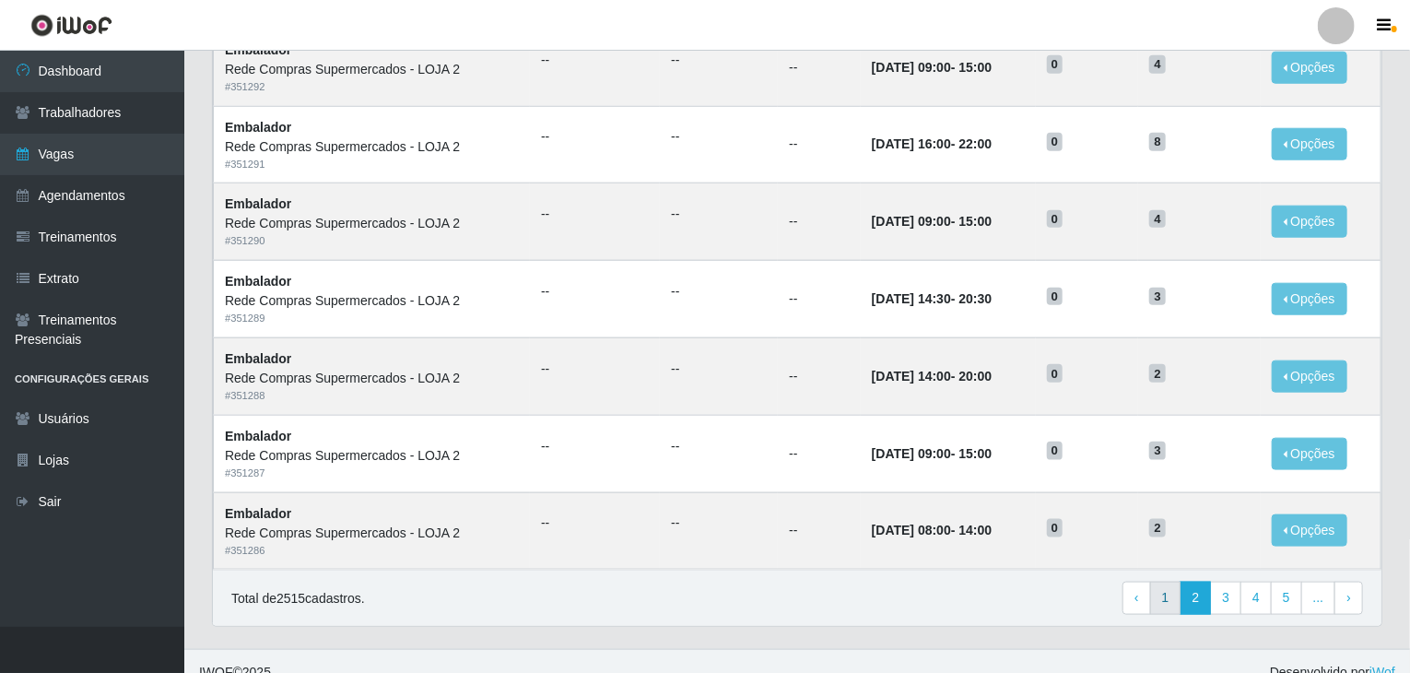
scroll to position [884, 0]
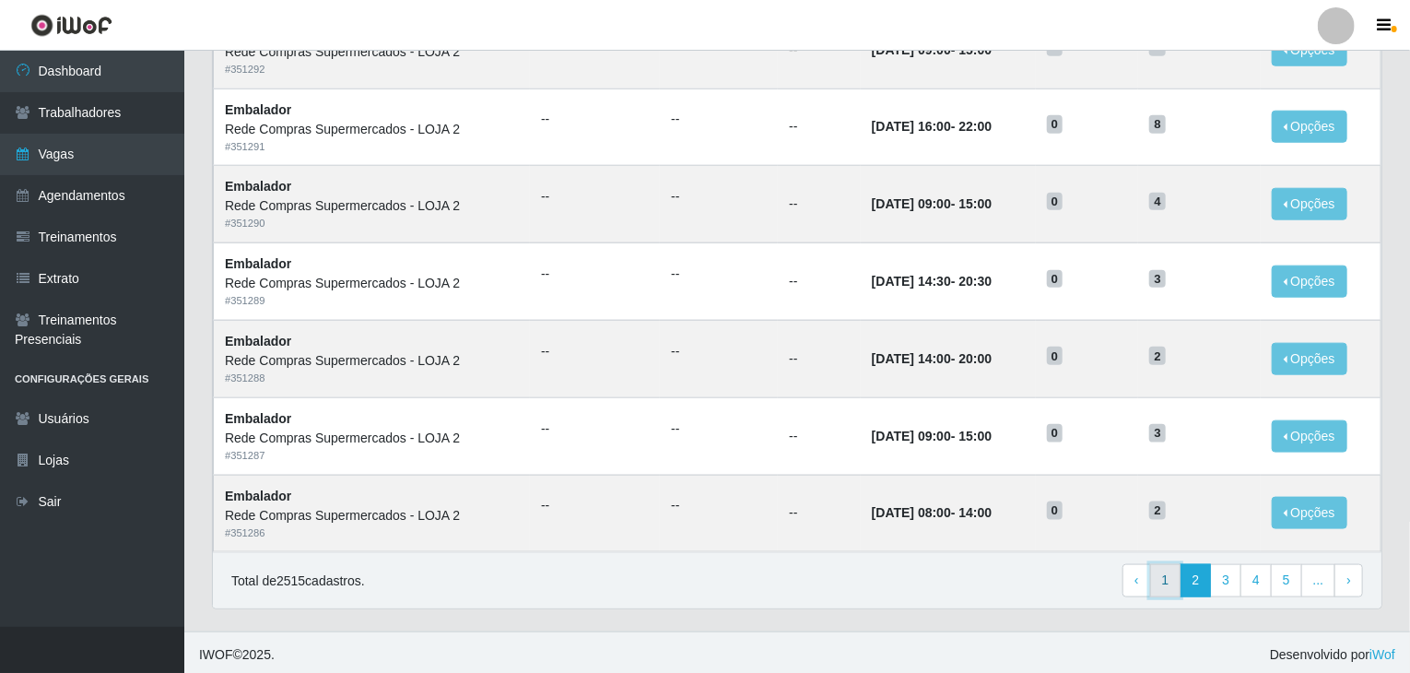
click at [1180, 591] on link "1" at bounding box center [1165, 580] width 31 height 33
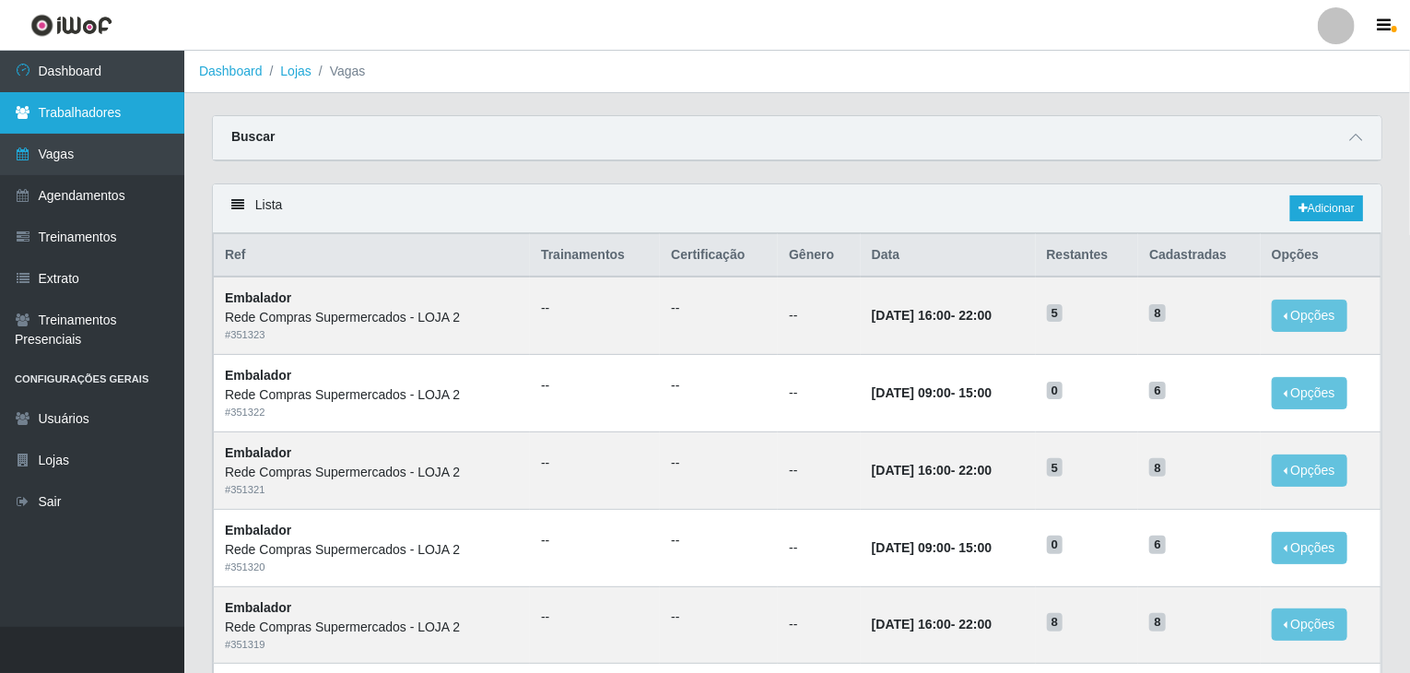
click at [66, 97] on link "Trabalhadores" at bounding box center [92, 112] width 184 height 41
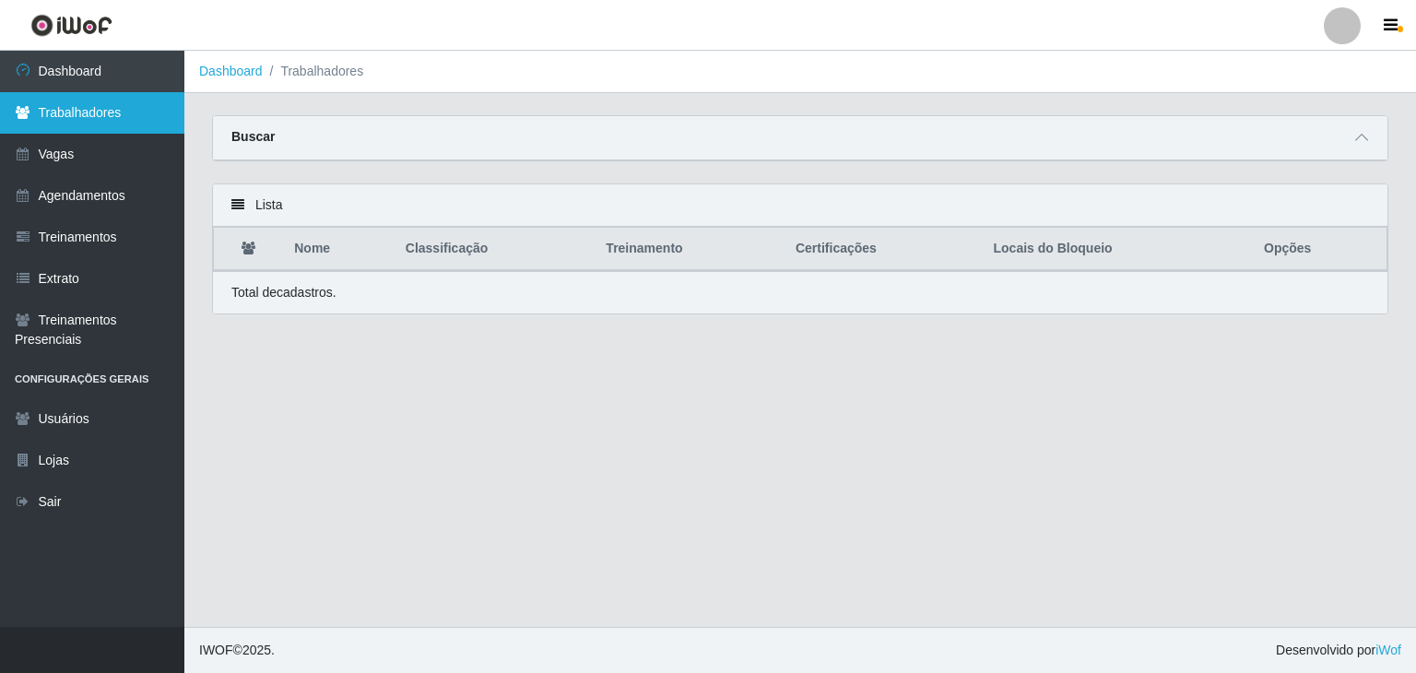
click at [131, 109] on link "Trabalhadores" at bounding box center [92, 112] width 184 height 41
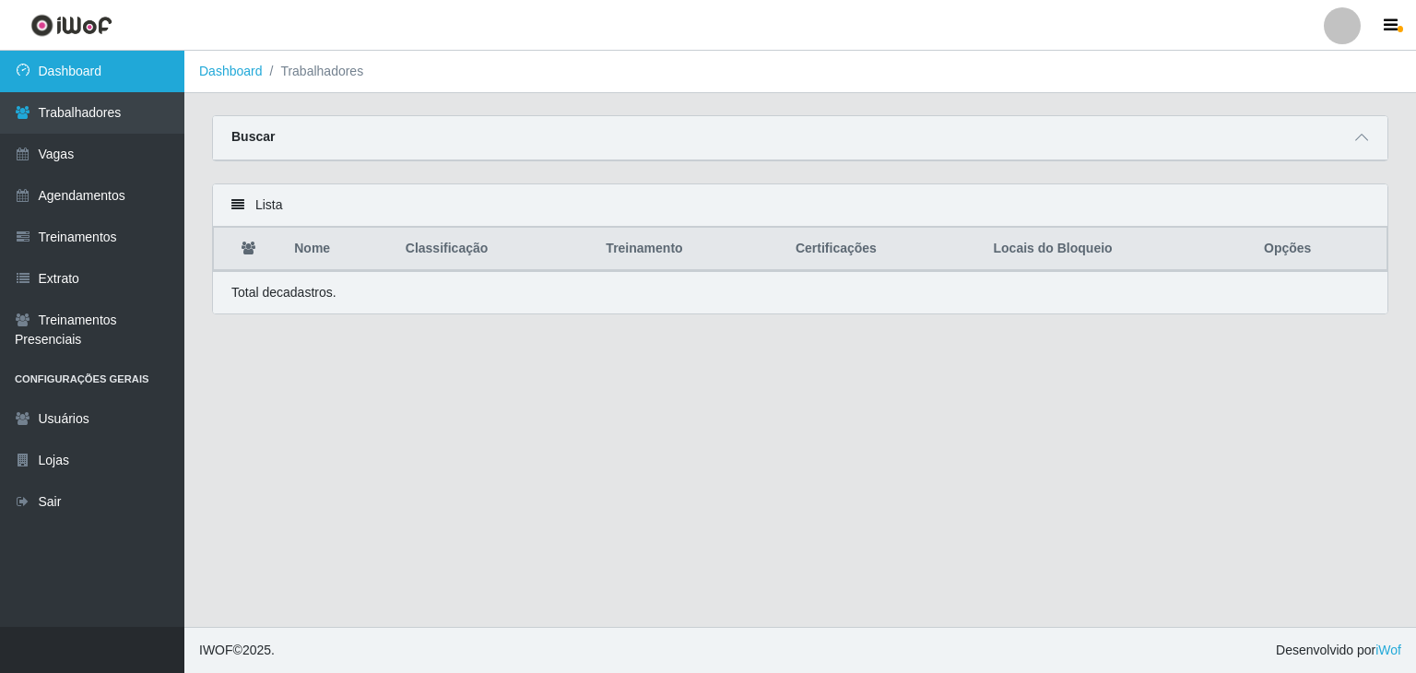
click at [111, 77] on link "Dashboard" at bounding box center [92, 71] width 184 height 41
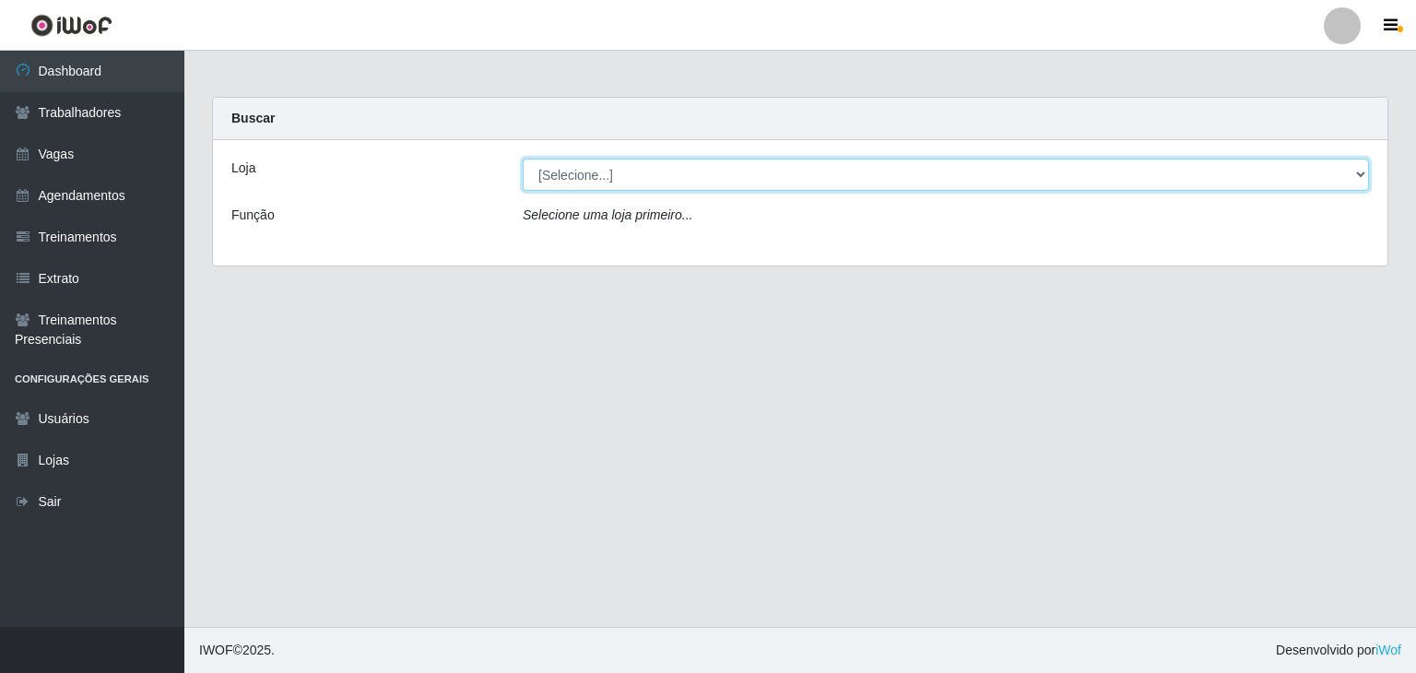
click at [627, 172] on select "[Selecione...] Rede Compras Supermercados - LOJA 1 Rede Compras Supermercados -…" at bounding box center [946, 175] width 846 height 32
select select "161"
click at [523, 159] on select "[Selecione...] Rede Compras Supermercados - LOJA 1 Rede Compras Supermercados -…" at bounding box center [946, 175] width 846 height 32
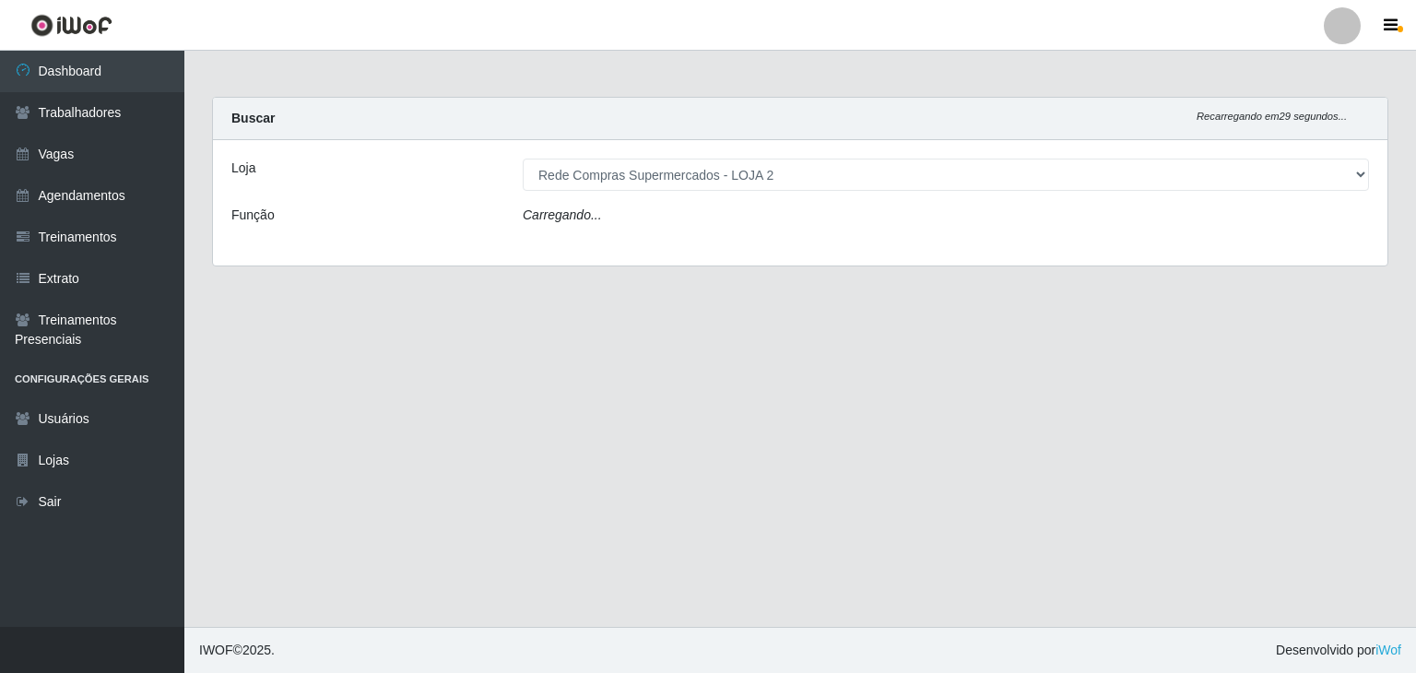
click at [918, 437] on main "Carregando... Buscar Recarregando em 29 segundos... Loja [Selecione...] Rede Co…" at bounding box center [800, 339] width 1232 height 576
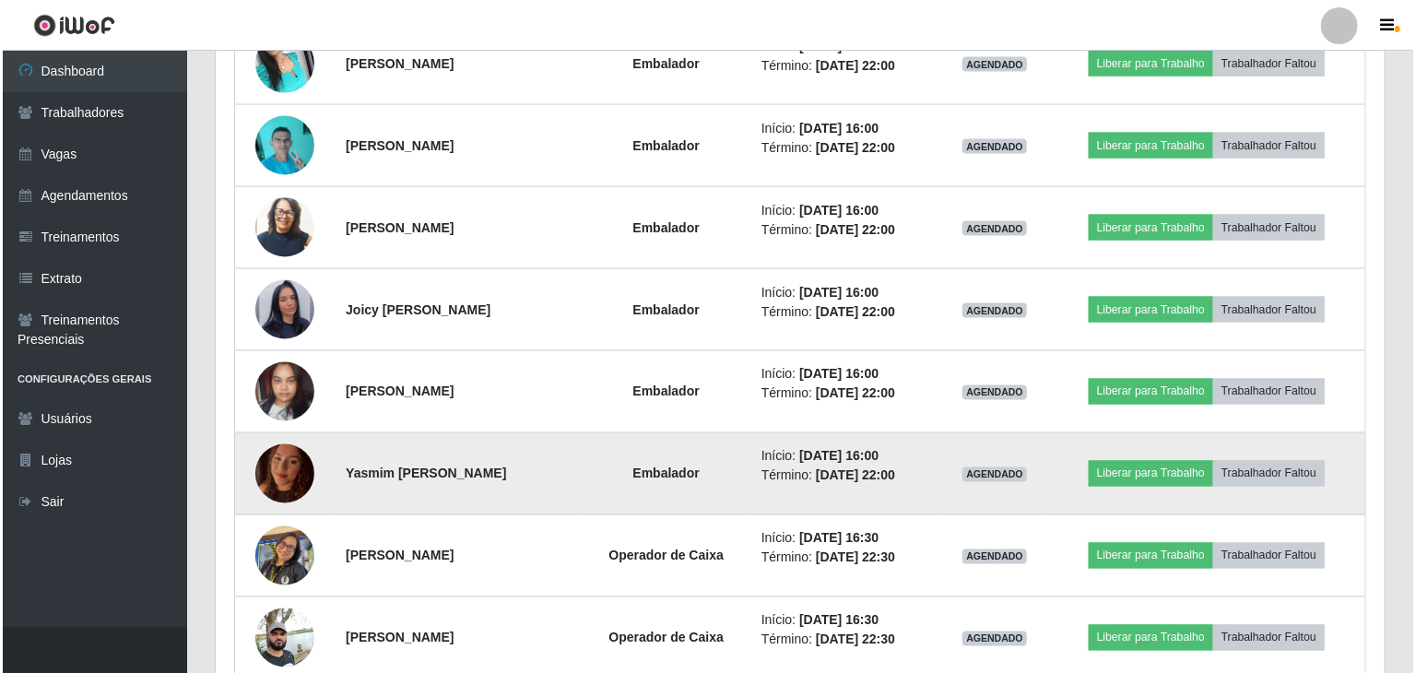
scroll to position [1475, 0]
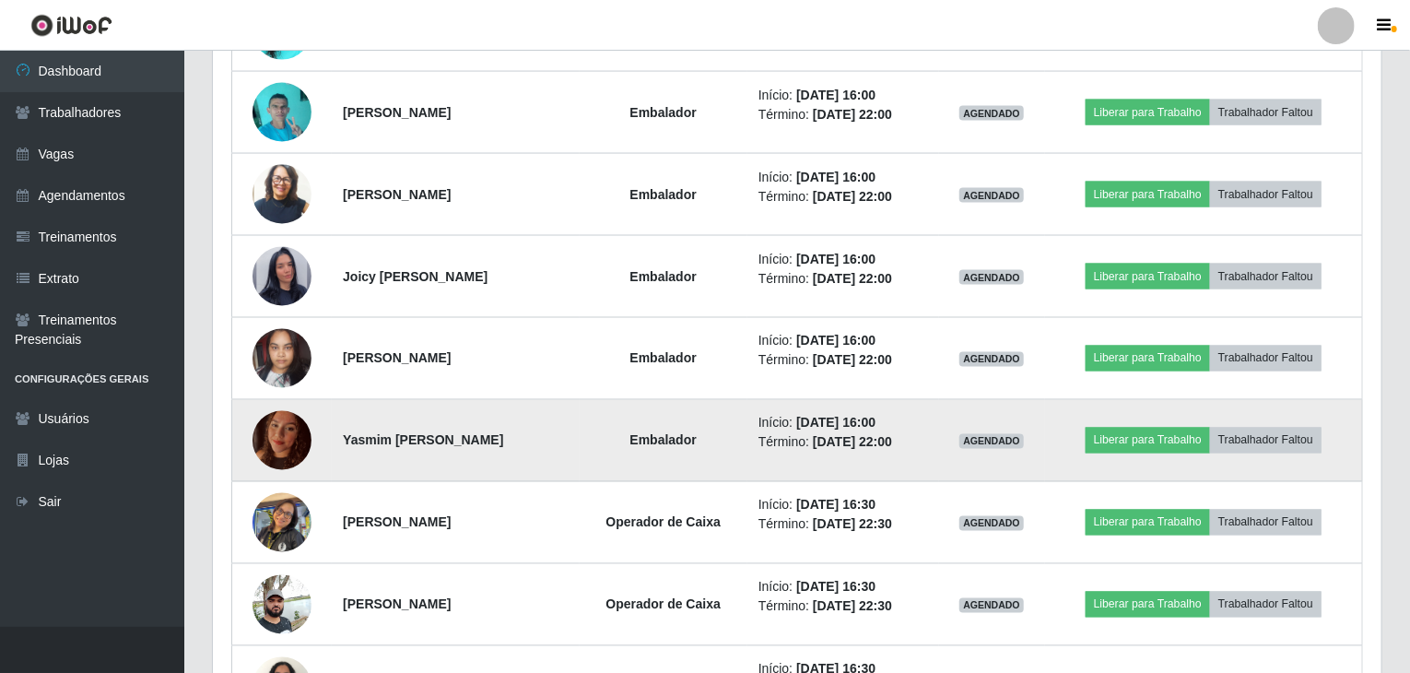
click at [277, 421] on img at bounding box center [282, 440] width 59 height 78
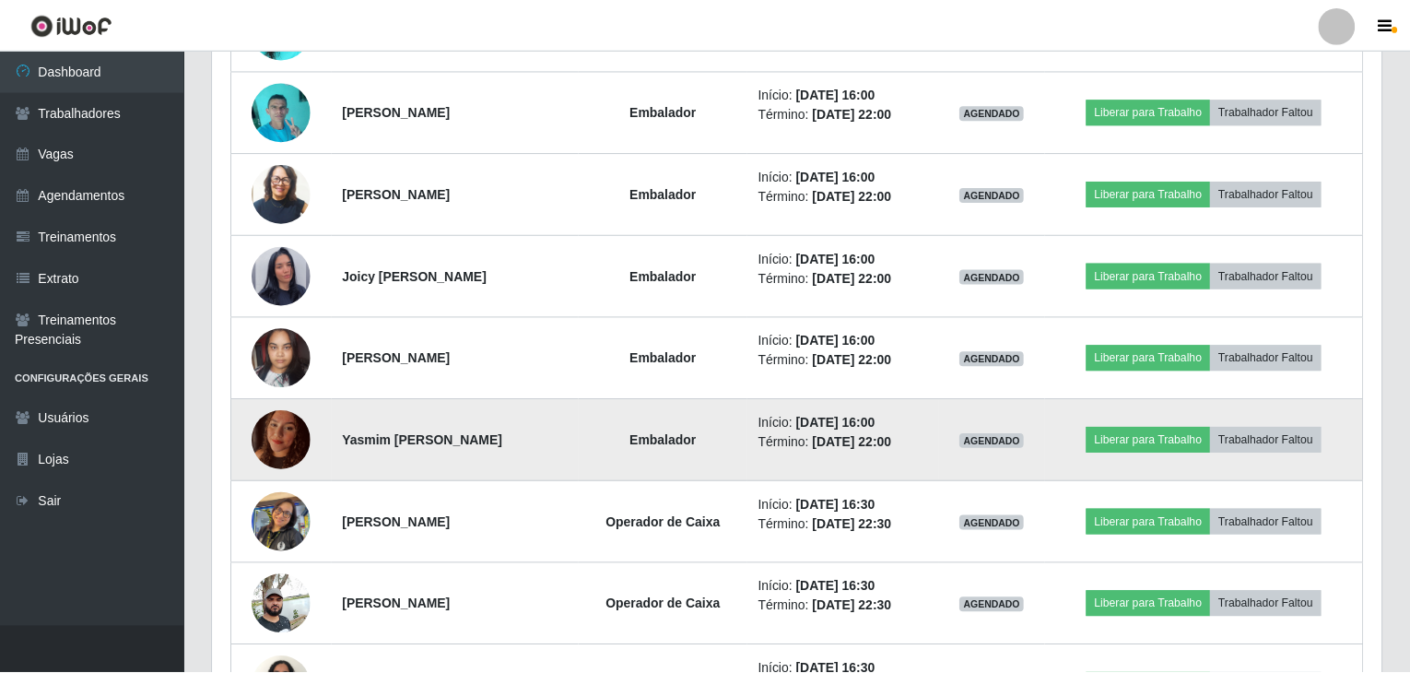
scroll to position [383, 1161]
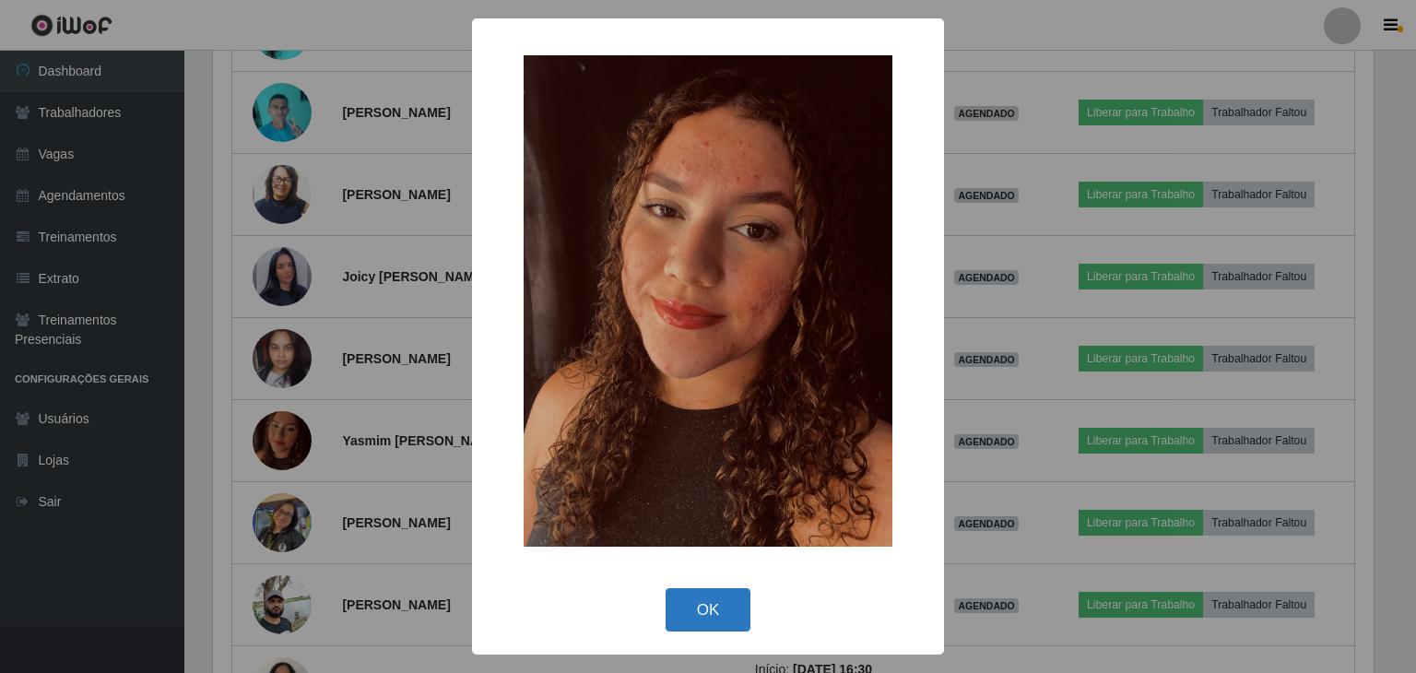
click at [708, 605] on button "OK" at bounding box center [709, 609] width 86 height 43
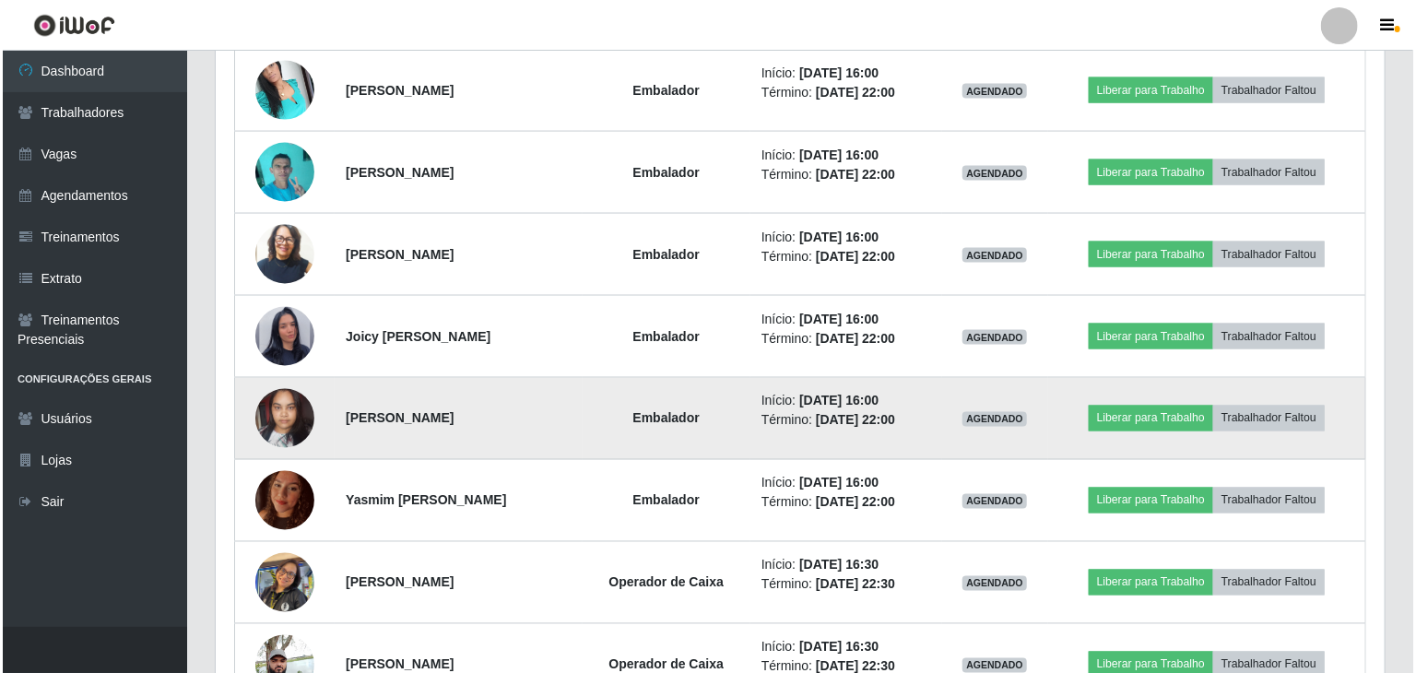
scroll to position [1383, 0]
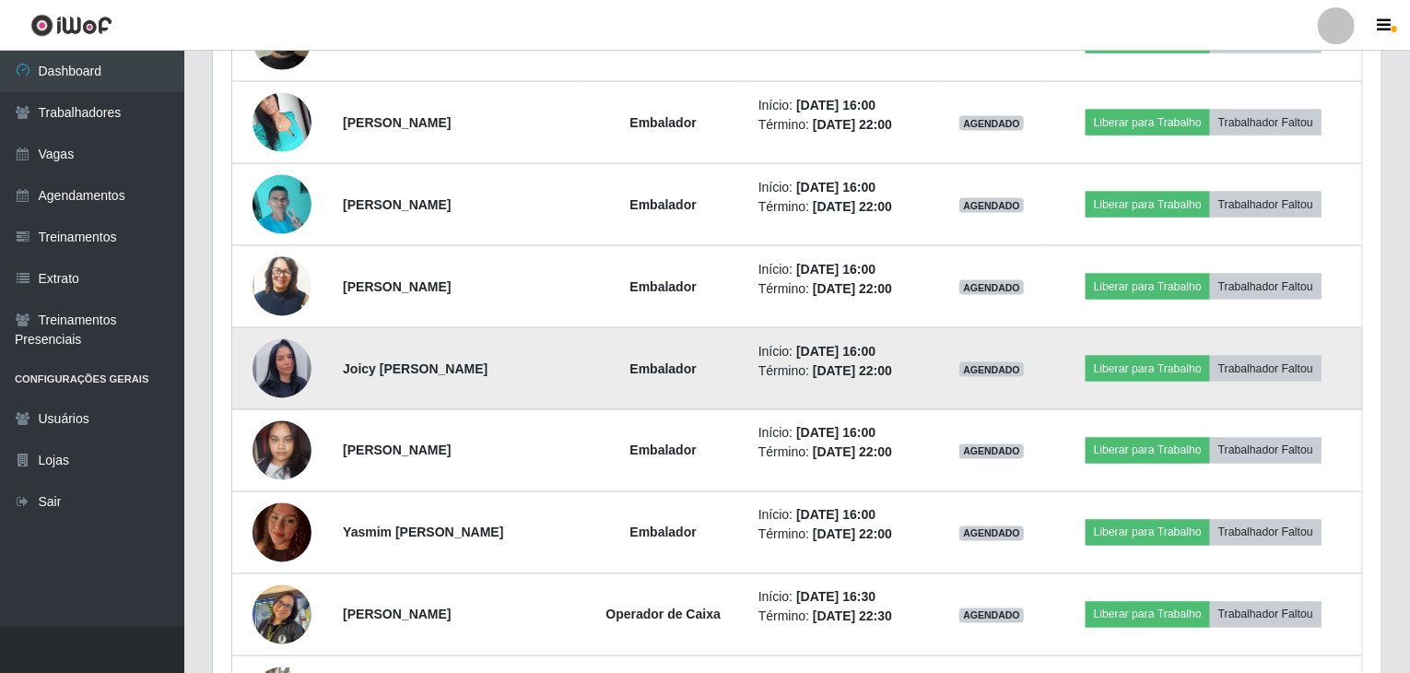
click at [273, 373] on img at bounding box center [282, 368] width 59 height 105
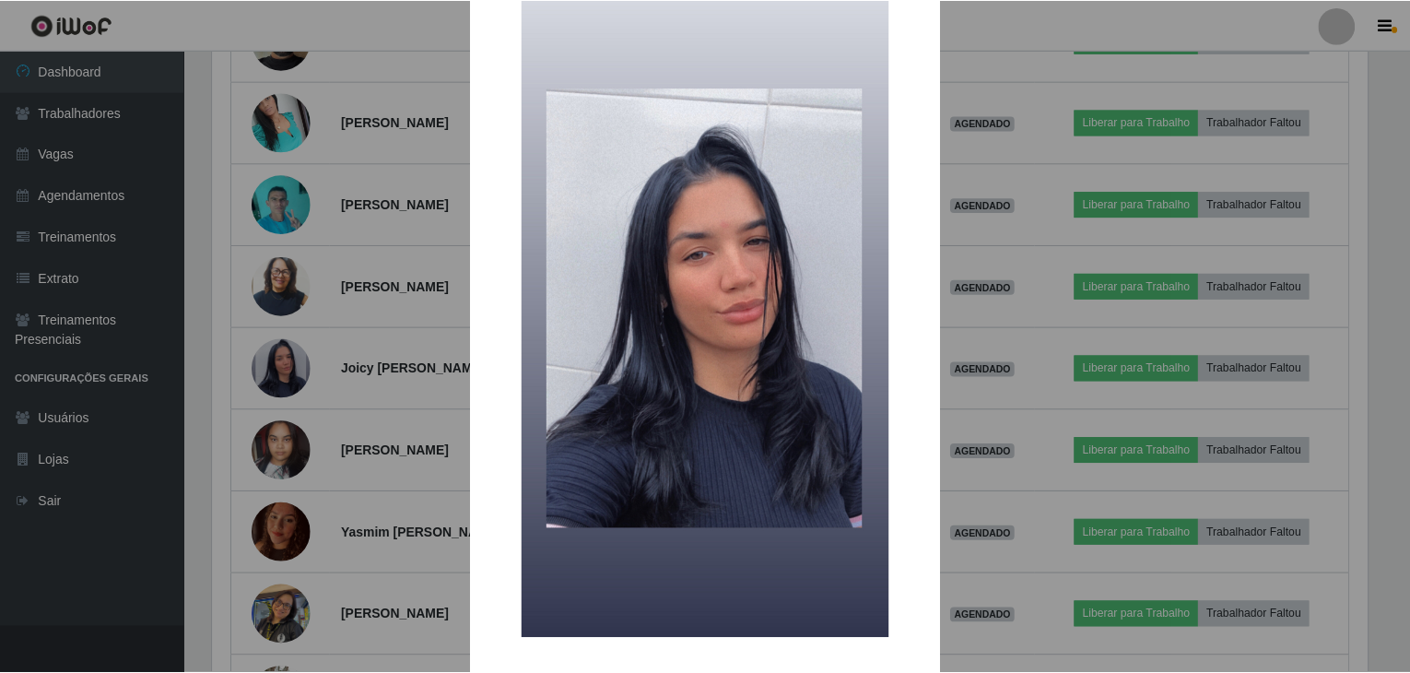
scroll to position [144, 0]
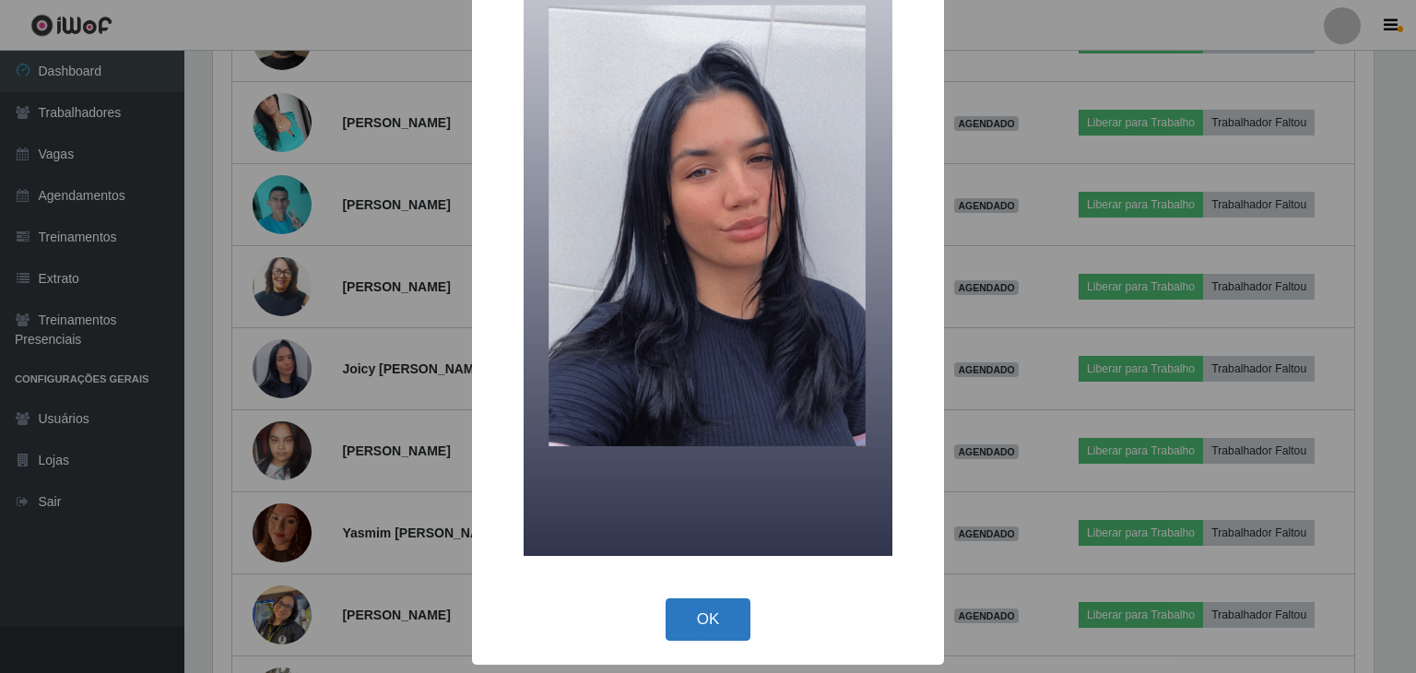
click at [716, 607] on button "OK" at bounding box center [709, 619] width 86 height 43
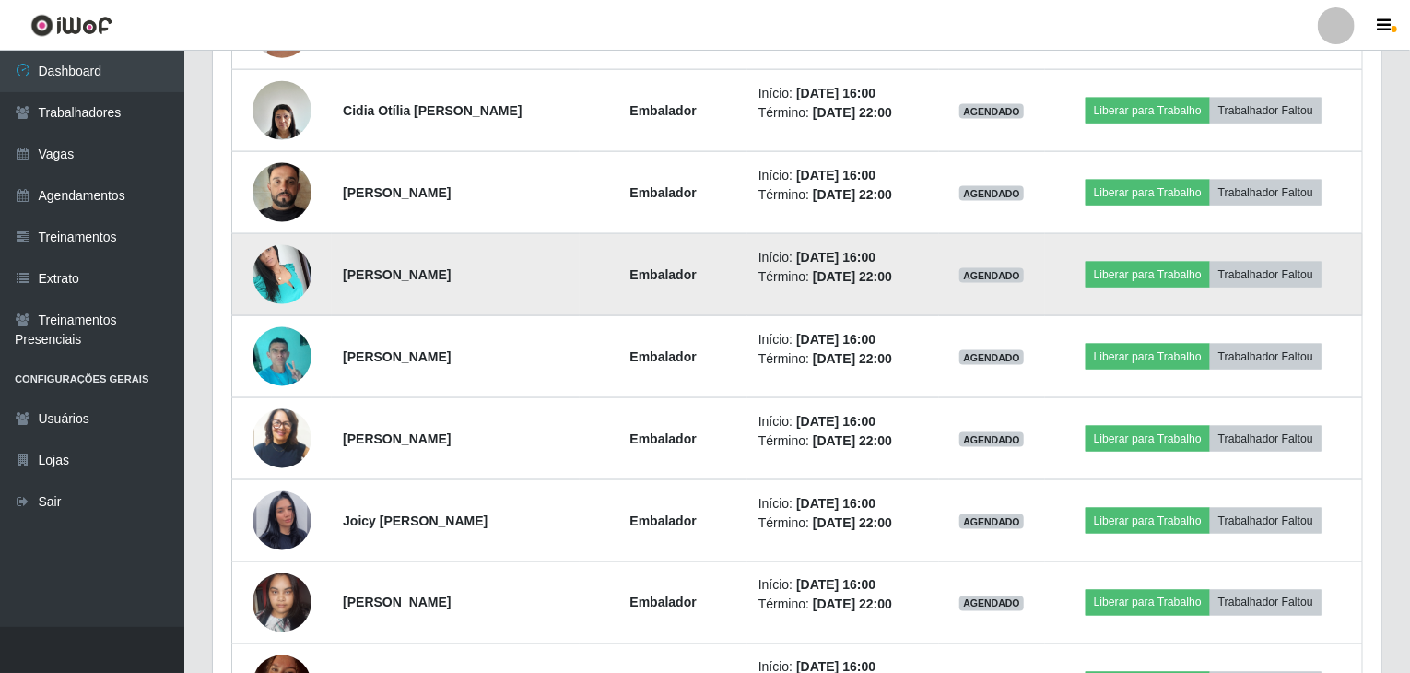
scroll to position [1198, 0]
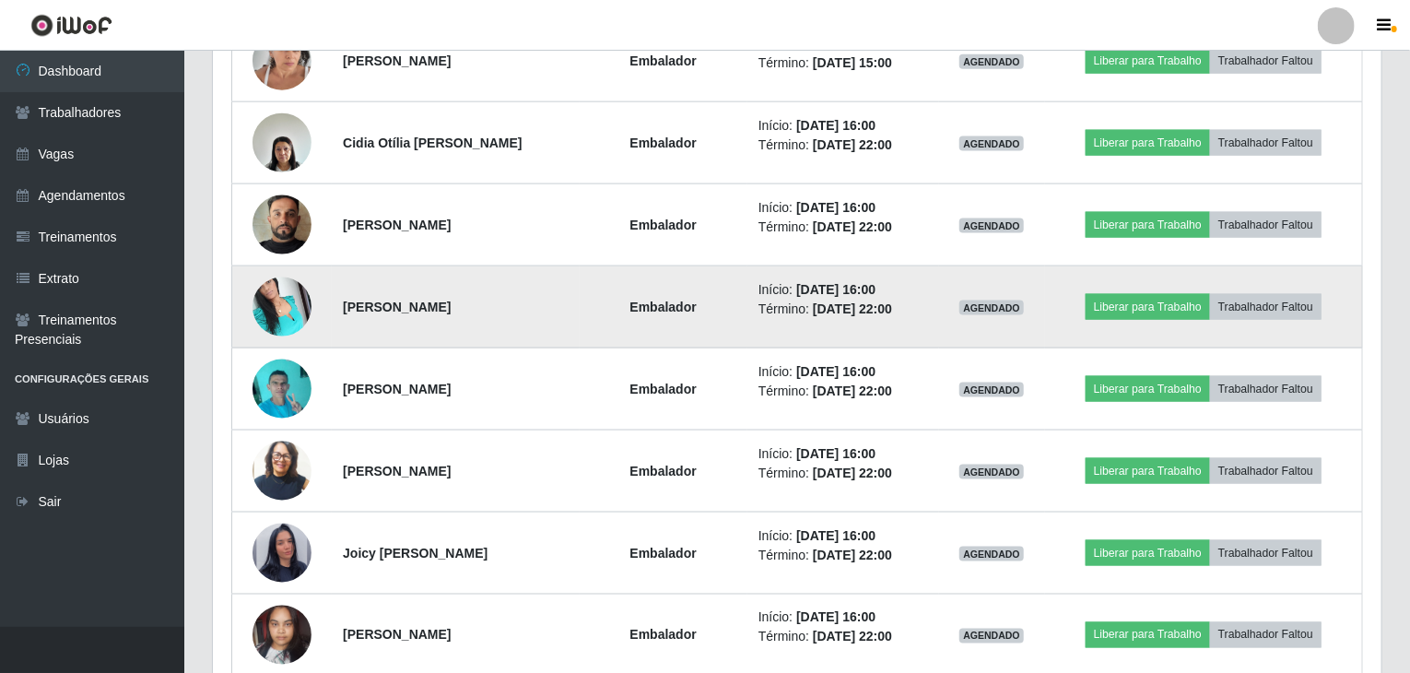
click at [284, 296] on img at bounding box center [282, 306] width 59 height 78
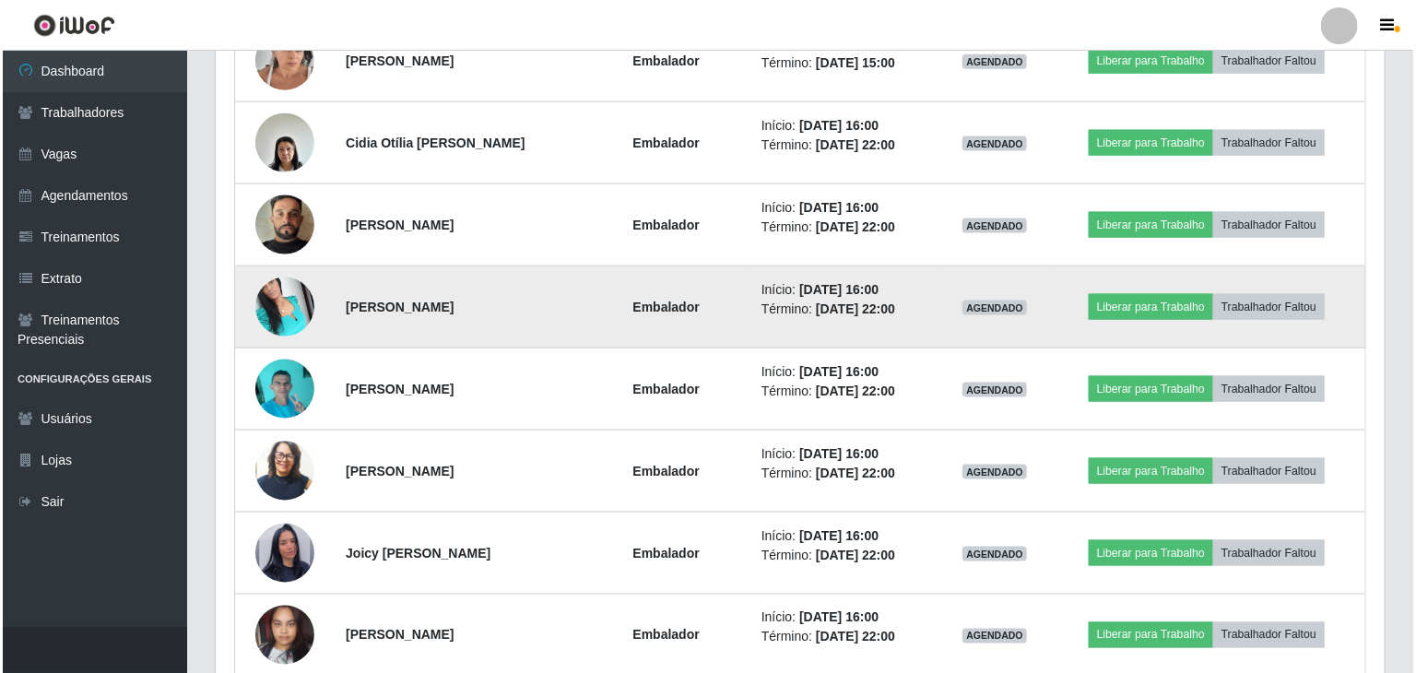
scroll to position [383, 1161]
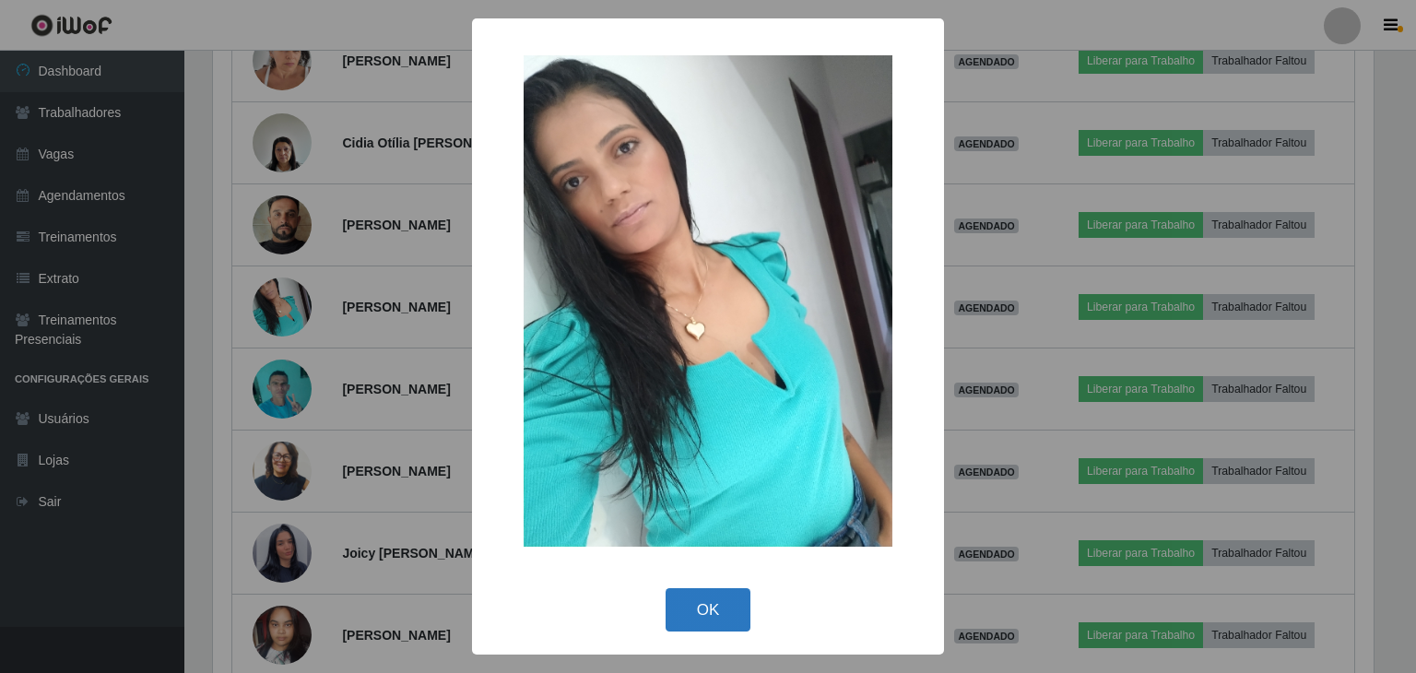
click at [741, 619] on button "OK" at bounding box center [709, 609] width 86 height 43
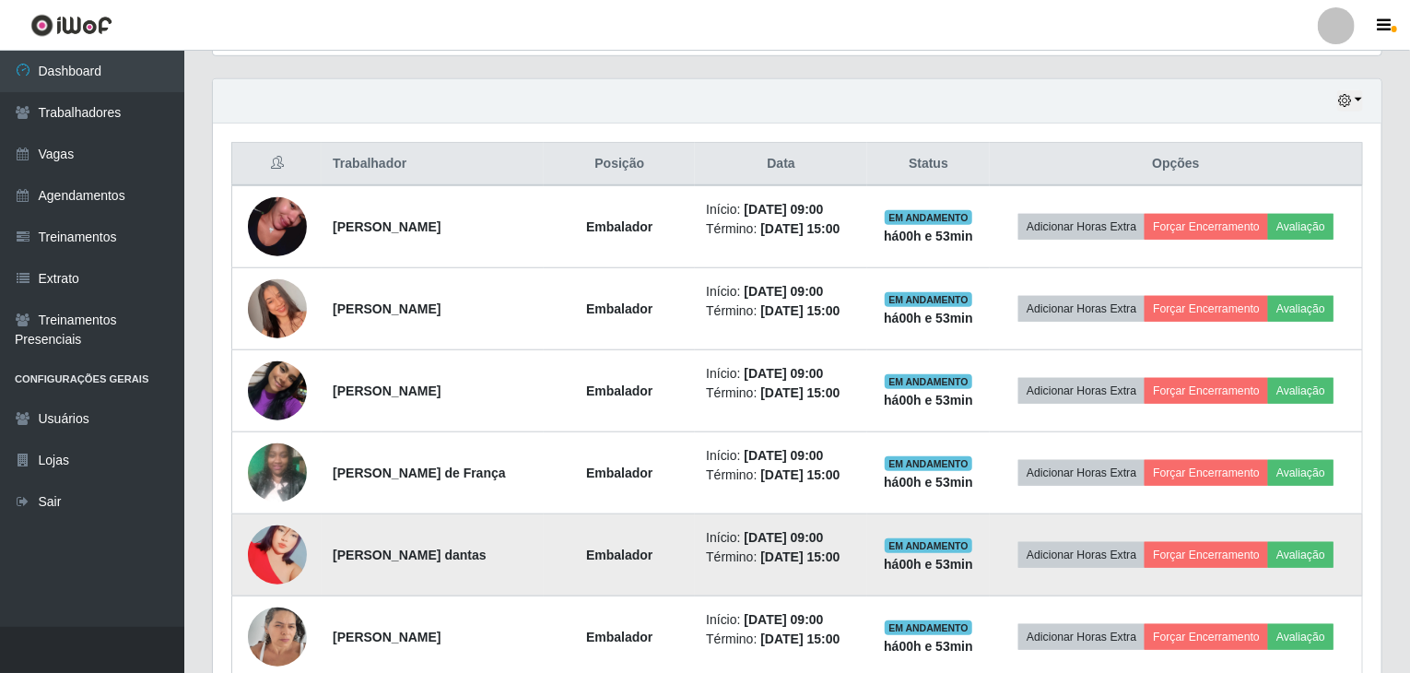
scroll to position [830, 0]
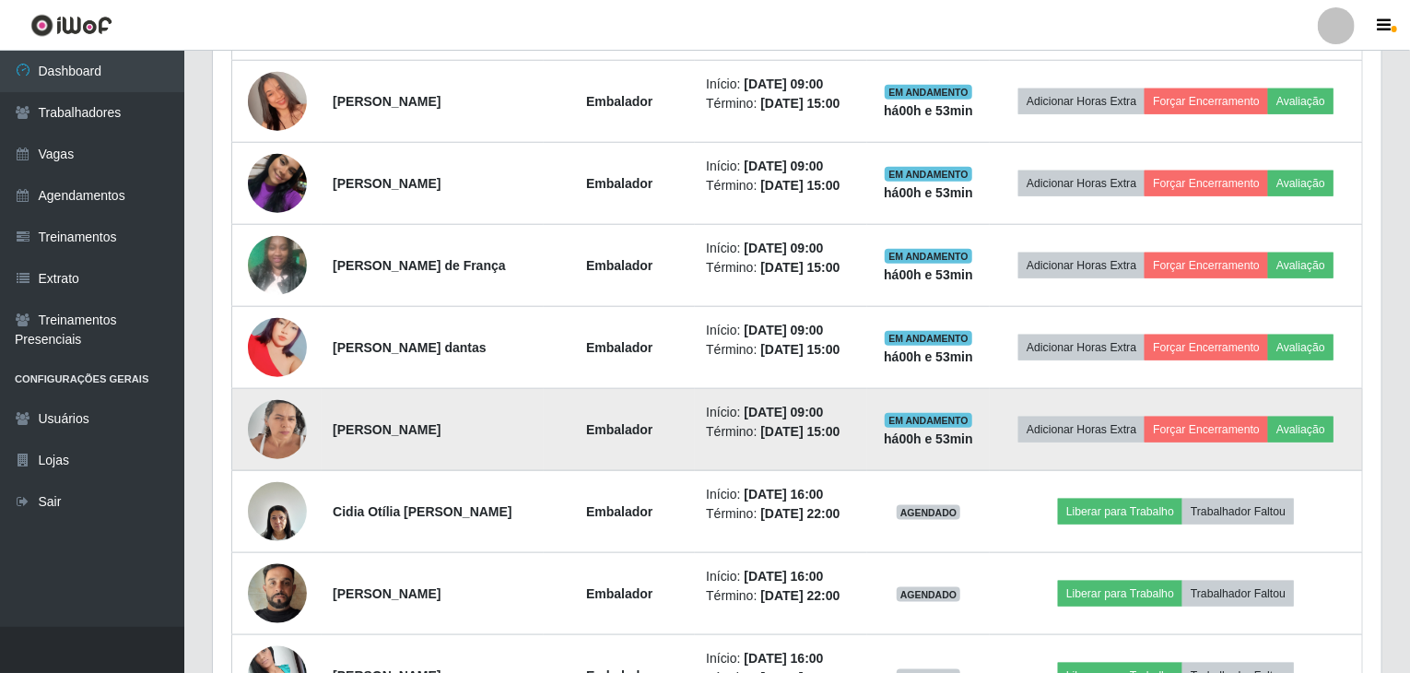
click at [277, 442] on img at bounding box center [277, 429] width 59 height 78
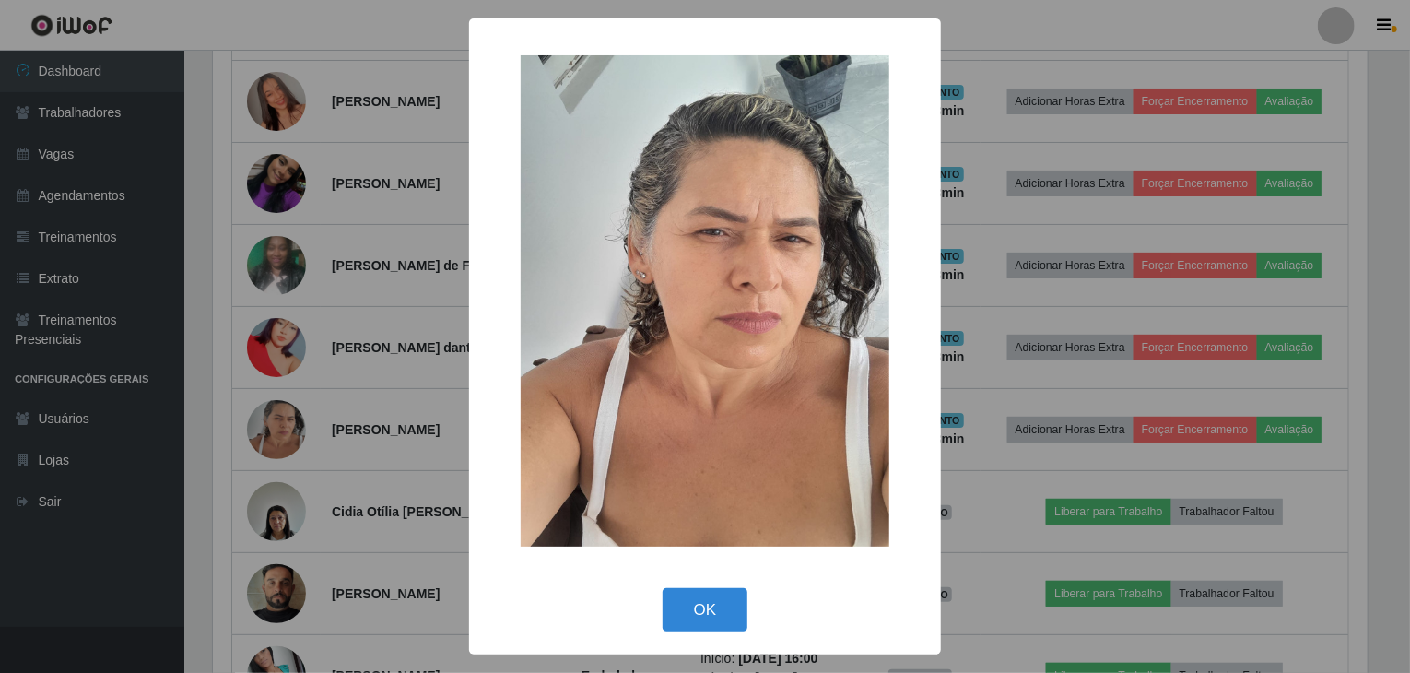
scroll to position [383, 1161]
click at [675, 595] on button "OK" at bounding box center [709, 609] width 86 height 43
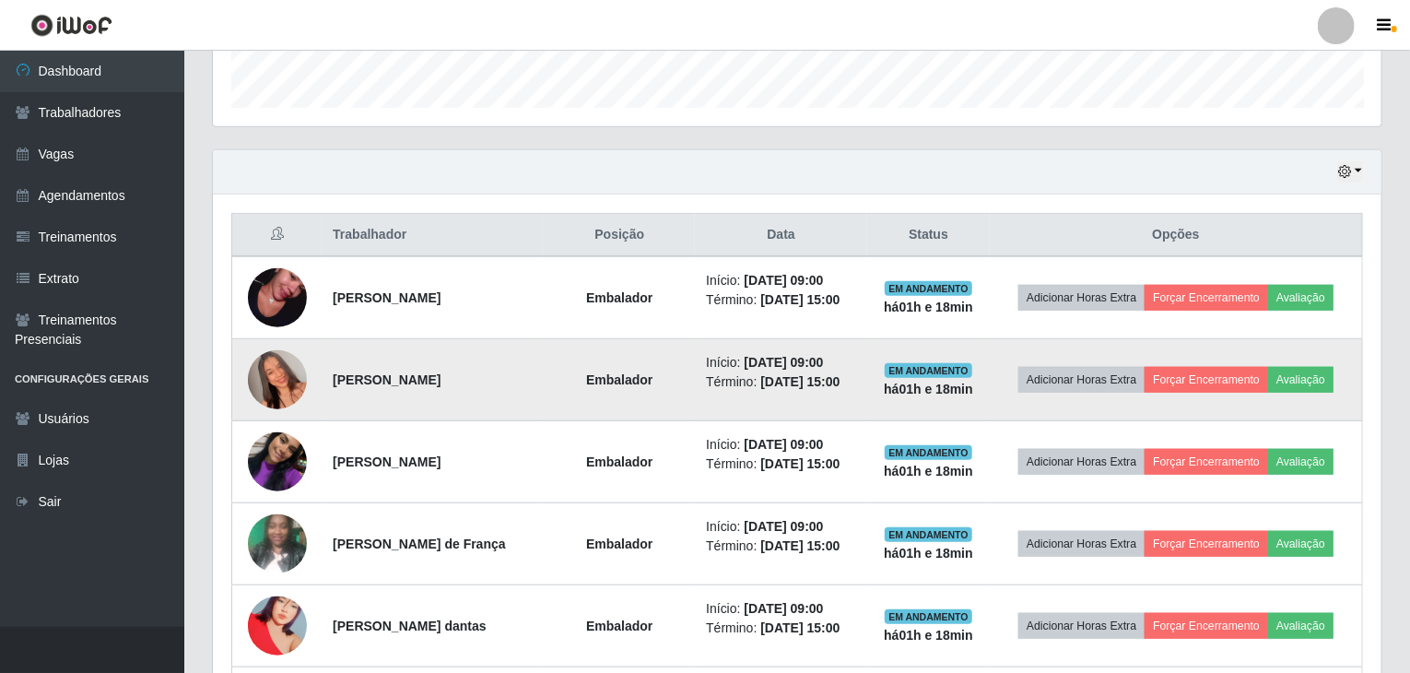
scroll to position [553, 0]
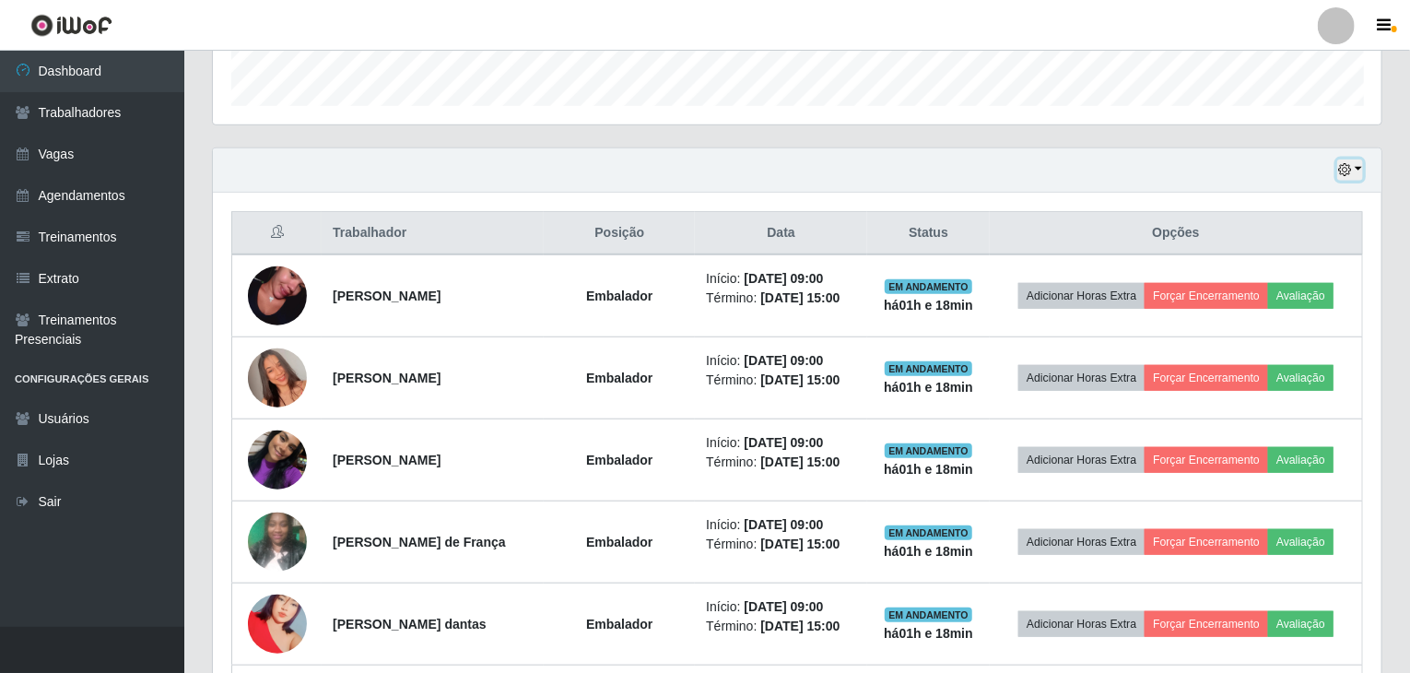
click at [1348, 159] on button "button" at bounding box center [1351, 169] width 26 height 21
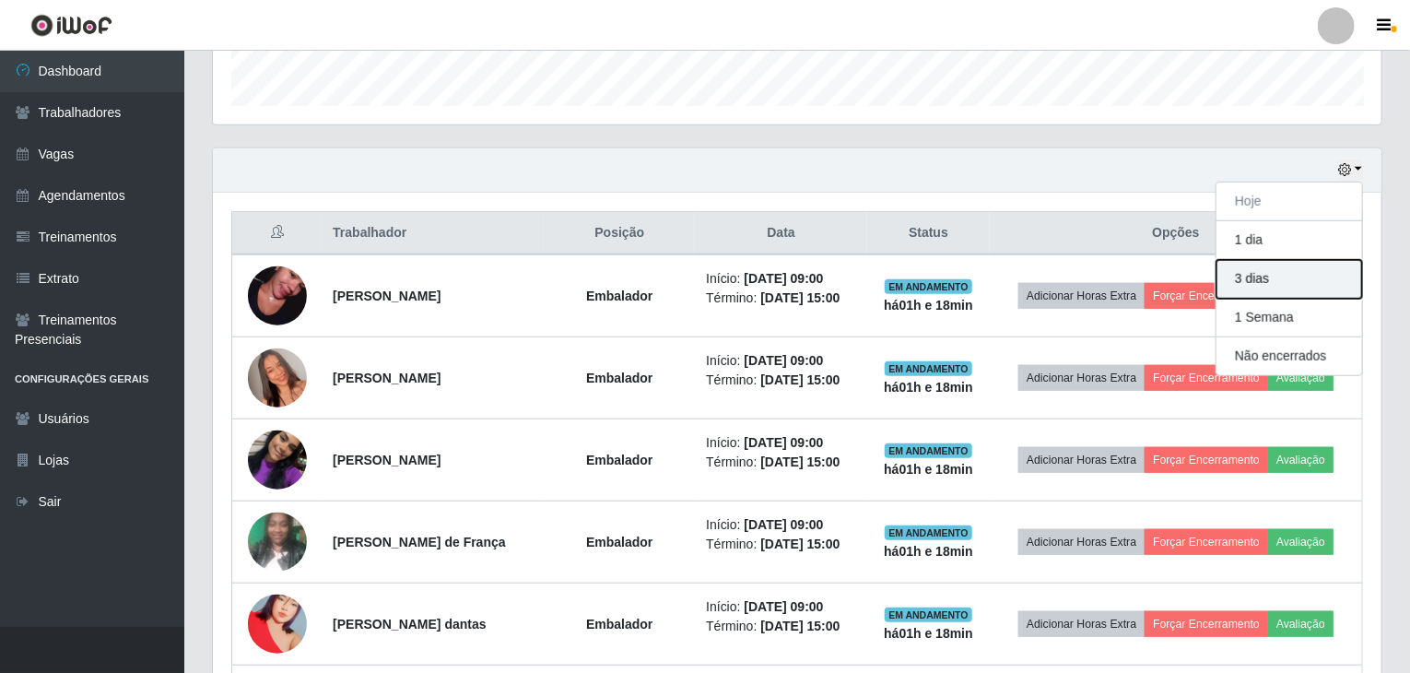
click at [1305, 282] on button "3 dias" at bounding box center [1290, 279] width 146 height 39
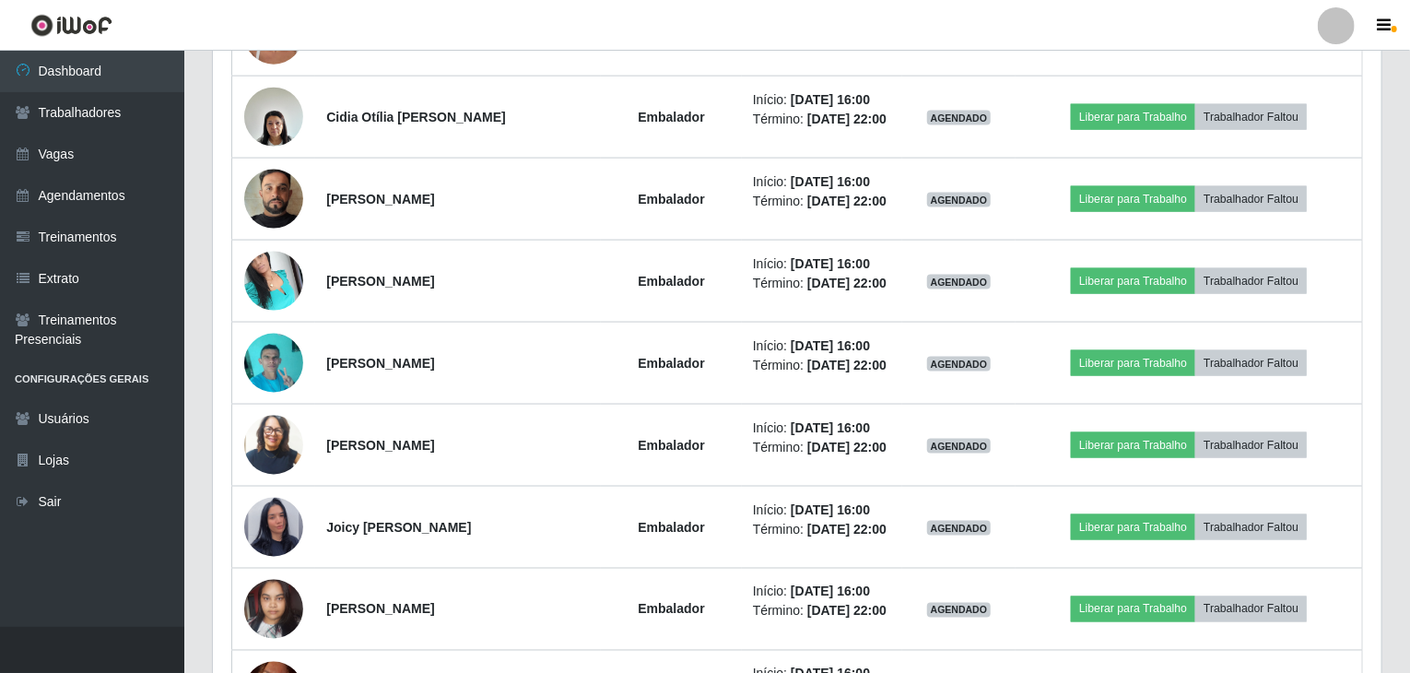
scroll to position [922, 0]
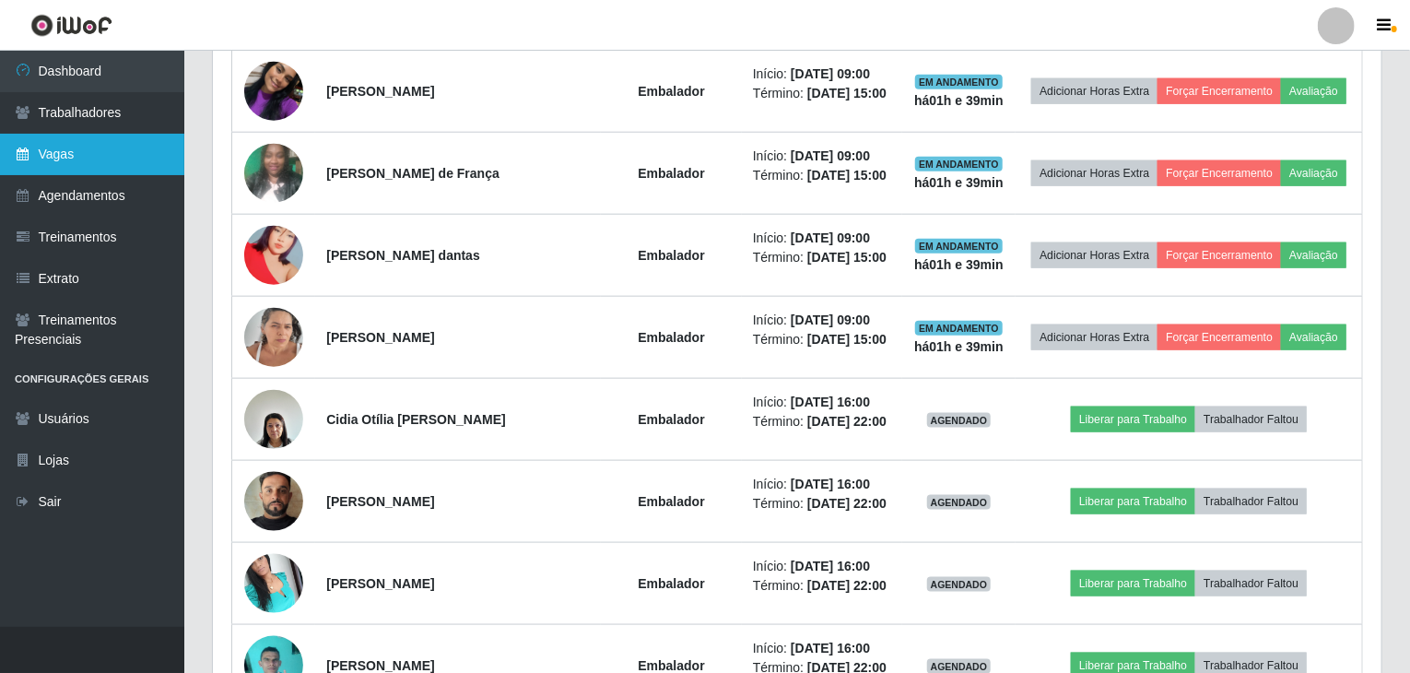
click at [62, 147] on link "Vagas" at bounding box center [92, 154] width 184 height 41
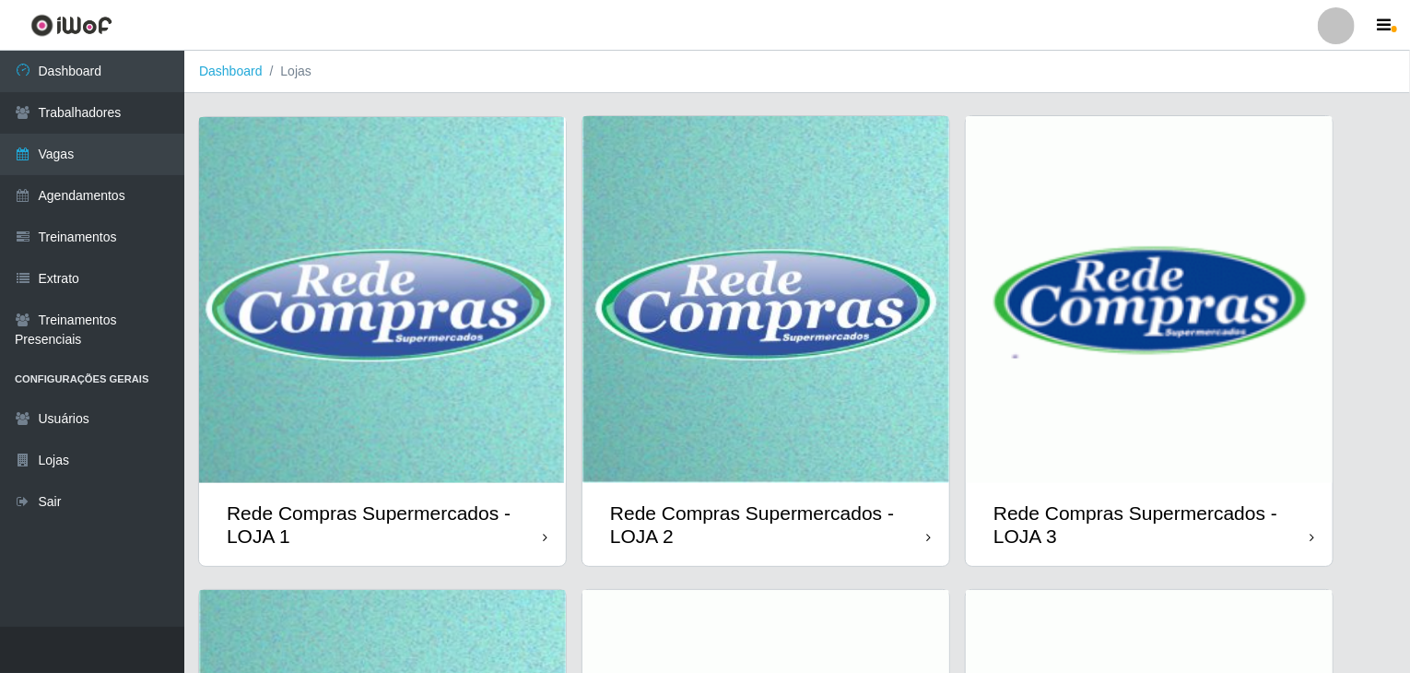
click at [795, 329] on img at bounding box center [766, 299] width 367 height 367
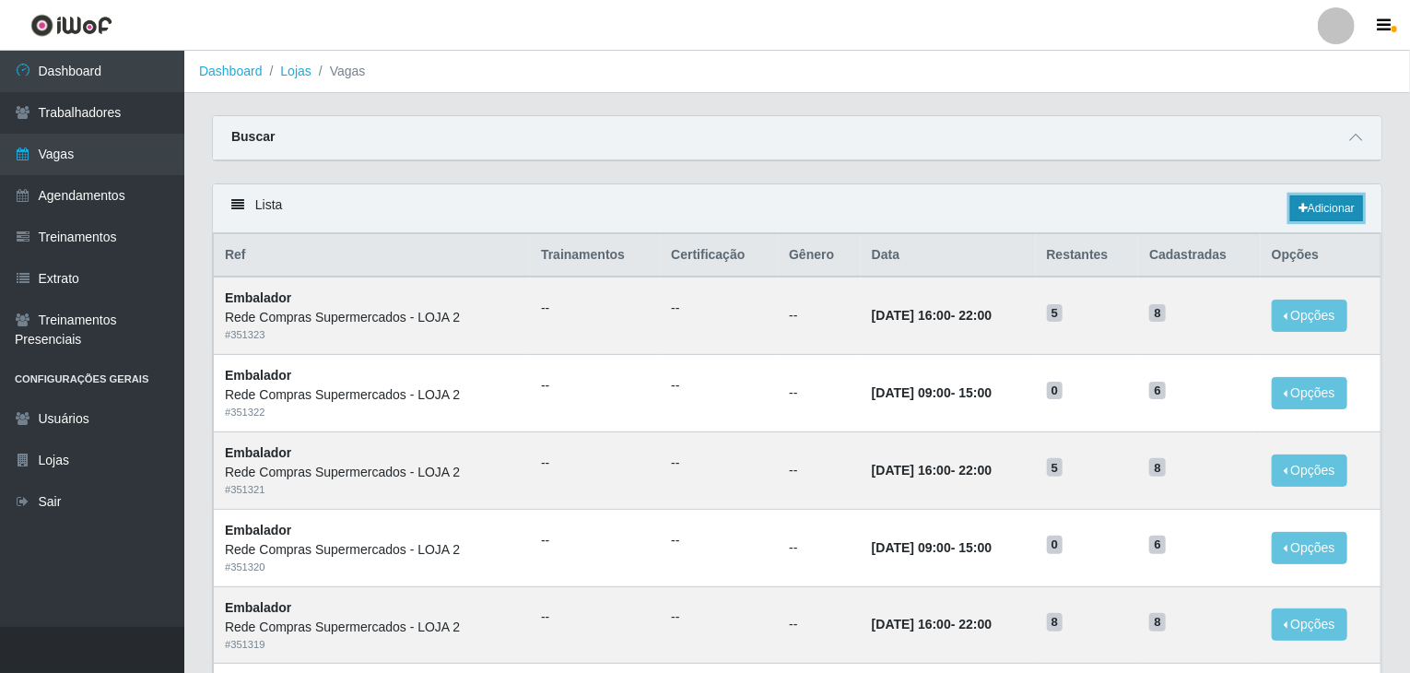
click at [1338, 212] on link "Adicionar" at bounding box center [1327, 208] width 73 height 26
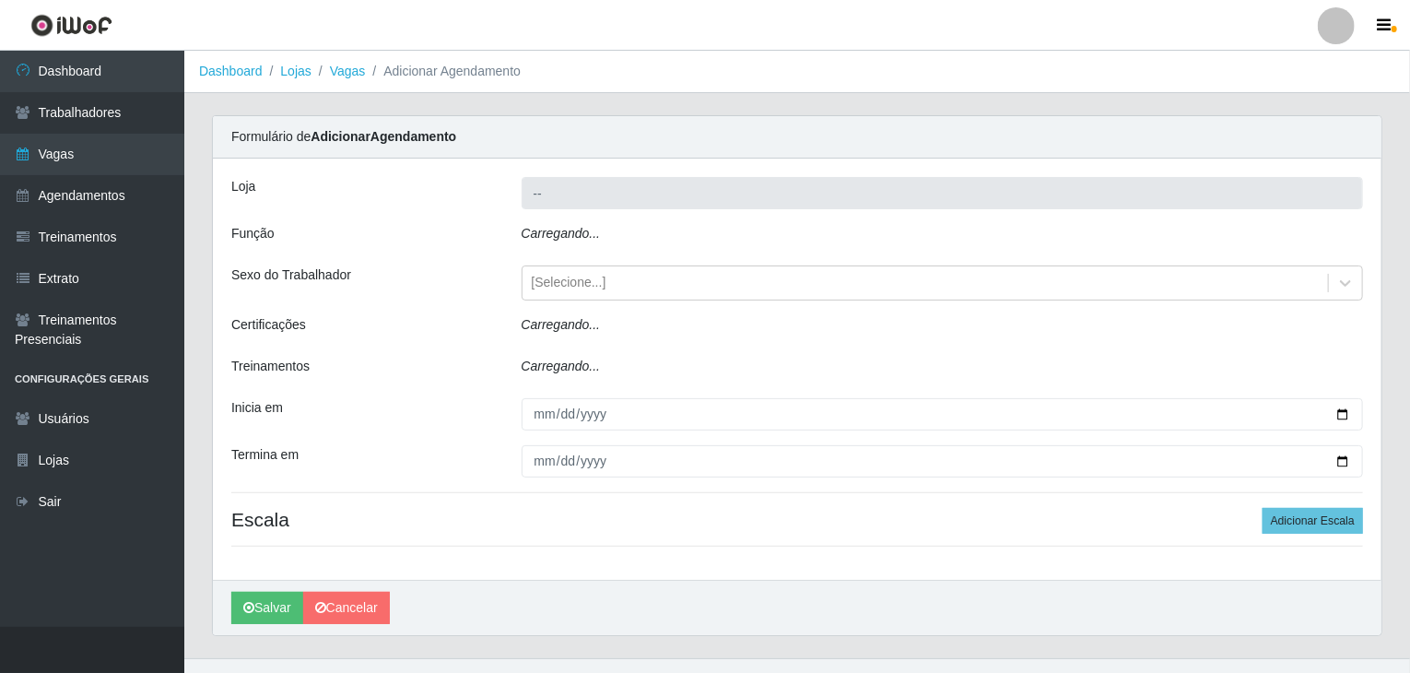
type input "Rede Compras Supermercados - LOJA 2"
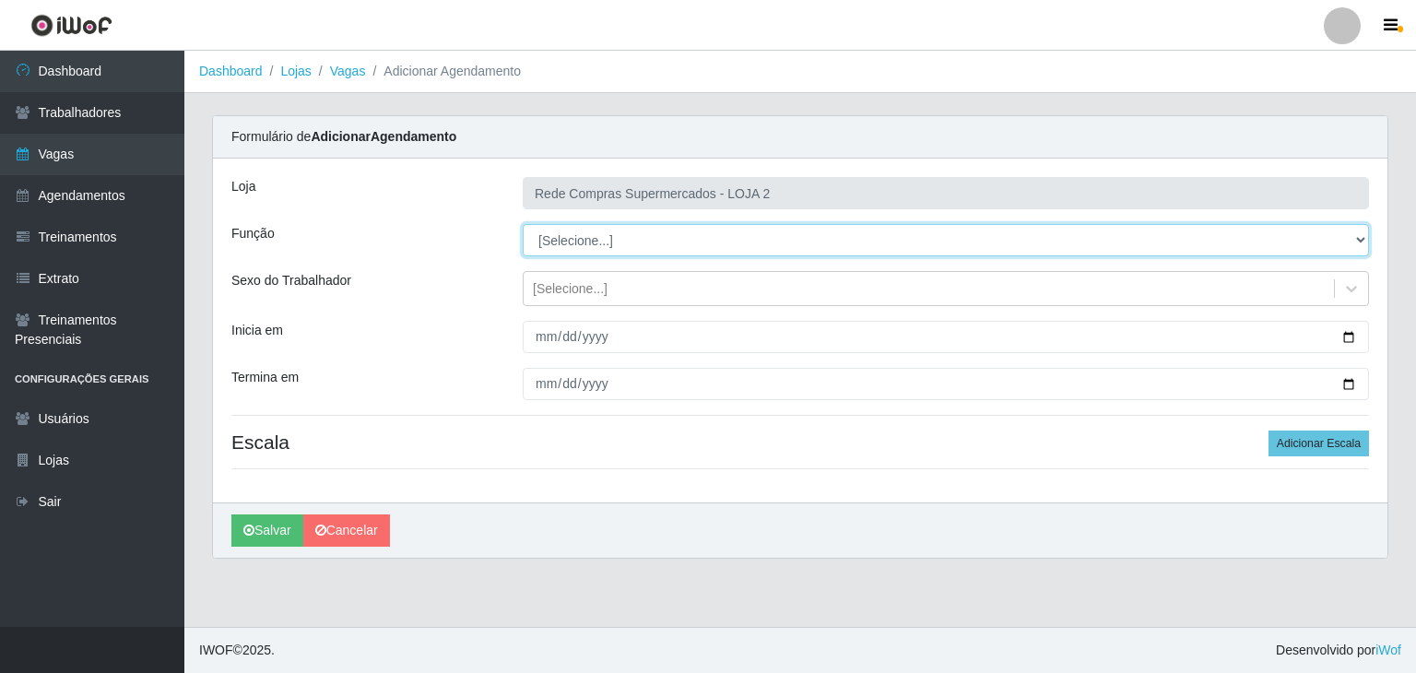
click at [604, 234] on select "[Selecione...] ASG ASG + ASG ++ Balconista Balconista + Balconista ++ Embalador…" at bounding box center [946, 240] width 846 height 32
select select "22"
click at [523, 224] on select "[Selecione...] ASG ASG + ASG ++ Balconista Balconista + Balconista ++ Embalador…" at bounding box center [946, 240] width 846 height 32
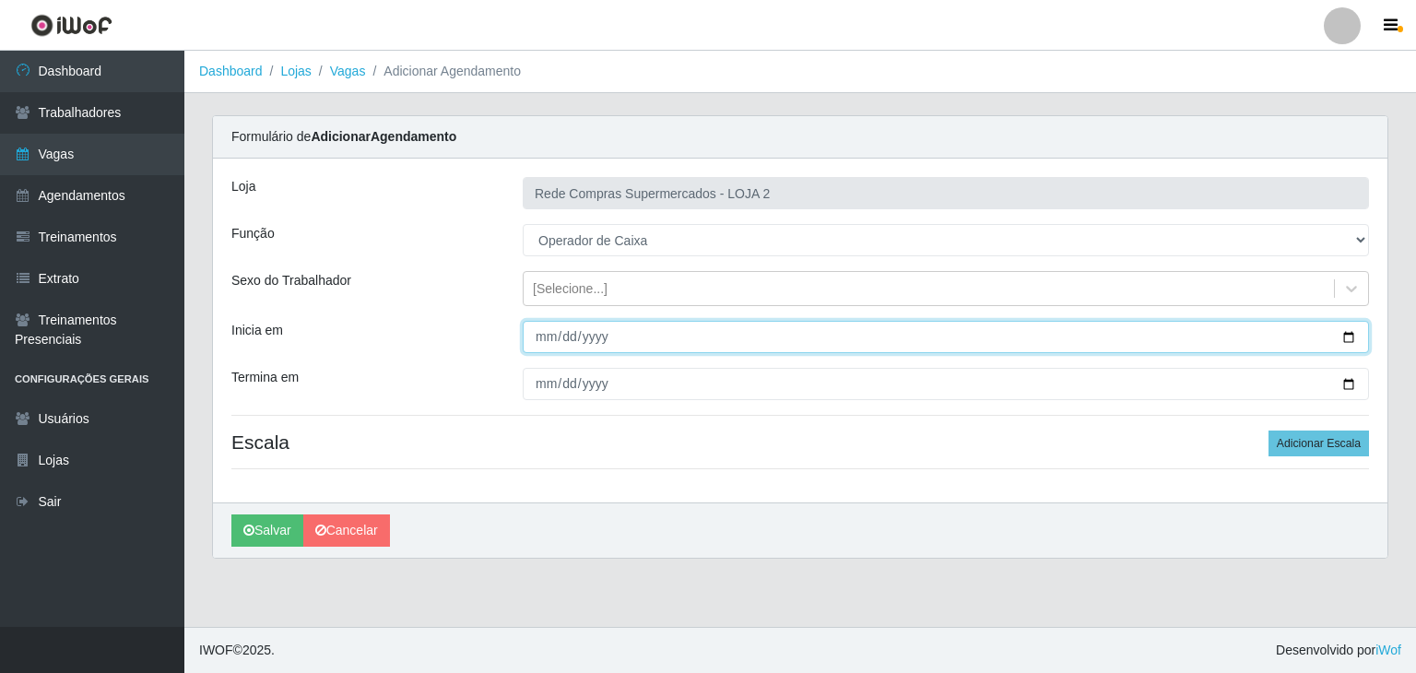
click at [1352, 340] on input "Inicia em" at bounding box center [946, 337] width 846 height 32
type input "2025-10-07"
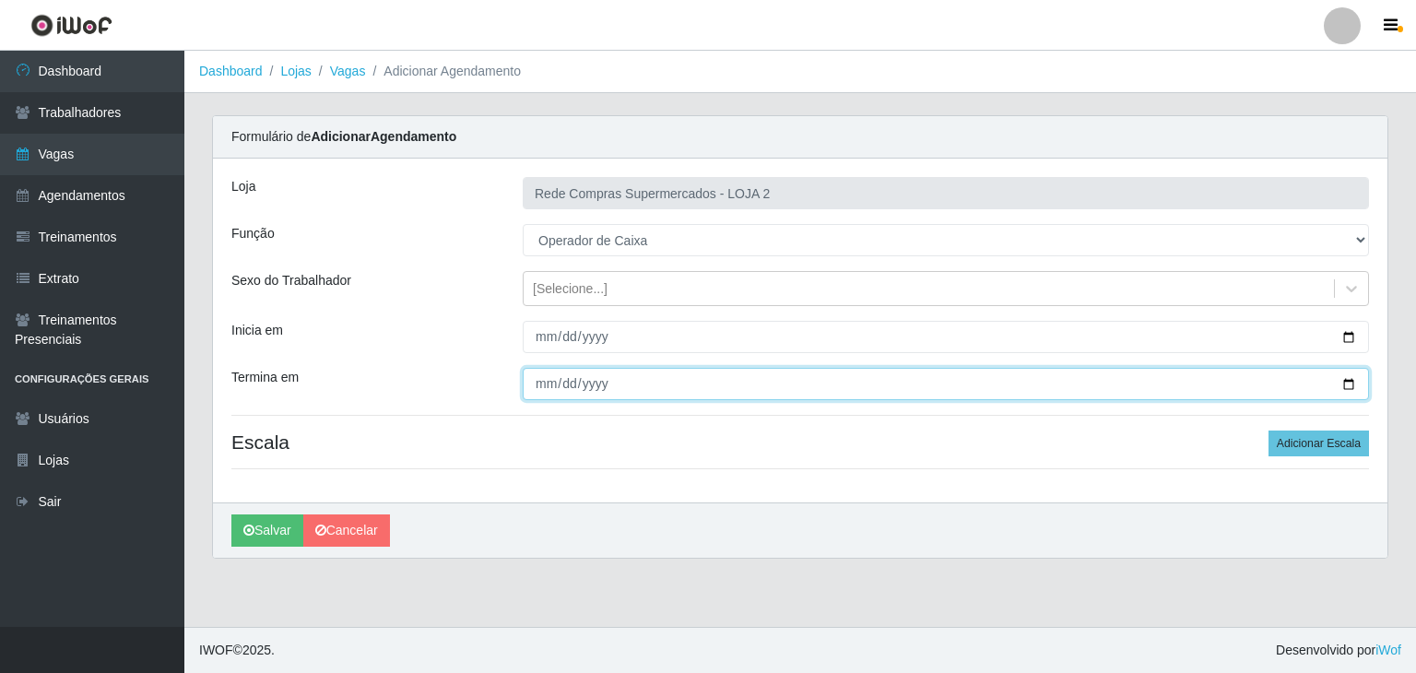
drag, startPoint x: 1350, startPoint y: 385, endPoint x: 1296, endPoint y: 412, distance: 59.8
click at [1350, 385] on input "Termina em" at bounding box center [946, 384] width 846 height 32
type input "2025-10-07"
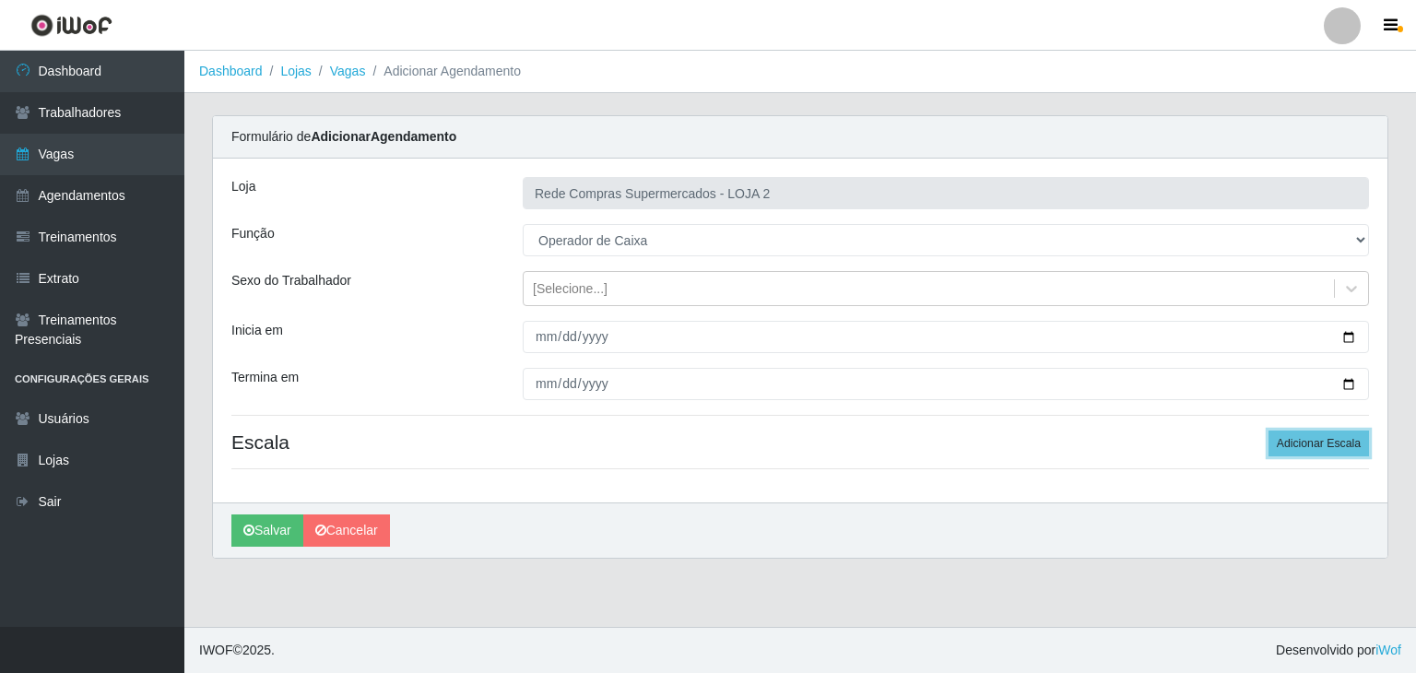
click at [1320, 454] on button "Adicionar Escala" at bounding box center [1318, 443] width 100 height 26
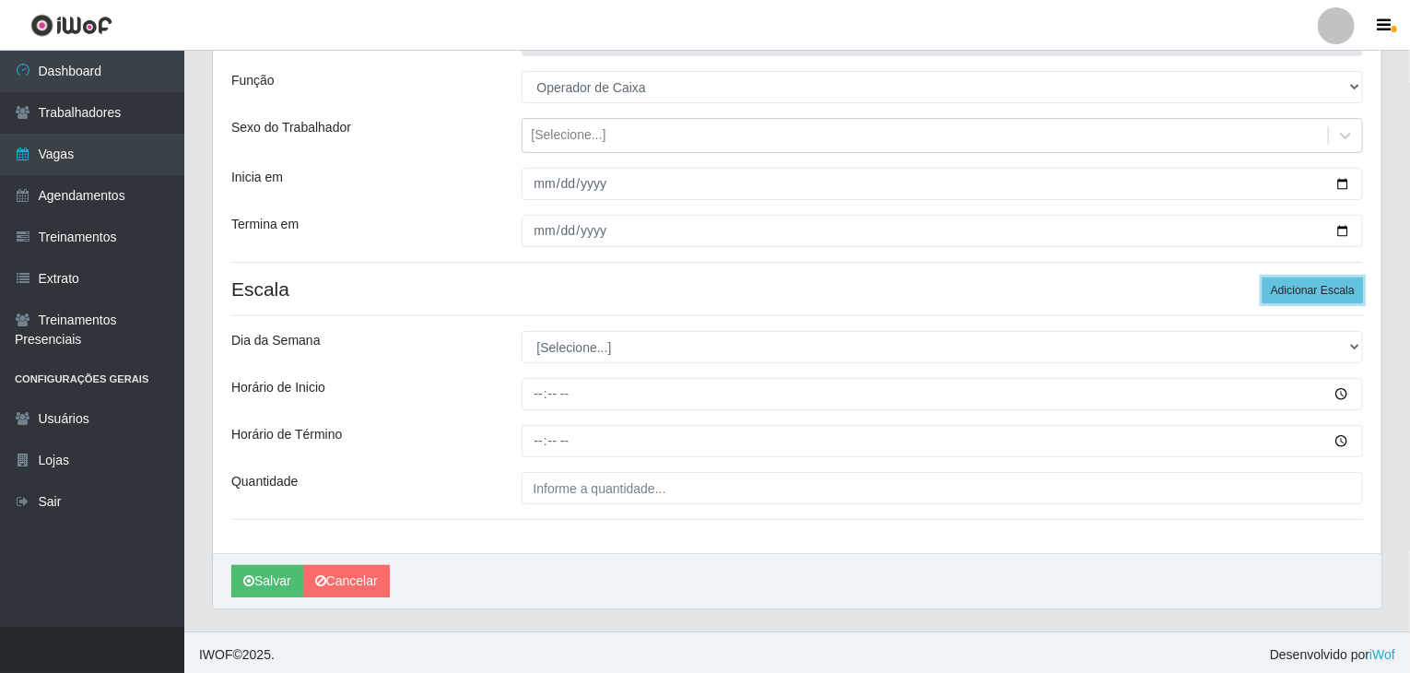
scroll to position [156, 0]
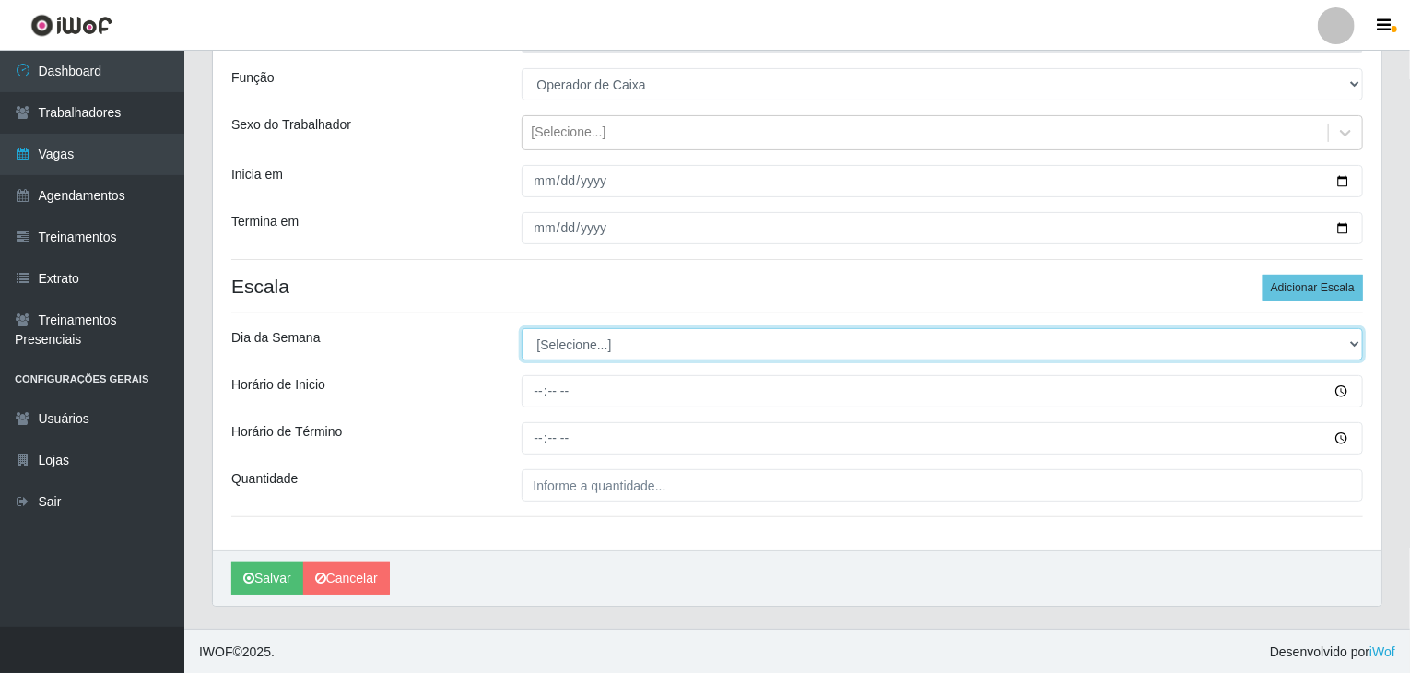
click at [581, 336] on select "[Selecione...] Segunda Terça Quarta Quinta Sexta Sábado Domingo" at bounding box center [943, 344] width 843 height 32
select select "2"
click at [522, 328] on select "[Selecione...] Segunda Terça Quarta Quinta Sexta Sábado Domingo" at bounding box center [943, 344] width 843 height 32
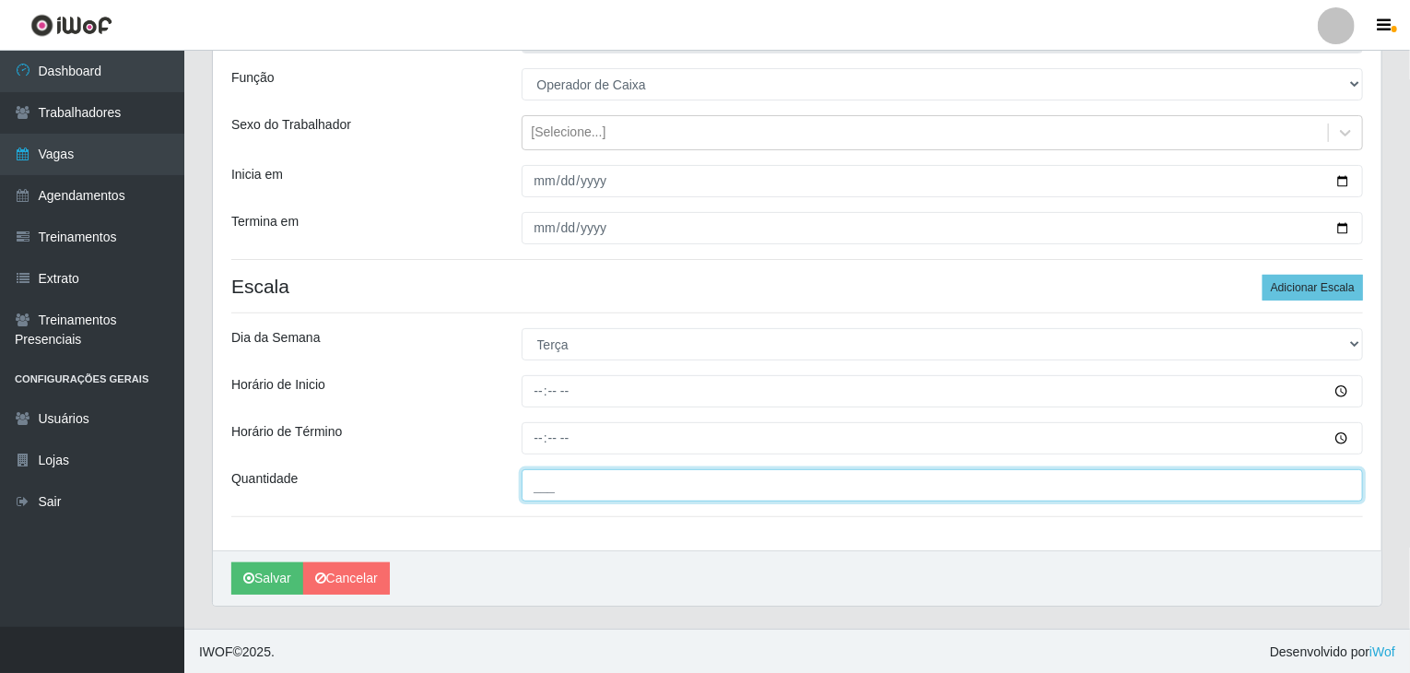
click at [595, 487] on input "___" at bounding box center [943, 485] width 843 height 32
type input "2__"
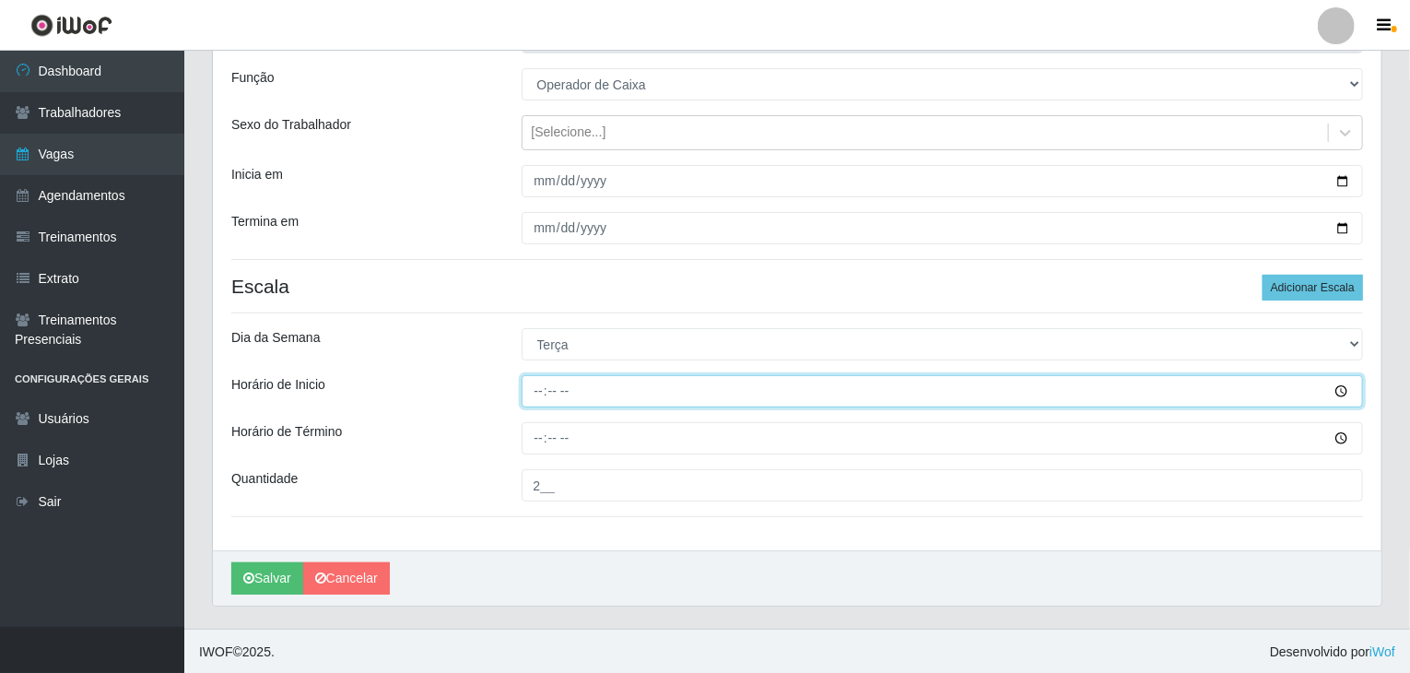
click at [536, 391] on input "Horário de Inicio" at bounding box center [943, 391] width 843 height 32
type input "08:00"
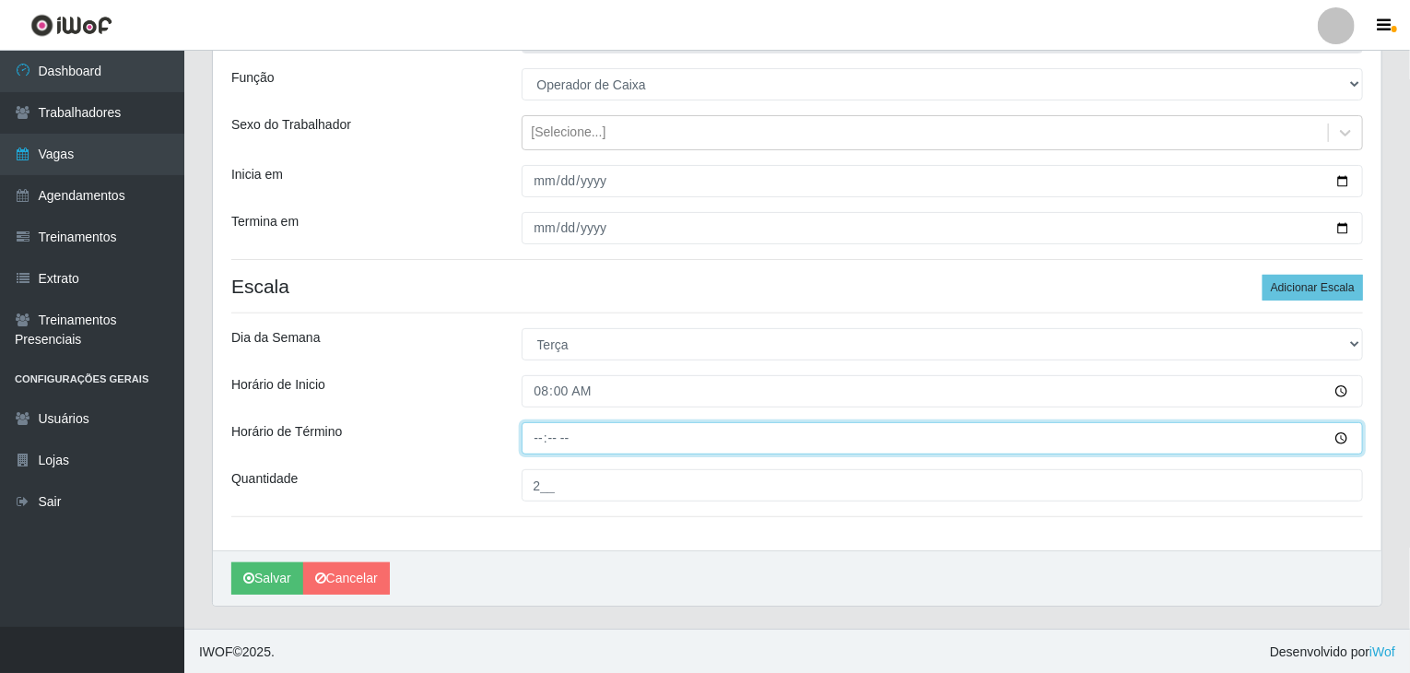
drag, startPoint x: 531, startPoint y: 436, endPoint x: 535, endPoint y: 426, distance: 10.8
click at [535, 427] on input "Horário de Término" at bounding box center [943, 438] width 843 height 32
type input "14:00"
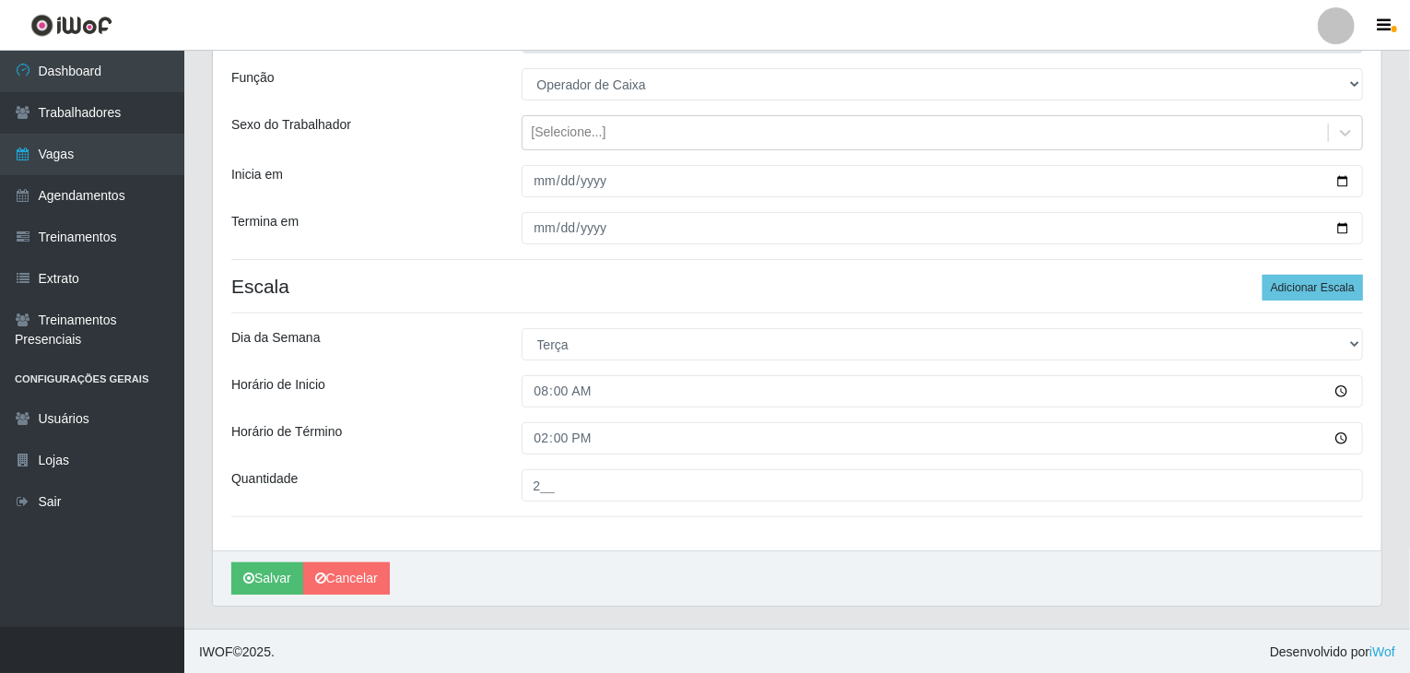
click at [431, 434] on div "Horário de Término" at bounding box center [363, 438] width 290 height 32
click at [251, 565] on button "Salvar" at bounding box center [267, 578] width 72 height 32
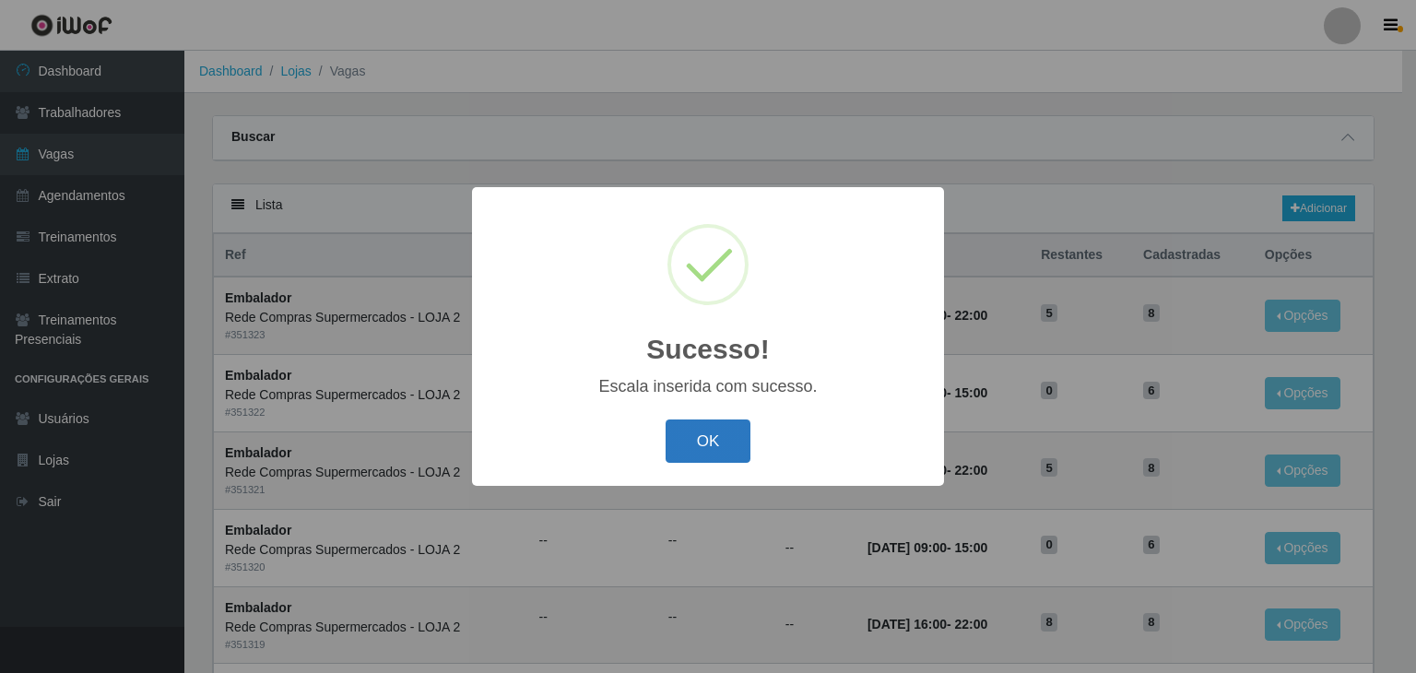
click at [712, 429] on button "OK" at bounding box center [709, 440] width 86 height 43
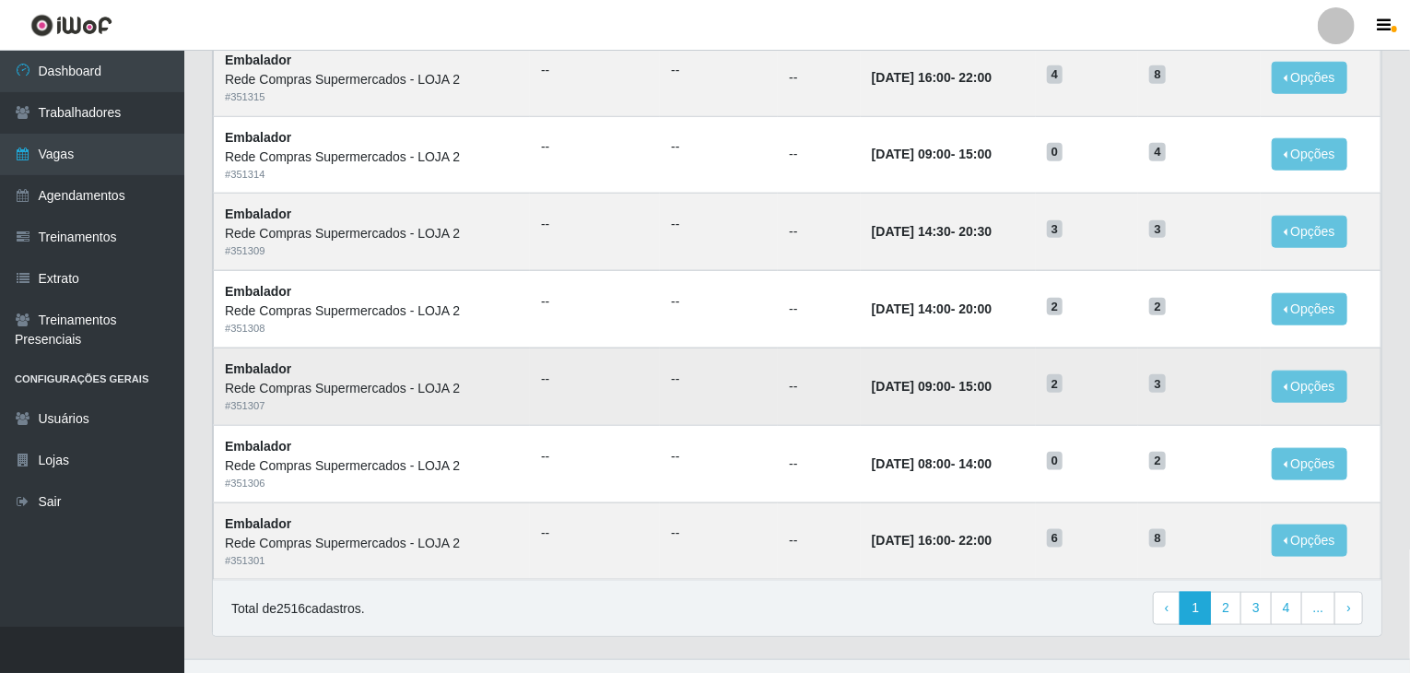
scroll to position [884, 0]
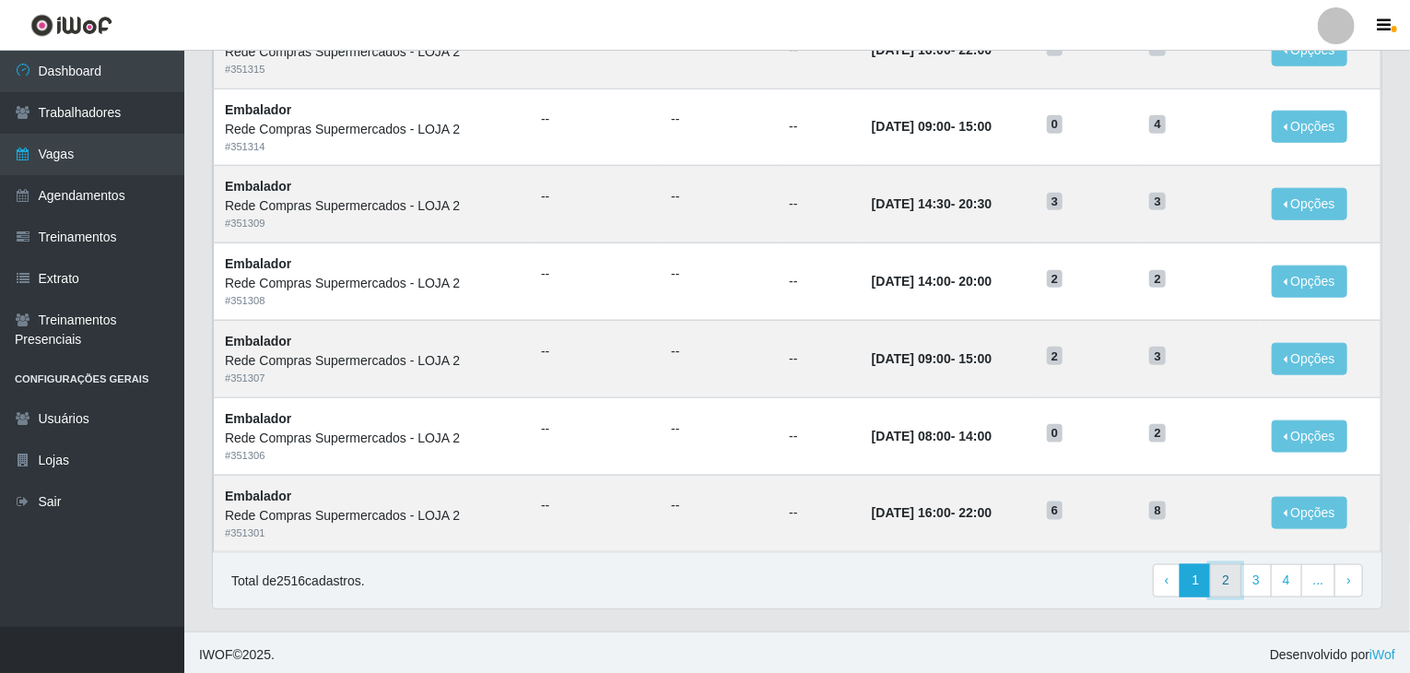
click at [1220, 572] on link "2" at bounding box center [1225, 580] width 31 height 33
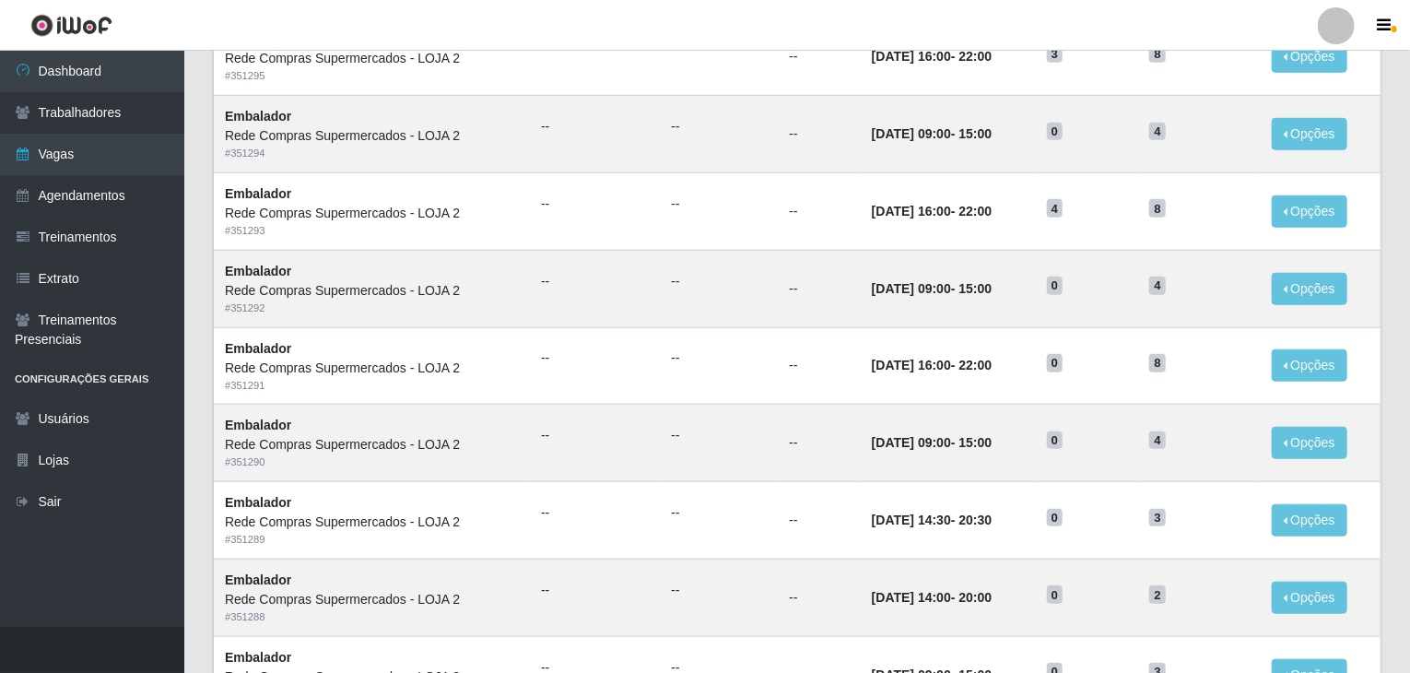
scroll to position [884, 0]
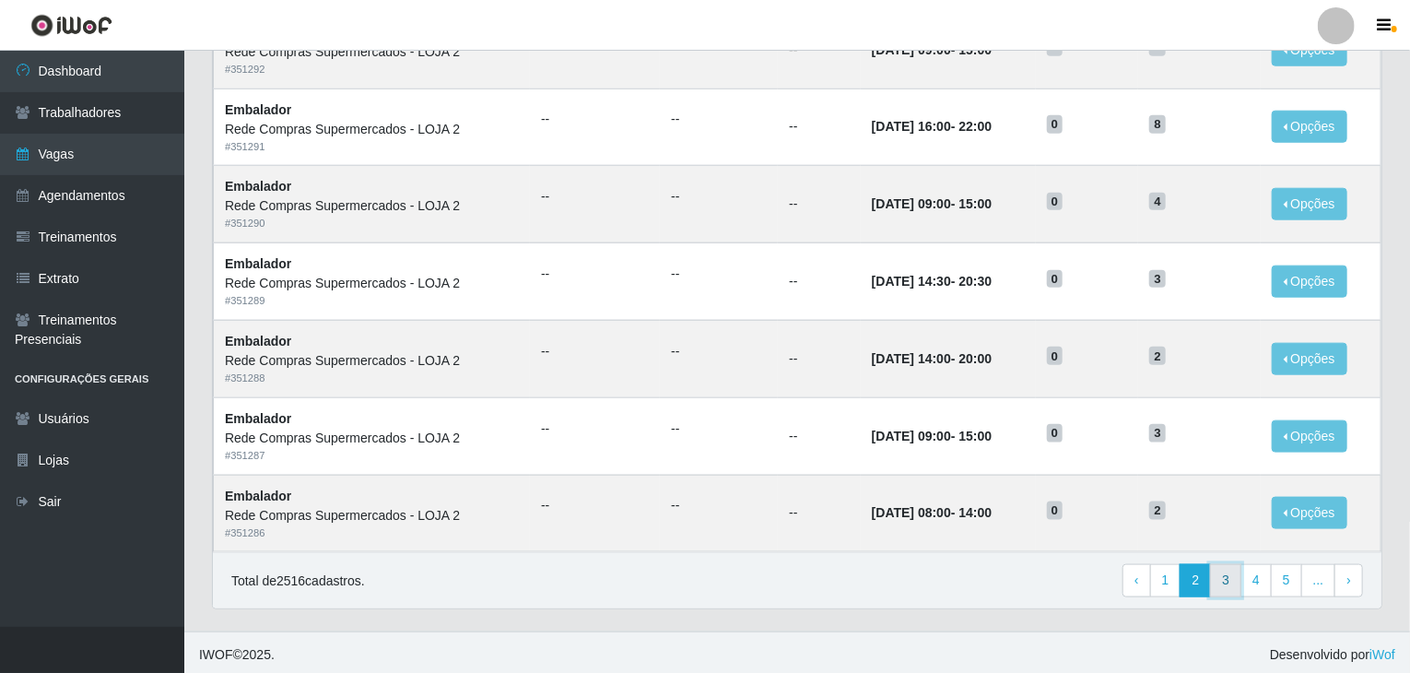
click at [1231, 583] on link "3" at bounding box center [1225, 580] width 31 height 33
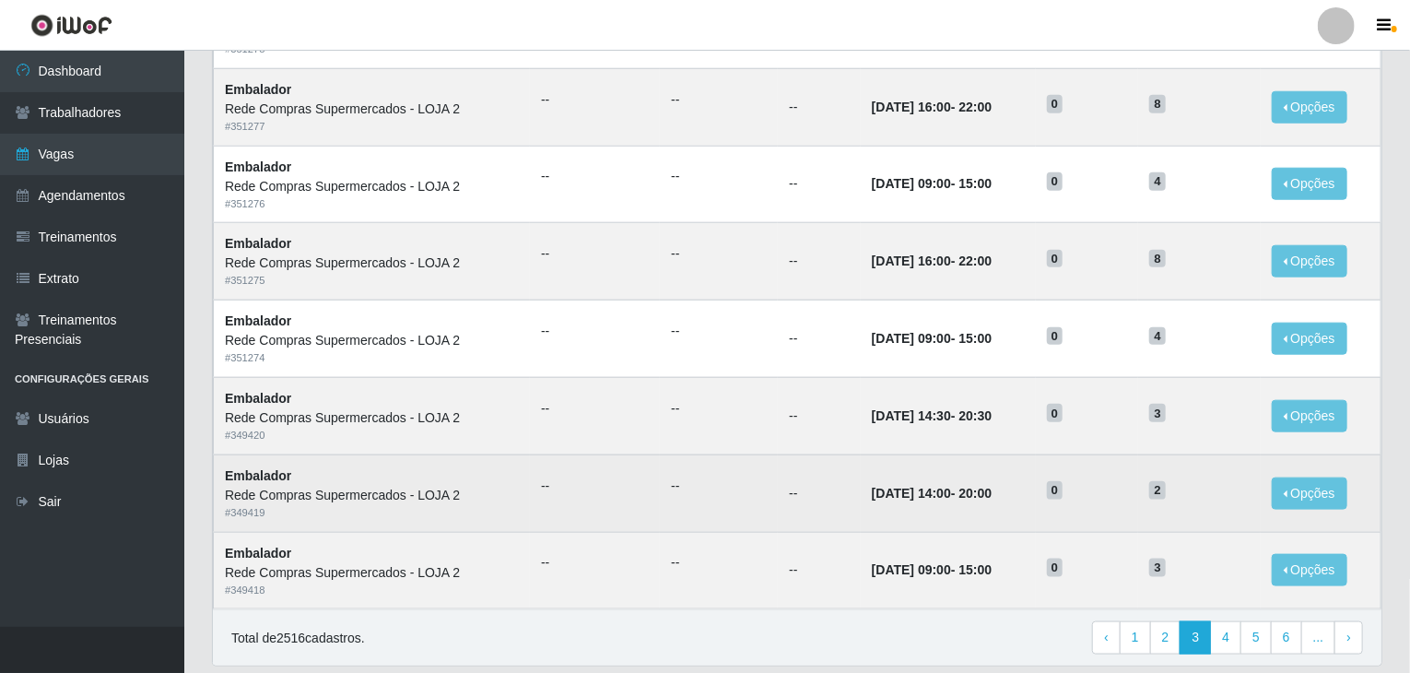
scroll to position [884, 0]
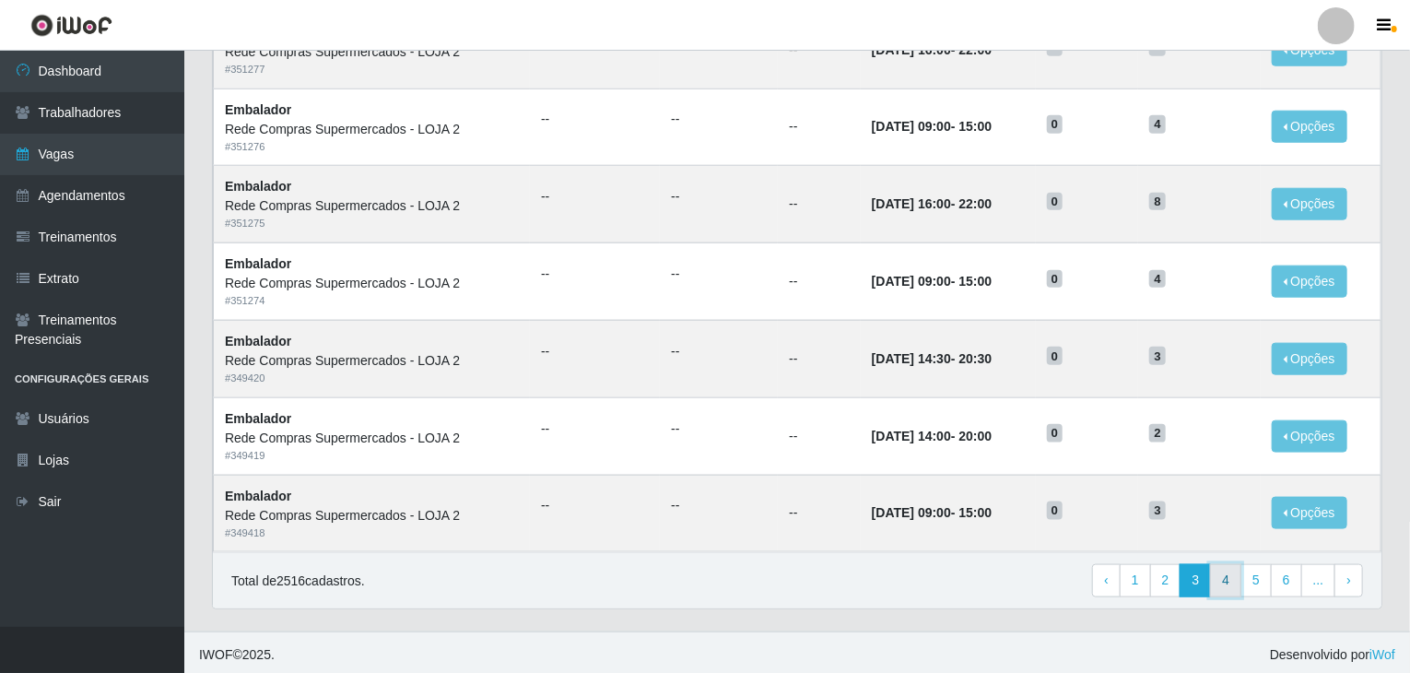
click at [1226, 575] on link "4" at bounding box center [1225, 580] width 31 height 33
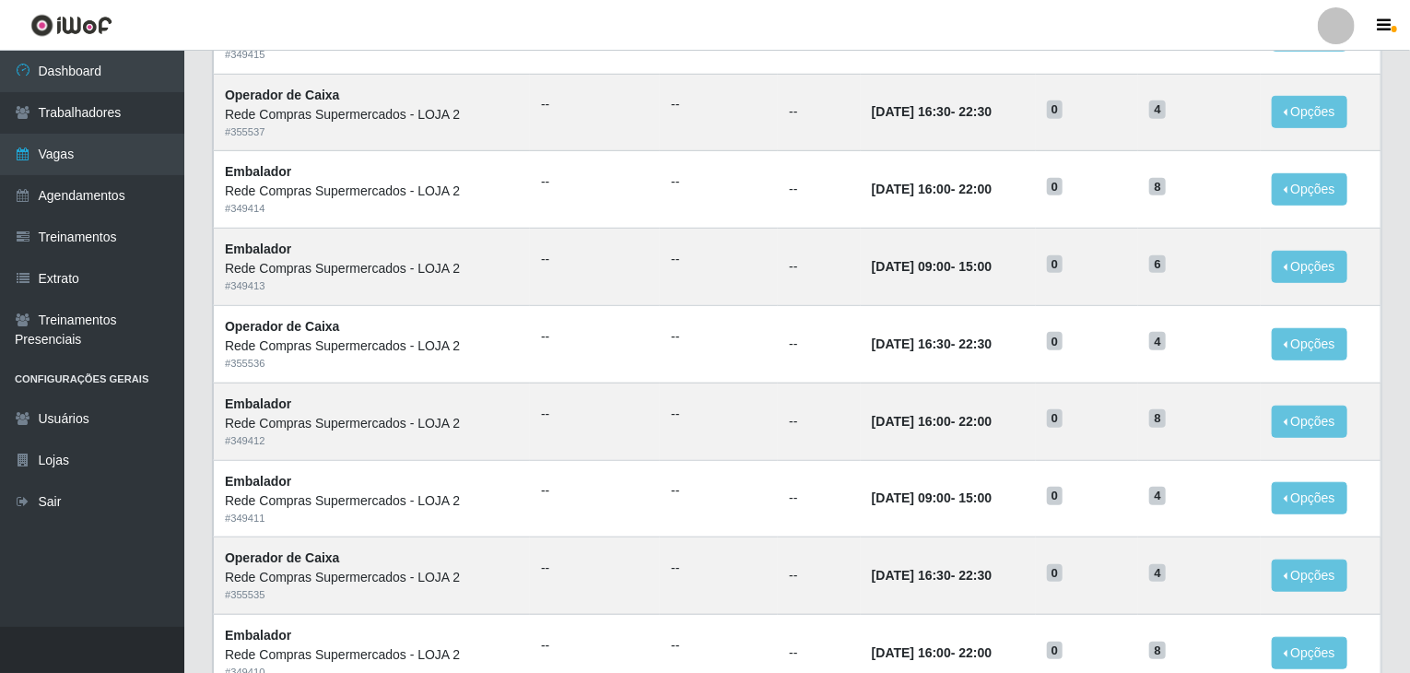
scroll to position [830, 0]
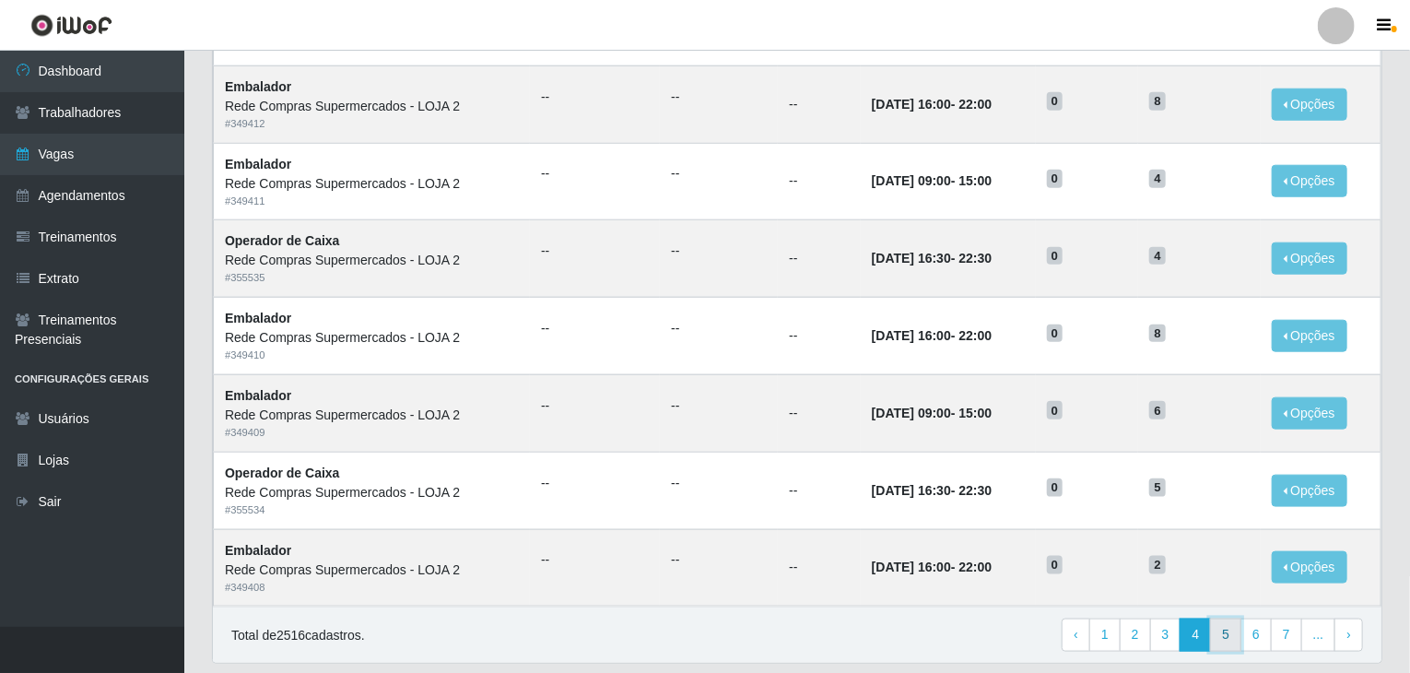
click at [1235, 631] on link "5" at bounding box center [1225, 635] width 31 height 33
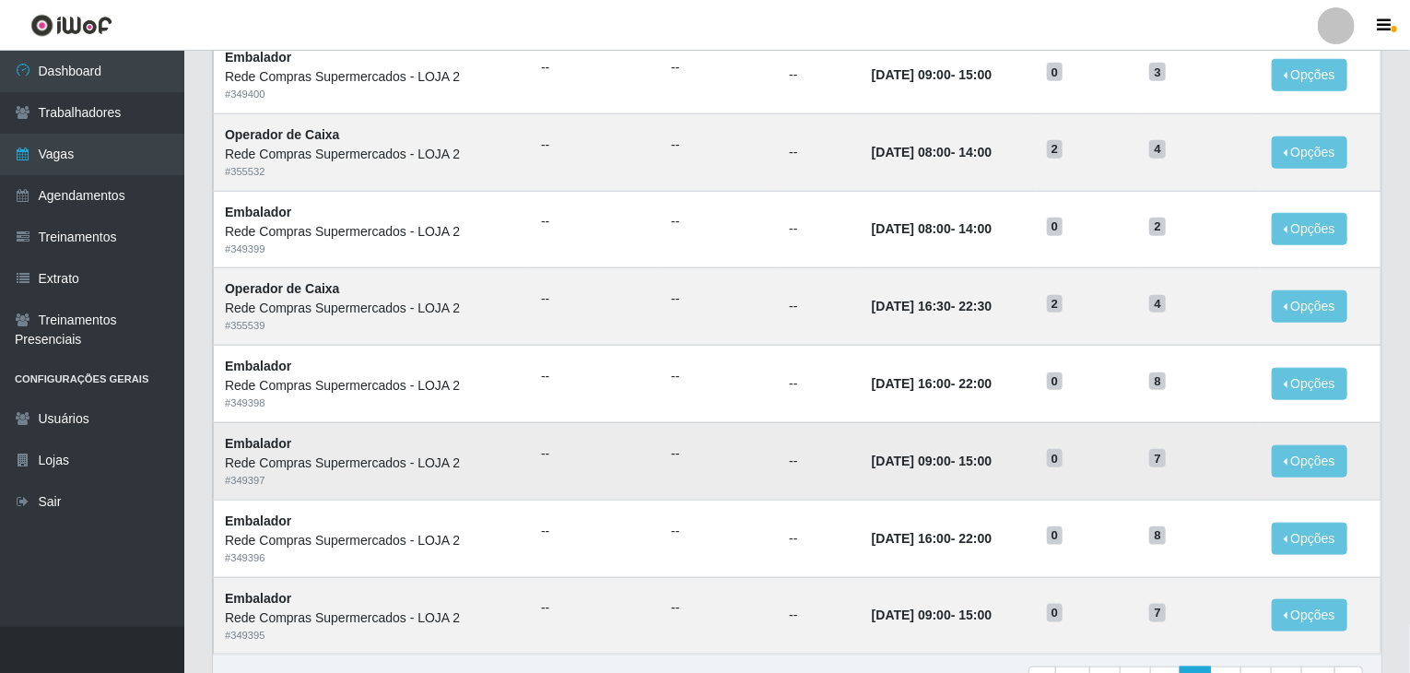
scroll to position [884, 0]
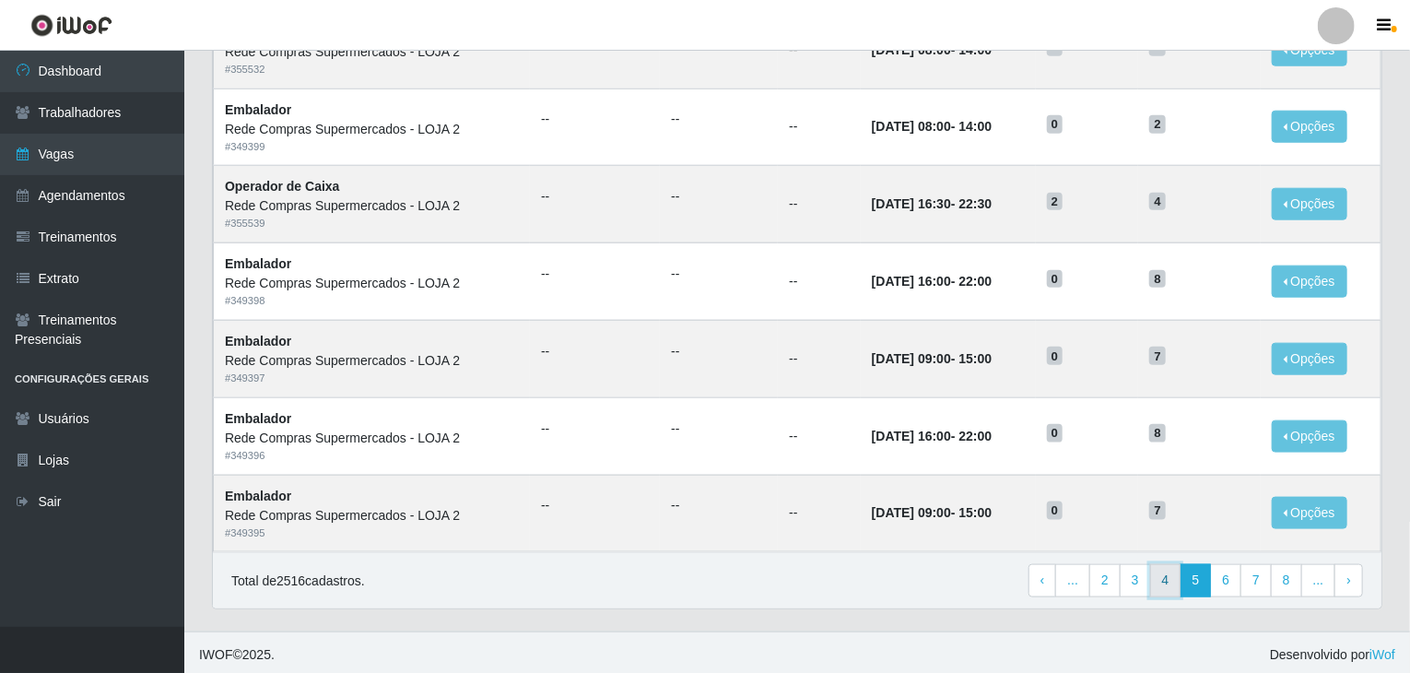
click at [1180, 591] on link "4" at bounding box center [1165, 580] width 31 height 33
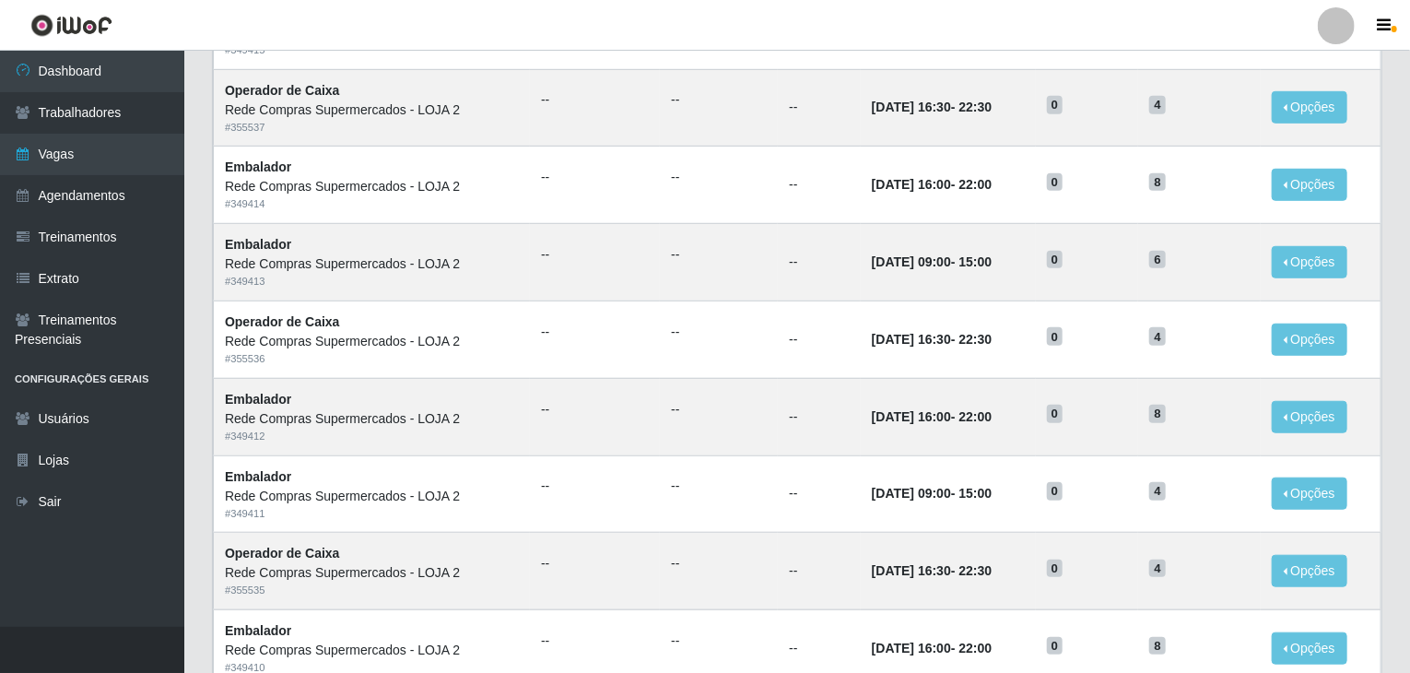
scroll to position [884, 0]
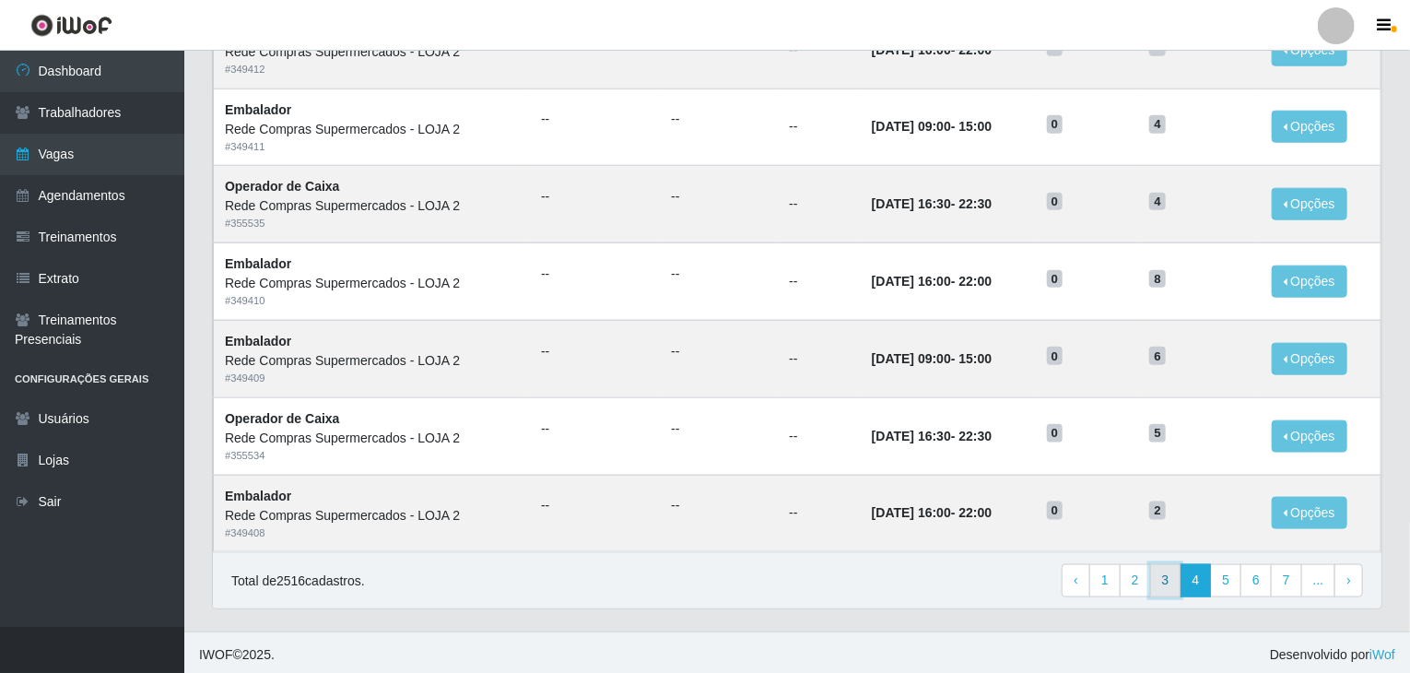
click at [1175, 585] on link "3" at bounding box center [1165, 580] width 31 height 33
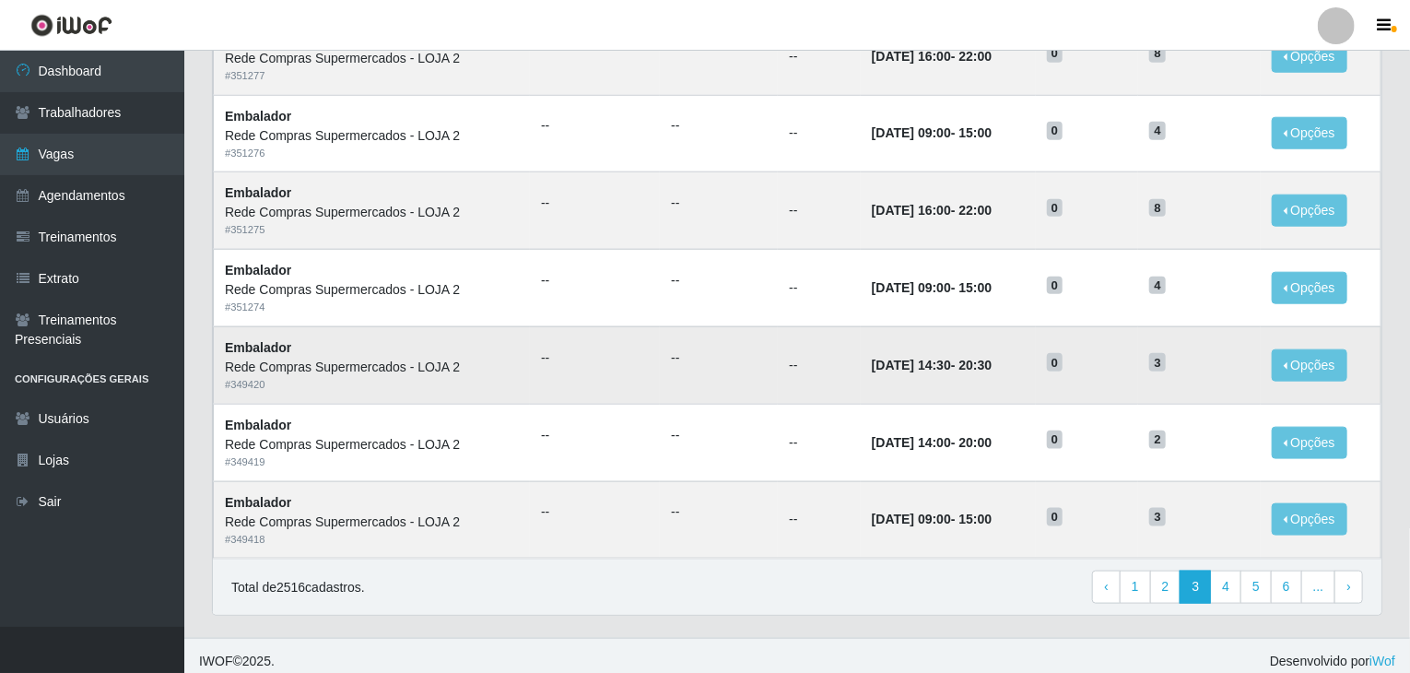
scroll to position [884, 0]
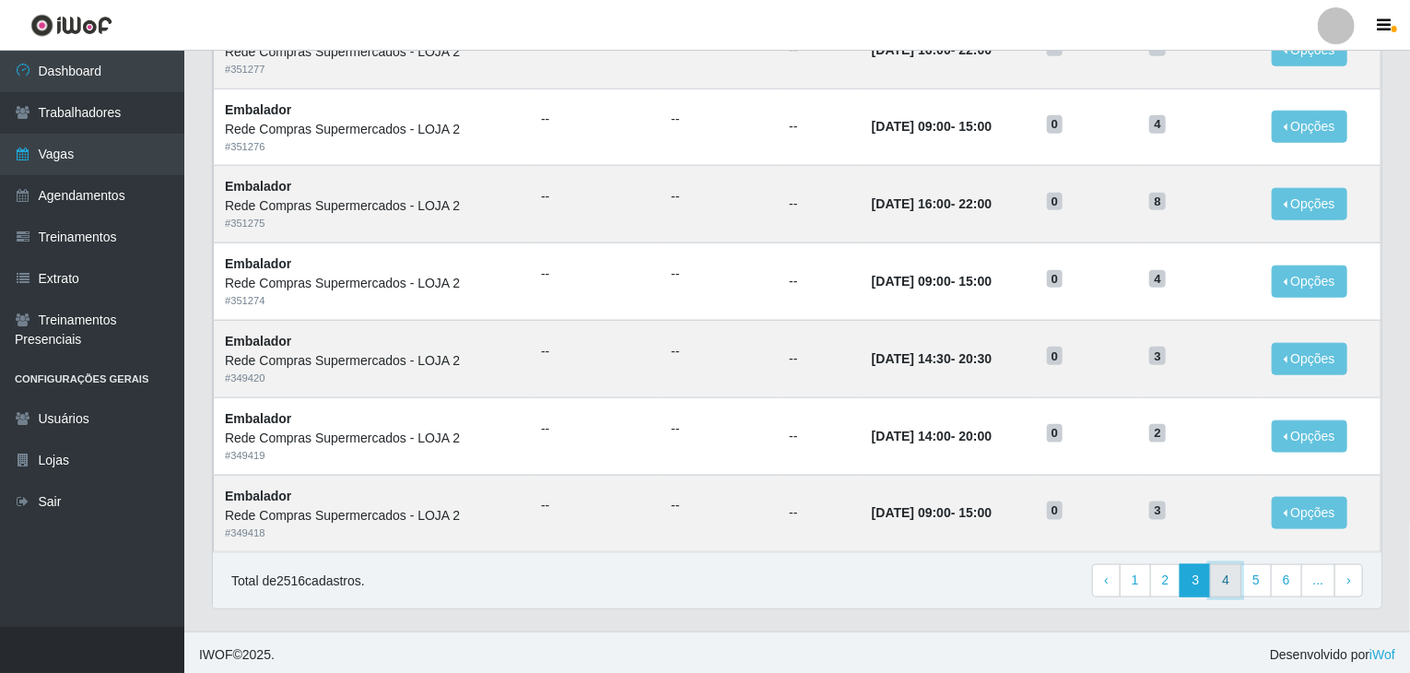
click at [1238, 574] on link "4" at bounding box center [1225, 580] width 31 height 33
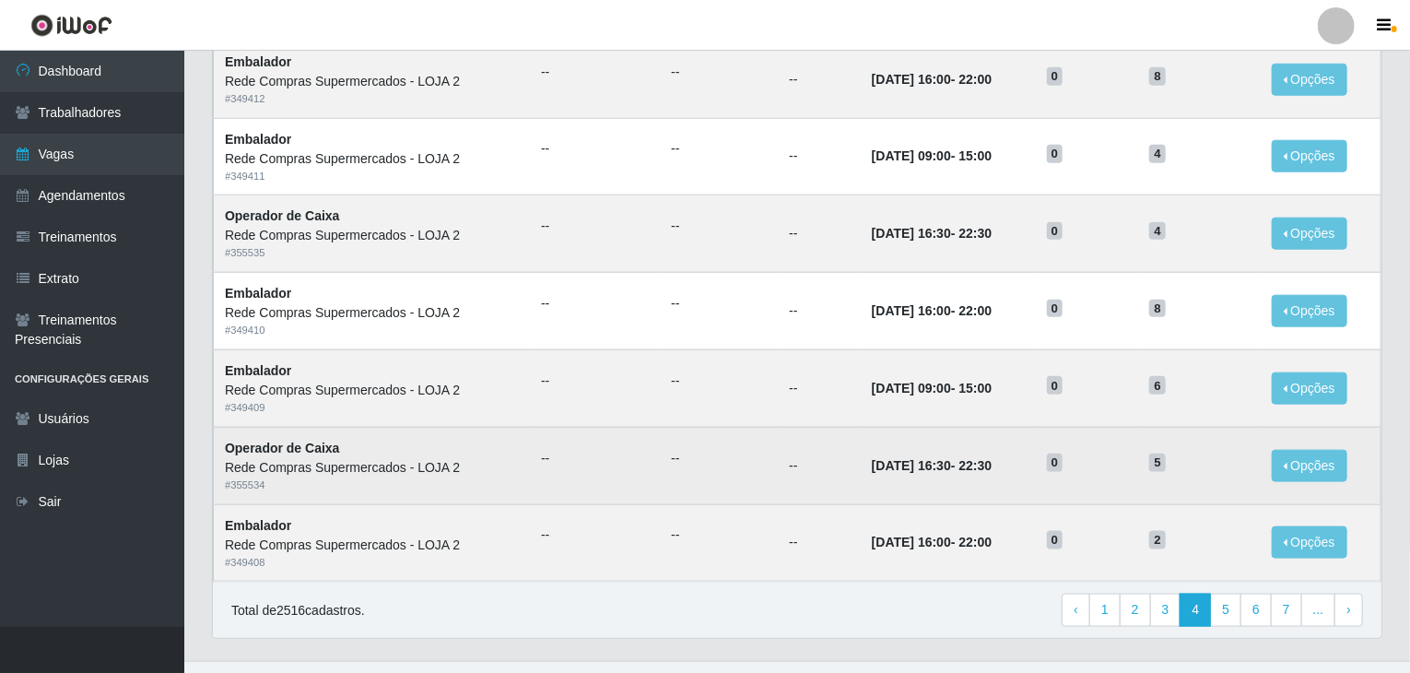
scroll to position [884, 0]
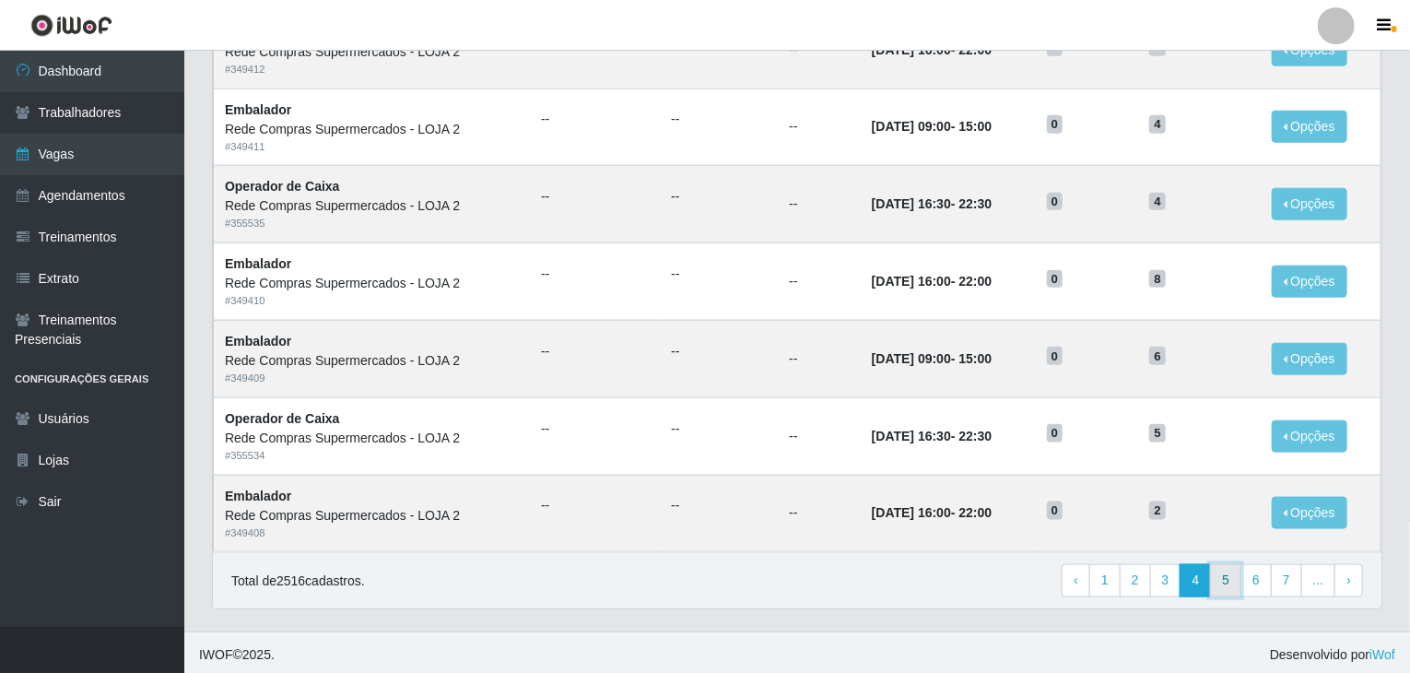
click at [1235, 588] on link "5" at bounding box center [1225, 580] width 31 height 33
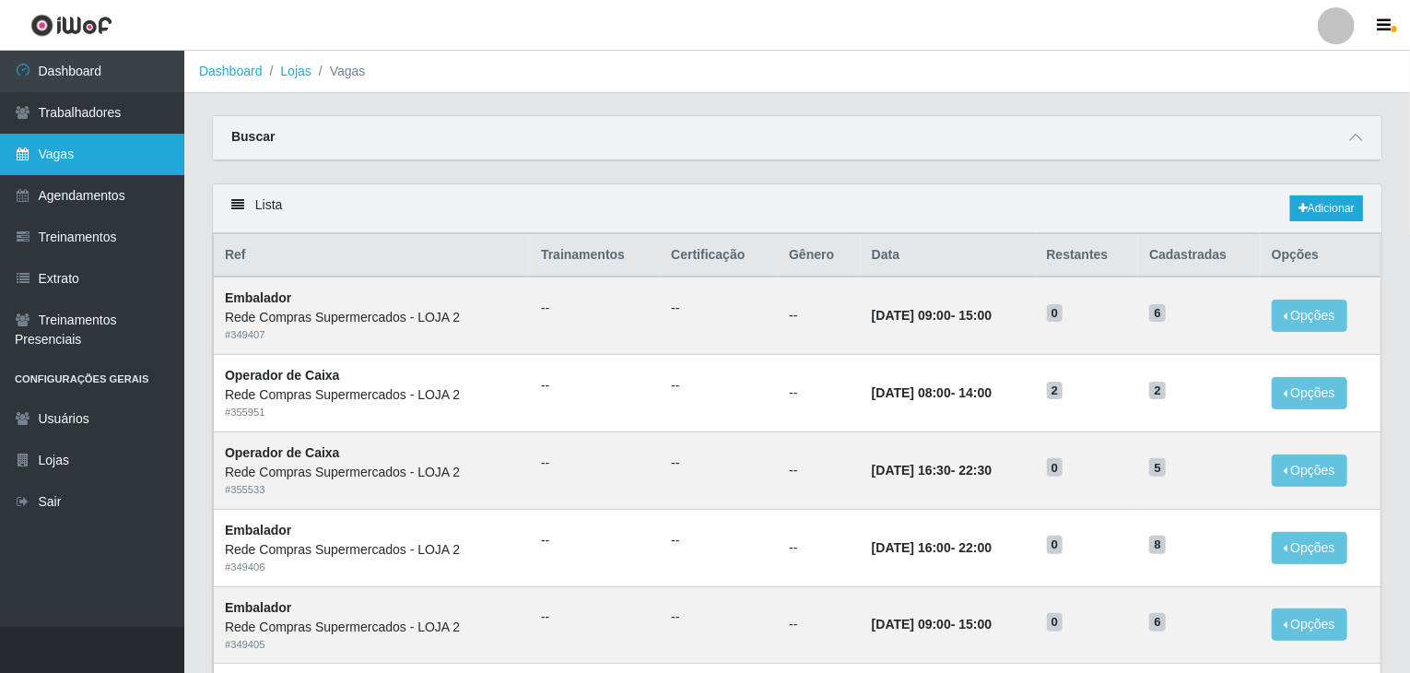
click at [88, 152] on link "Vagas" at bounding box center [92, 154] width 184 height 41
